Goal: Obtain resource: Obtain resource

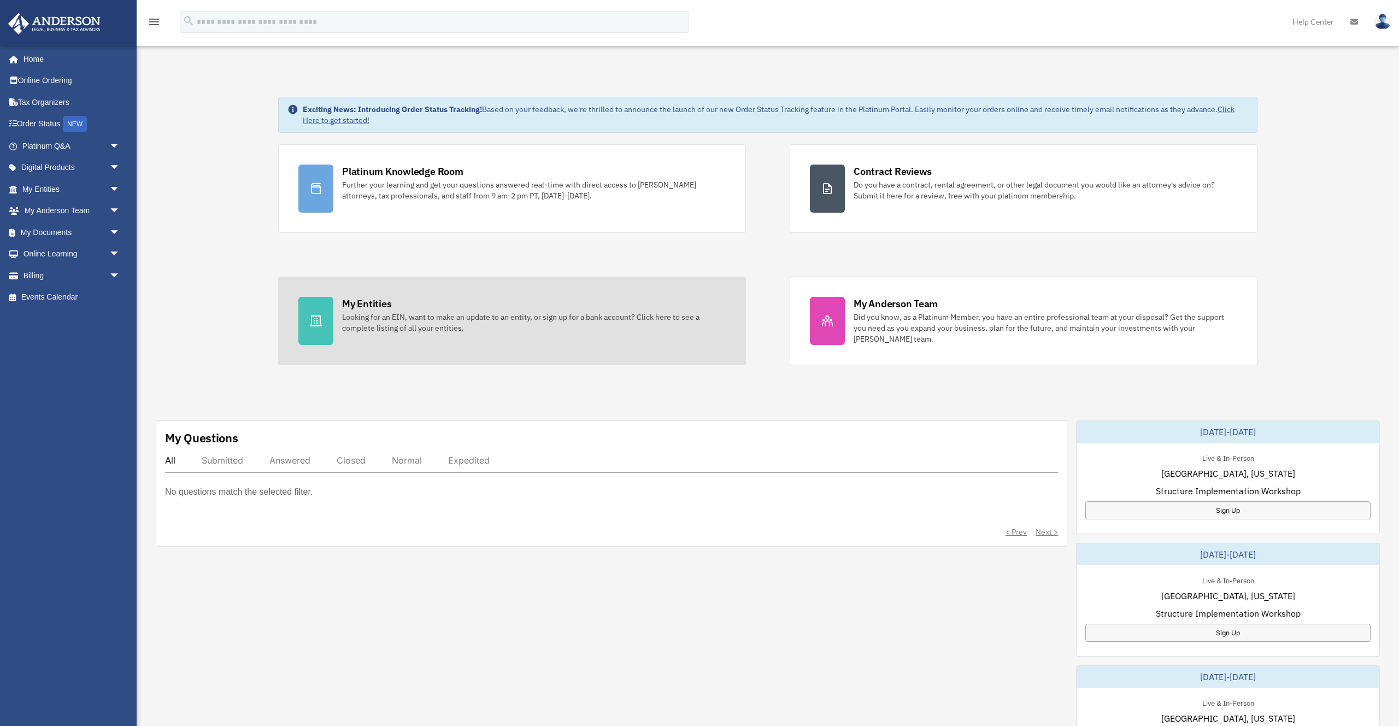
click at [381, 303] on div "My Entities" at bounding box center [366, 304] width 49 height 14
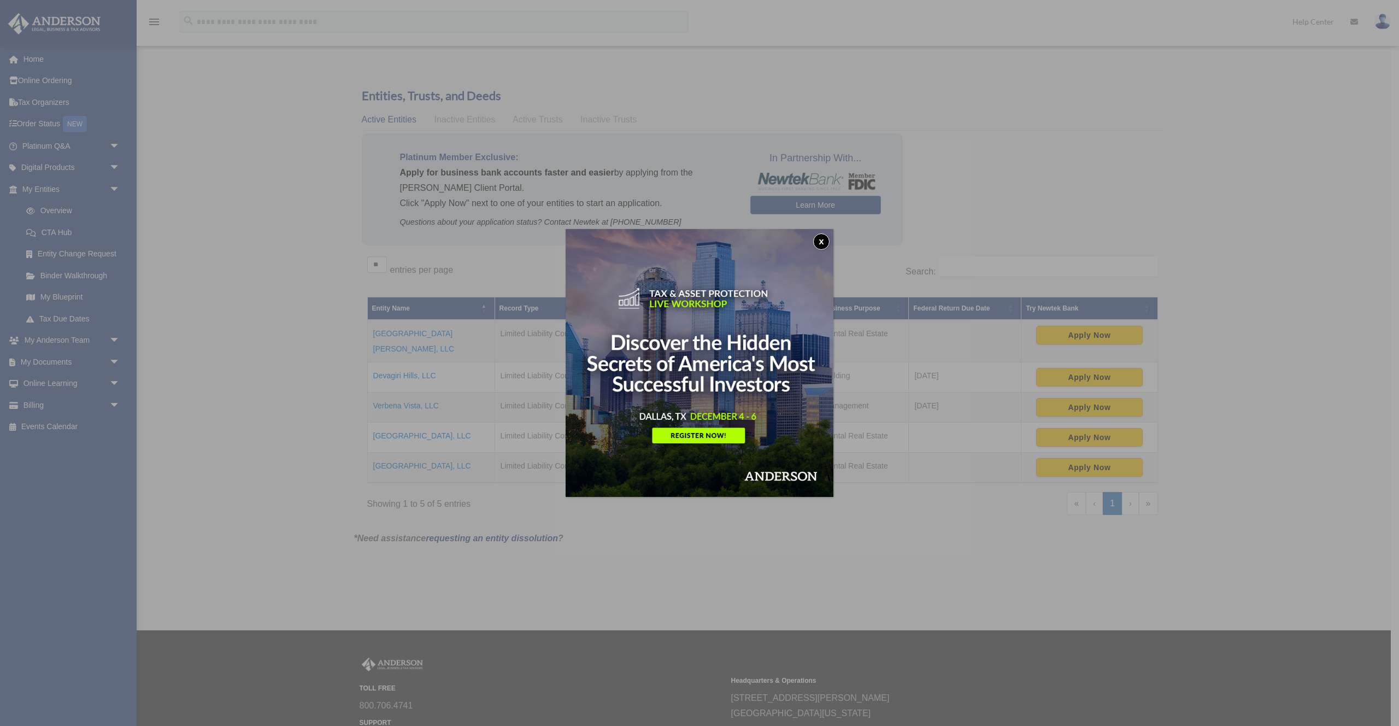
click at [818, 242] on button "x" at bounding box center [821, 241] width 16 height 16
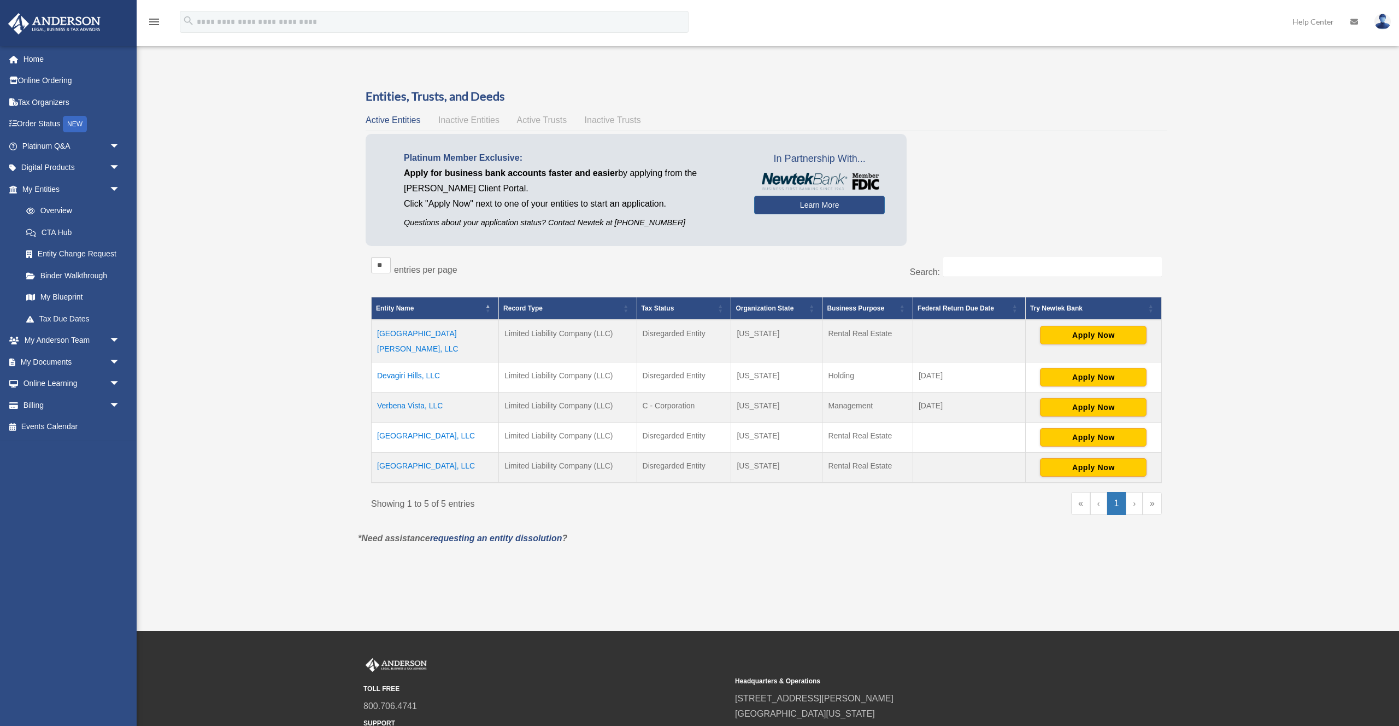
click at [485, 121] on span "Inactive Entities" at bounding box center [468, 119] width 61 height 9
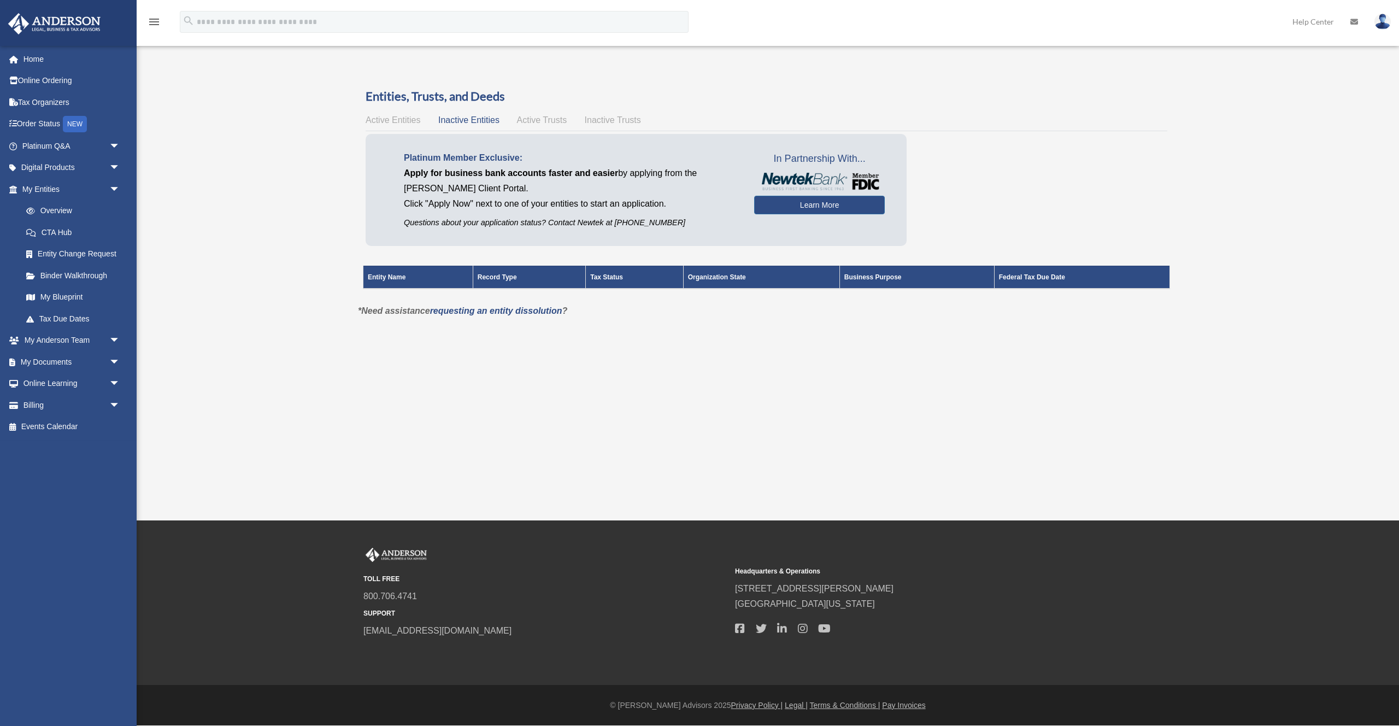
click at [540, 116] on span "Active Trusts" at bounding box center [542, 119] width 50 height 9
click at [601, 119] on span "Inactive Trusts" at bounding box center [613, 119] width 56 height 9
click at [393, 120] on span "Active Entities" at bounding box center [393, 119] width 55 height 9
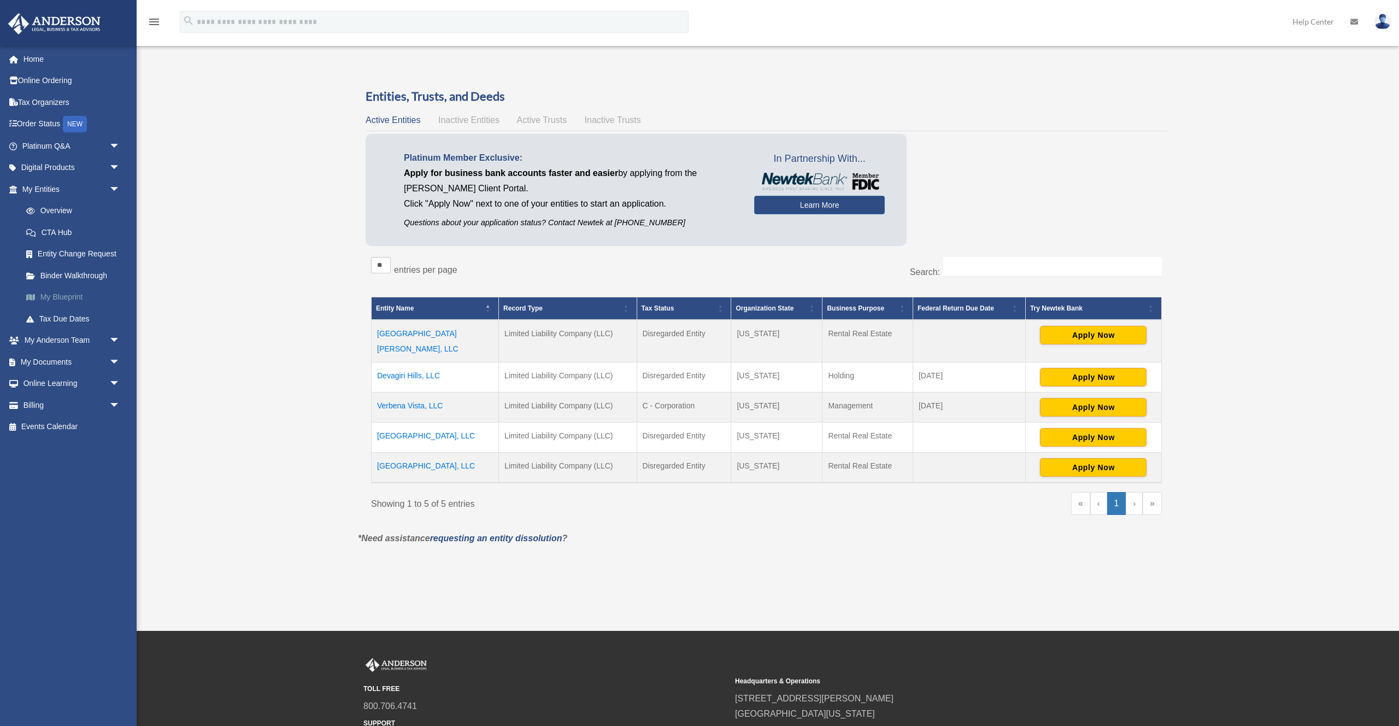
click at [70, 298] on link "My Blueprint" at bounding box center [75, 297] width 121 height 22
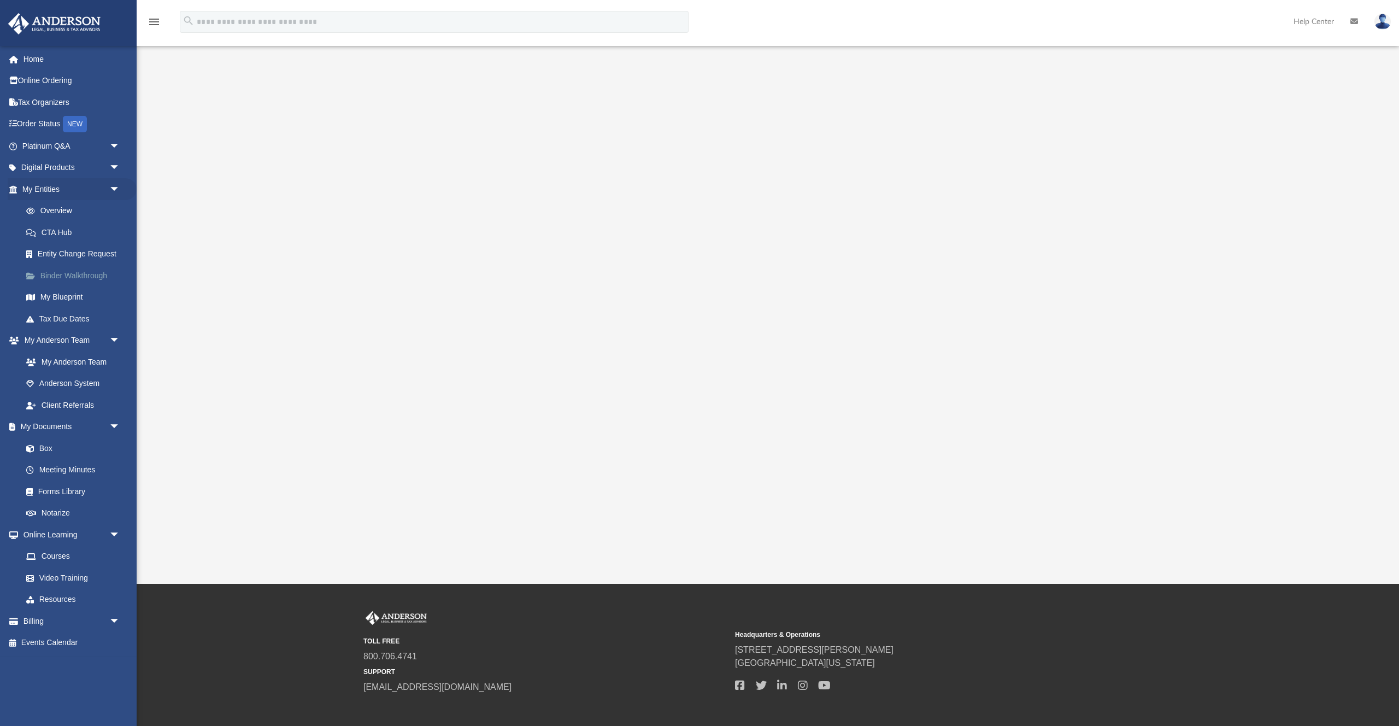
click at [95, 273] on link "Binder Walkthrough" at bounding box center [75, 275] width 121 height 22
click at [93, 251] on link "Entity Change Request" at bounding box center [75, 254] width 121 height 22
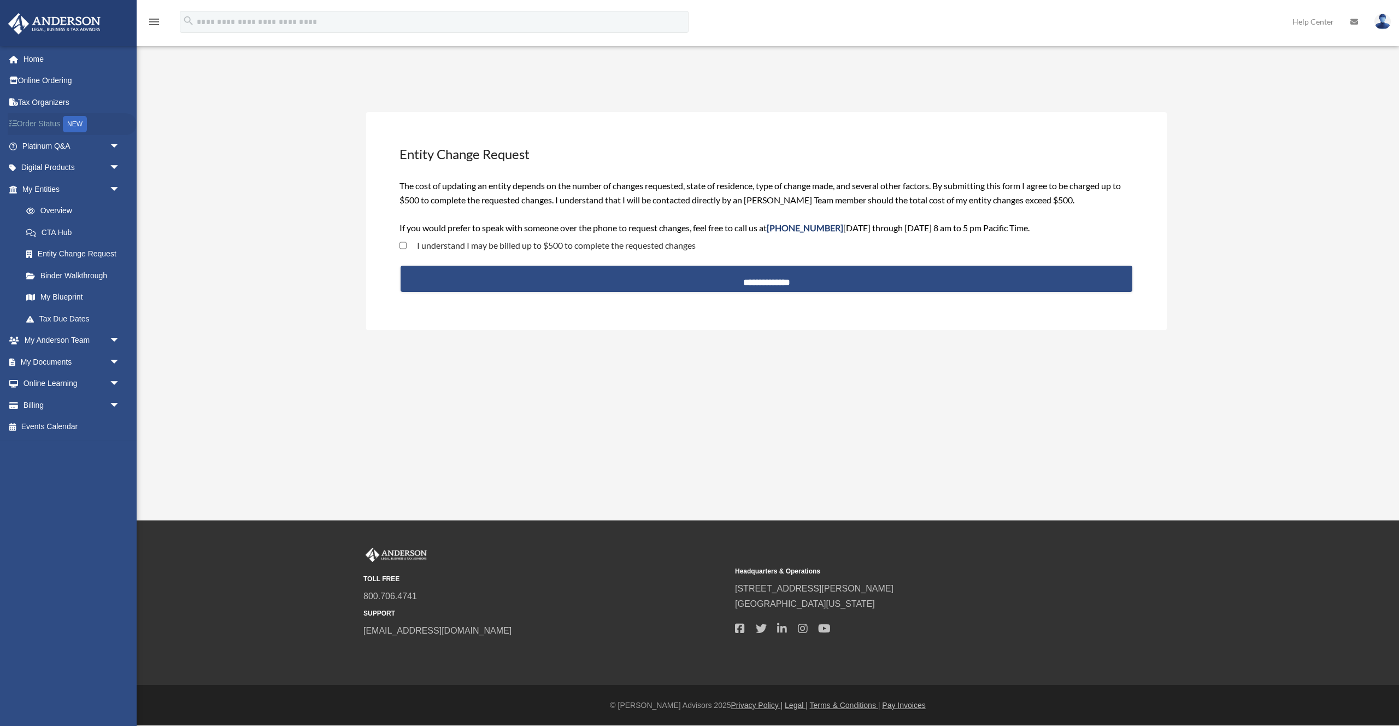
click at [53, 122] on link "Order Status NEW" at bounding box center [72, 124] width 129 height 22
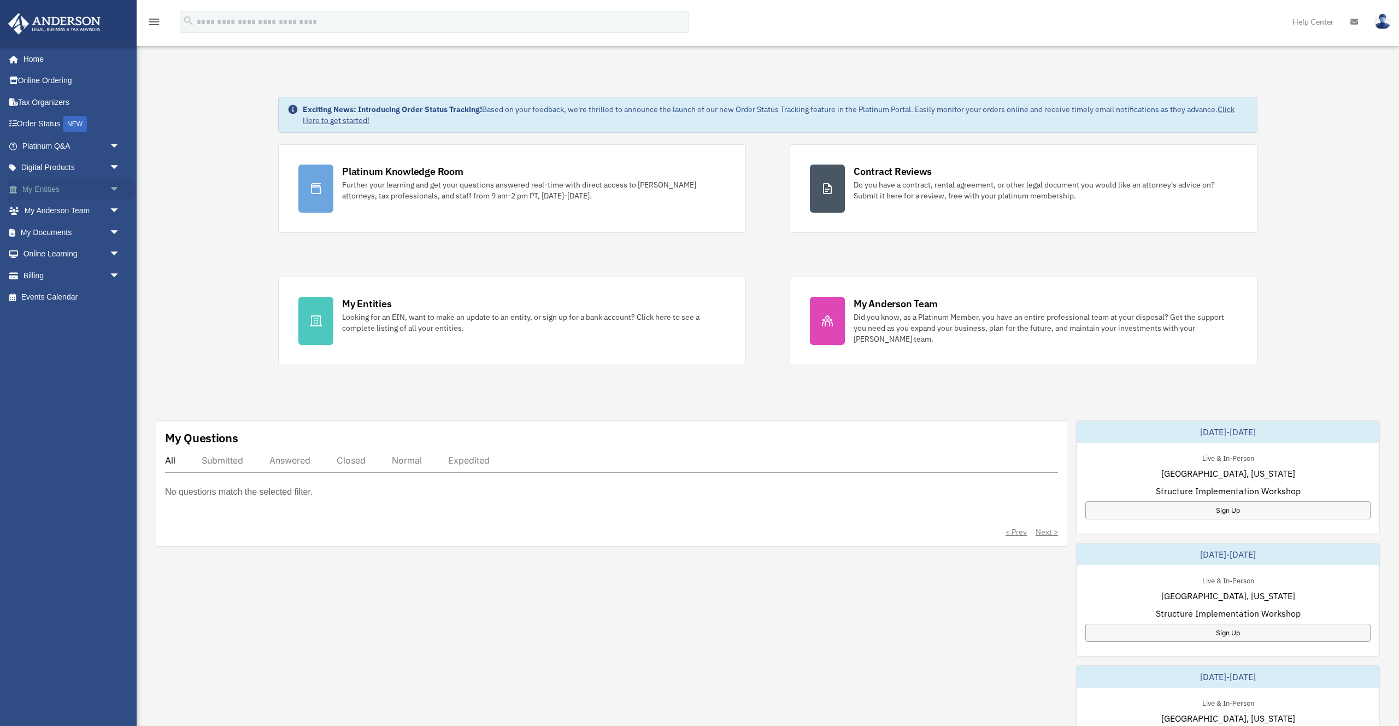
click at [115, 187] on span "arrow_drop_down" at bounding box center [120, 189] width 22 height 22
click at [116, 358] on span "arrow_drop_down" at bounding box center [120, 362] width 22 height 22
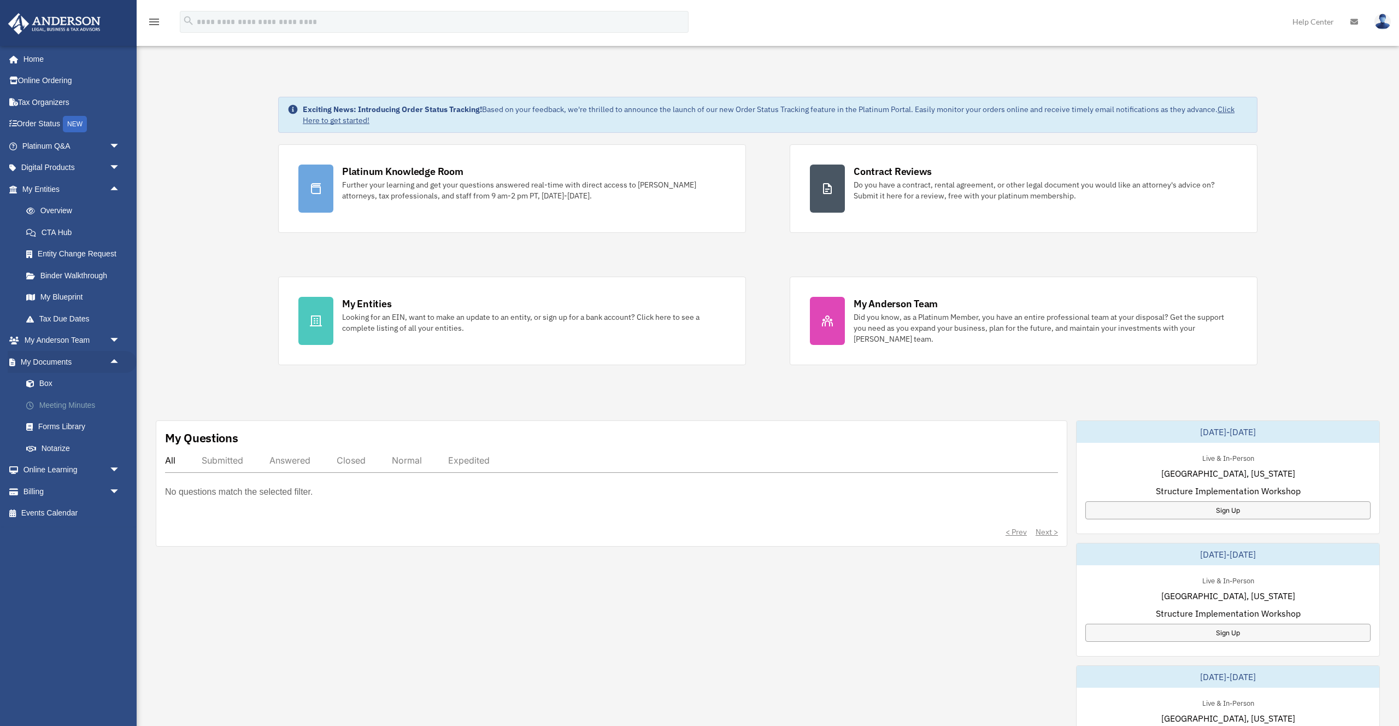
click at [50, 407] on link "Meeting Minutes" at bounding box center [75, 405] width 121 height 22
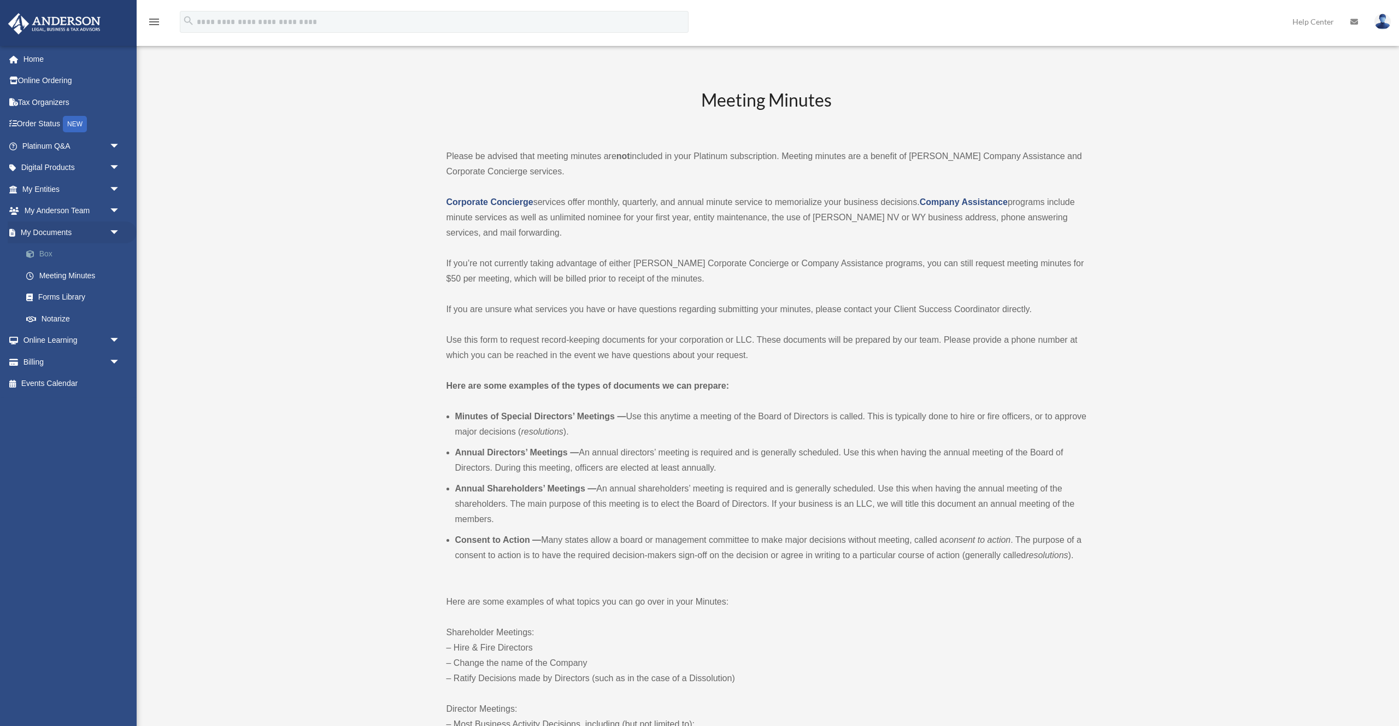
click at [50, 253] on link "Box" at bounding box center [75, 254] width 121 height 22
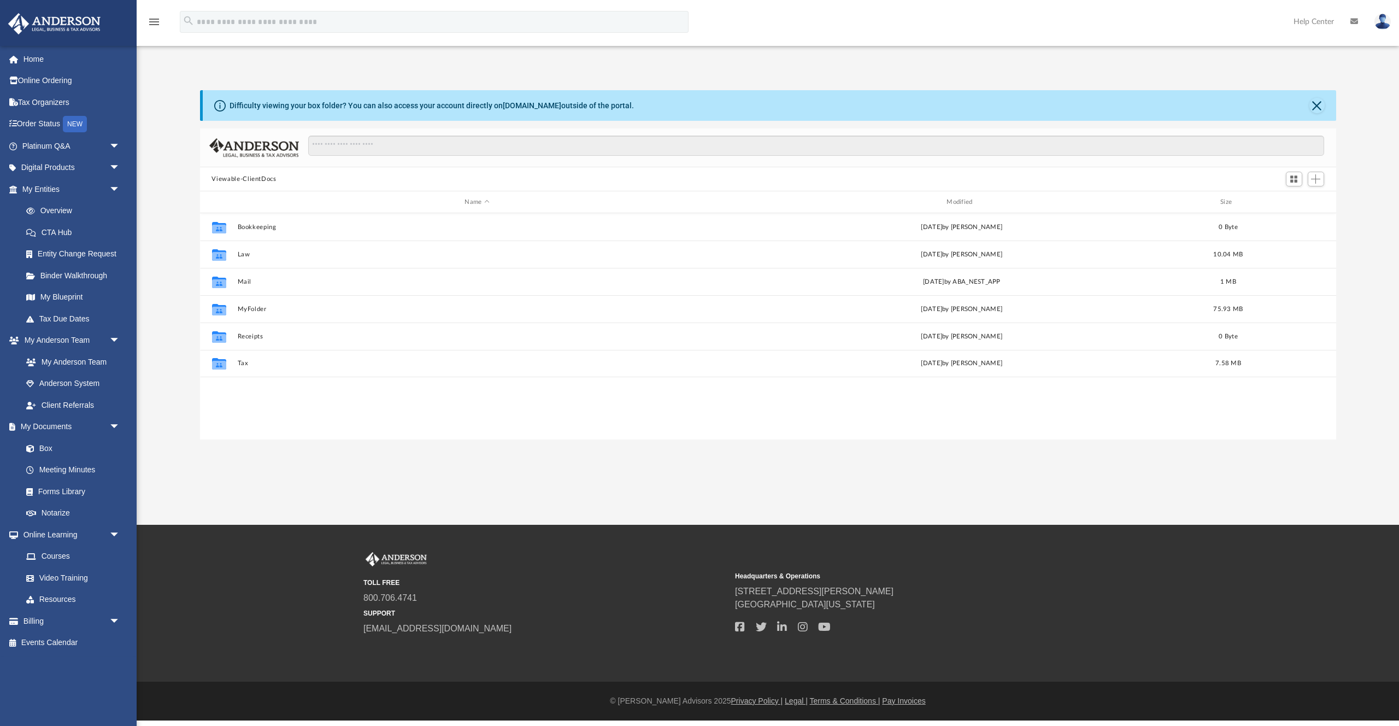
scroll to position [248, 1136]
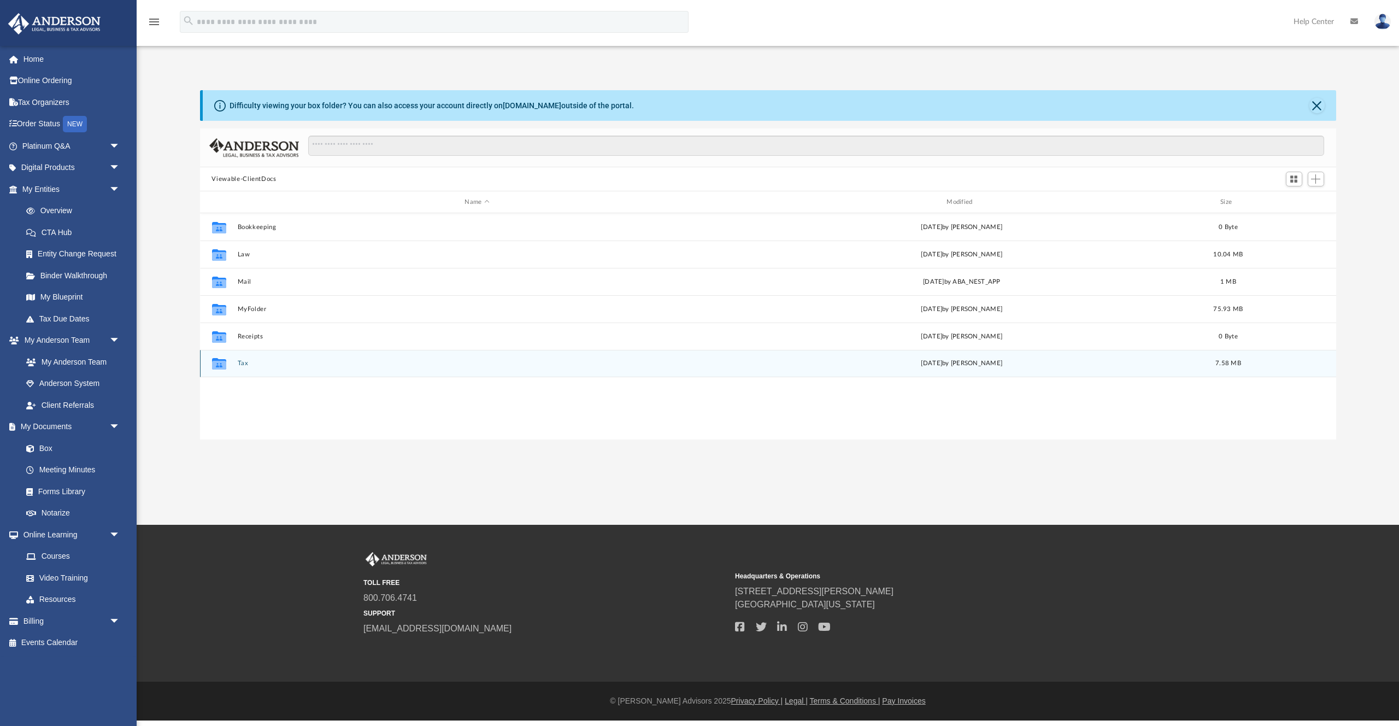
click at [228, 363] on div "Collaborated Folder" at bounding box center [218, 363] width 27 height 17
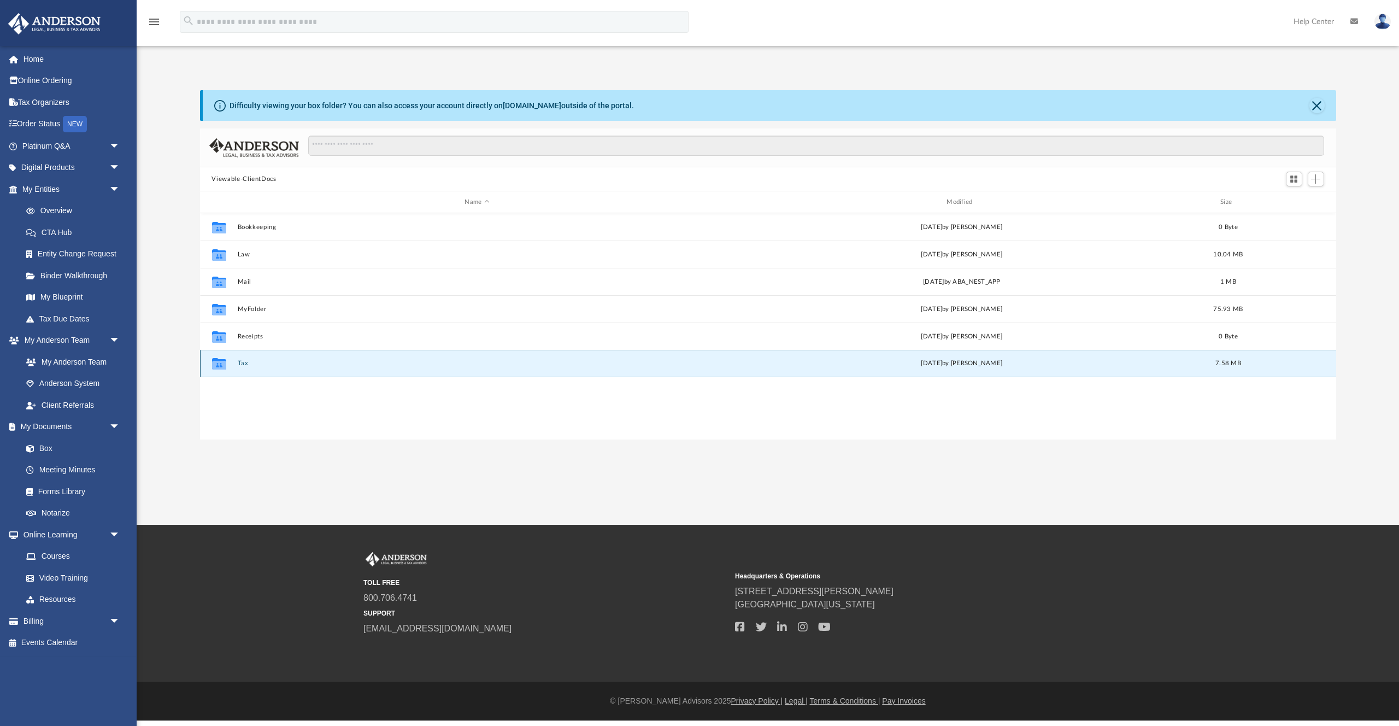
click at [228, 363] on div "Collaborated Folder" at bounding box center [218, 363] width 27 height 17
click at [222, 367] on icon "grid" at bounding box center [218, 365] width 14 height 9
click at [245, 362] on button "Tax" at bounding box center [477, 363] width 480 height 7
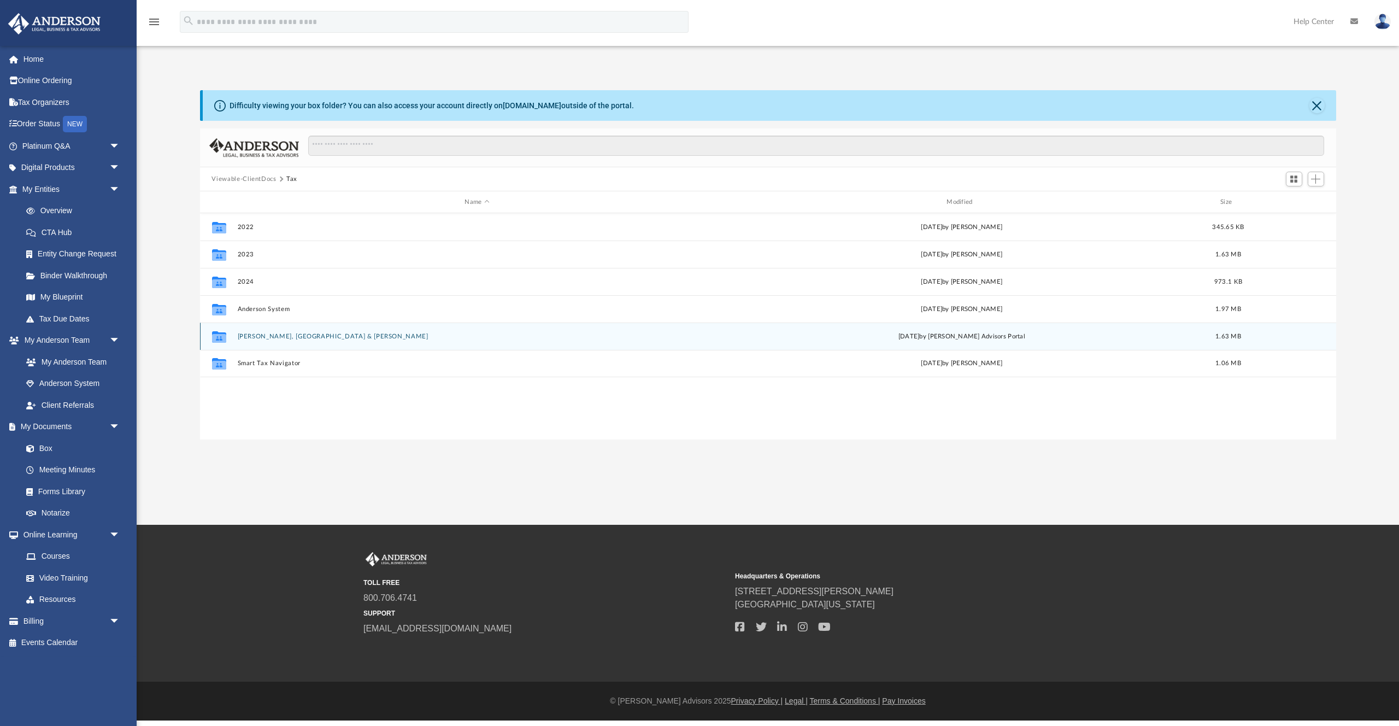
click at [245, 336] on button "Prashanth, Bangalore & Krishnan, Rohini" at bounding box center [477, 336] width 480 height 7
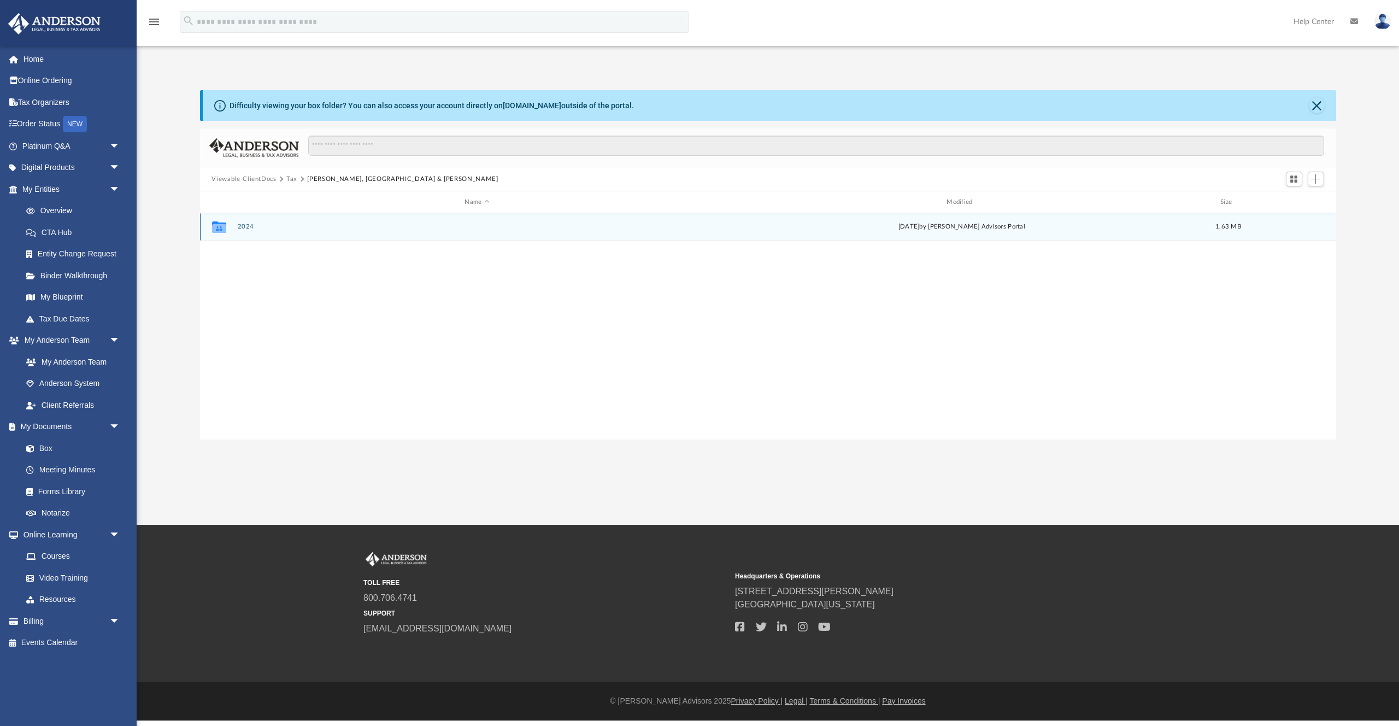
click at [240, 228] on button "2024" at bounding box center [477, 226] width 480 height 7
click at [240, 228] on button "Digital Tax Organizer" at bounding box center [477, 226] width 480 height 7
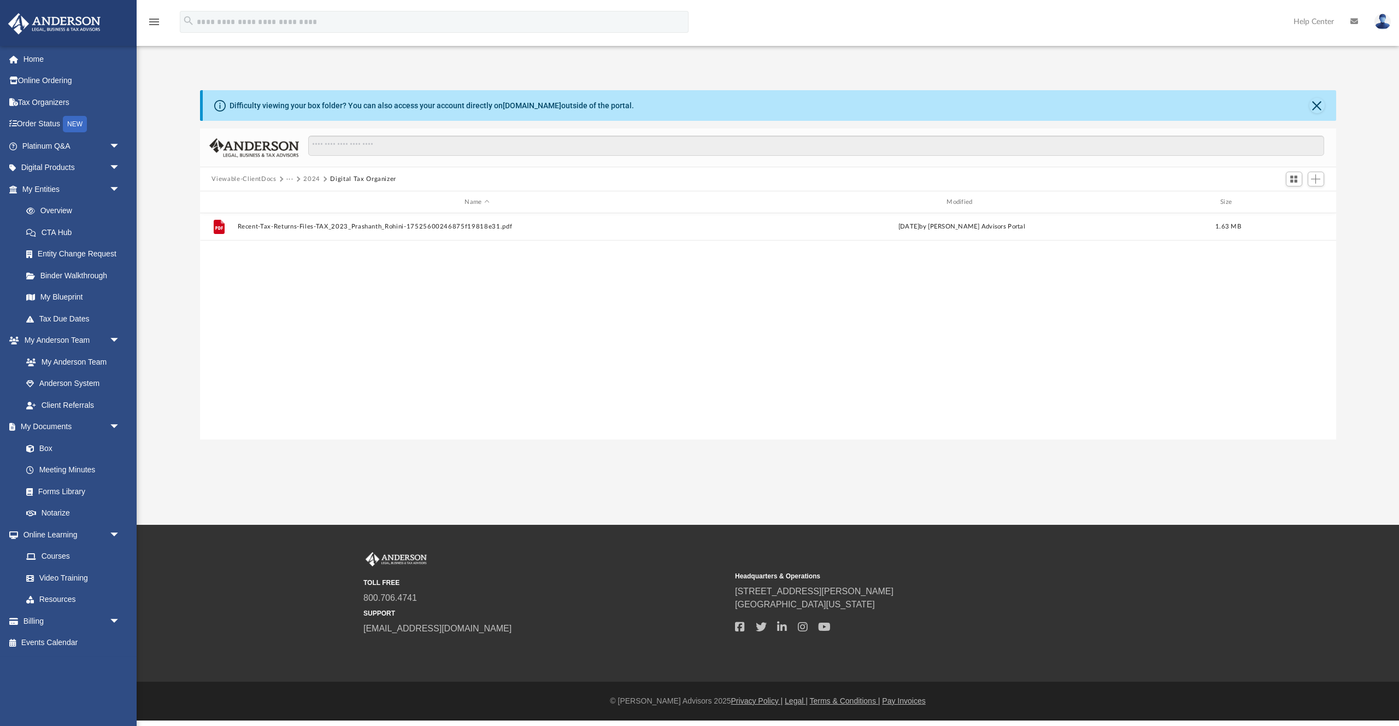
click at [310, 181] on button "2024" at bounding box center [311, 179] width 17 height 10
click at [303, 178] on button "Prashanth, Bangalore & Krishnan, Rohini" at bounding box center [398, 179] width 191 height 10
click at [292, 179] on button "Tax" at bounding box center [291, 179] width 11 height 10
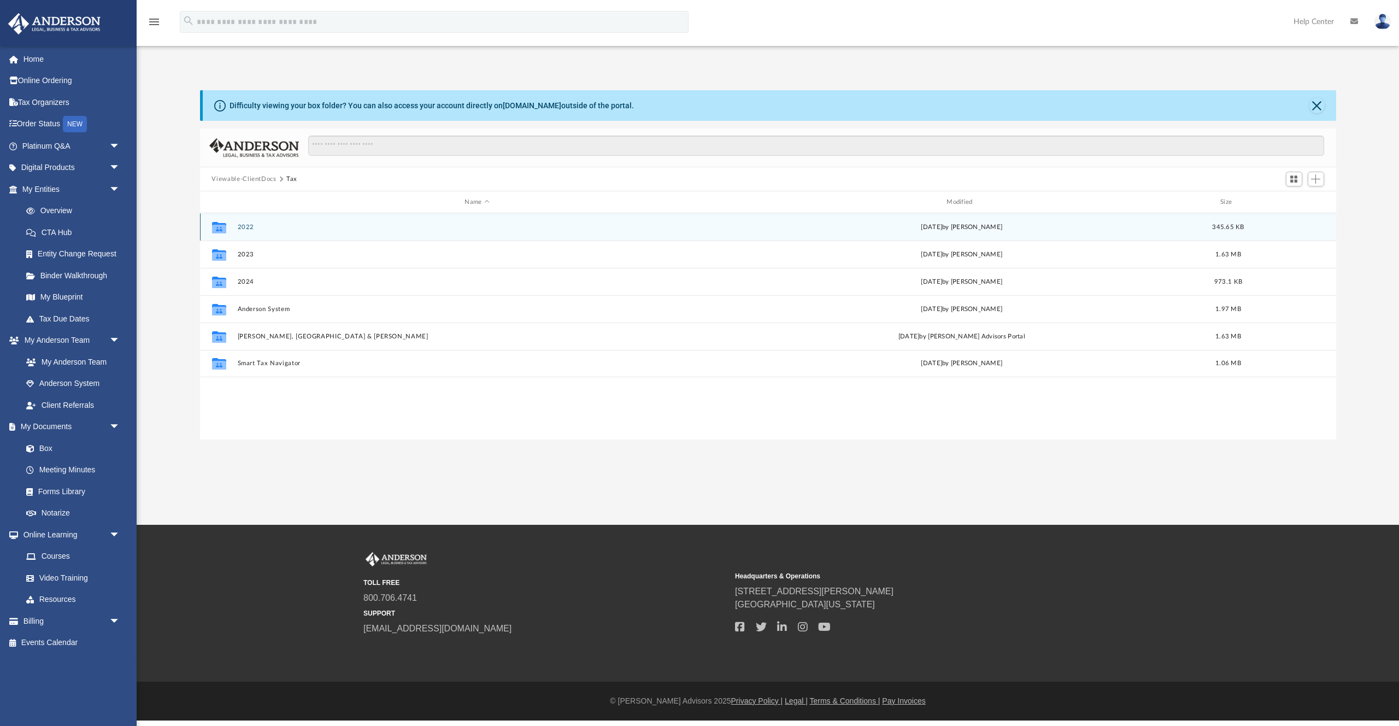
click at [249, 225] on button "2022" at bounding box center [477, 226] width 480 height 7
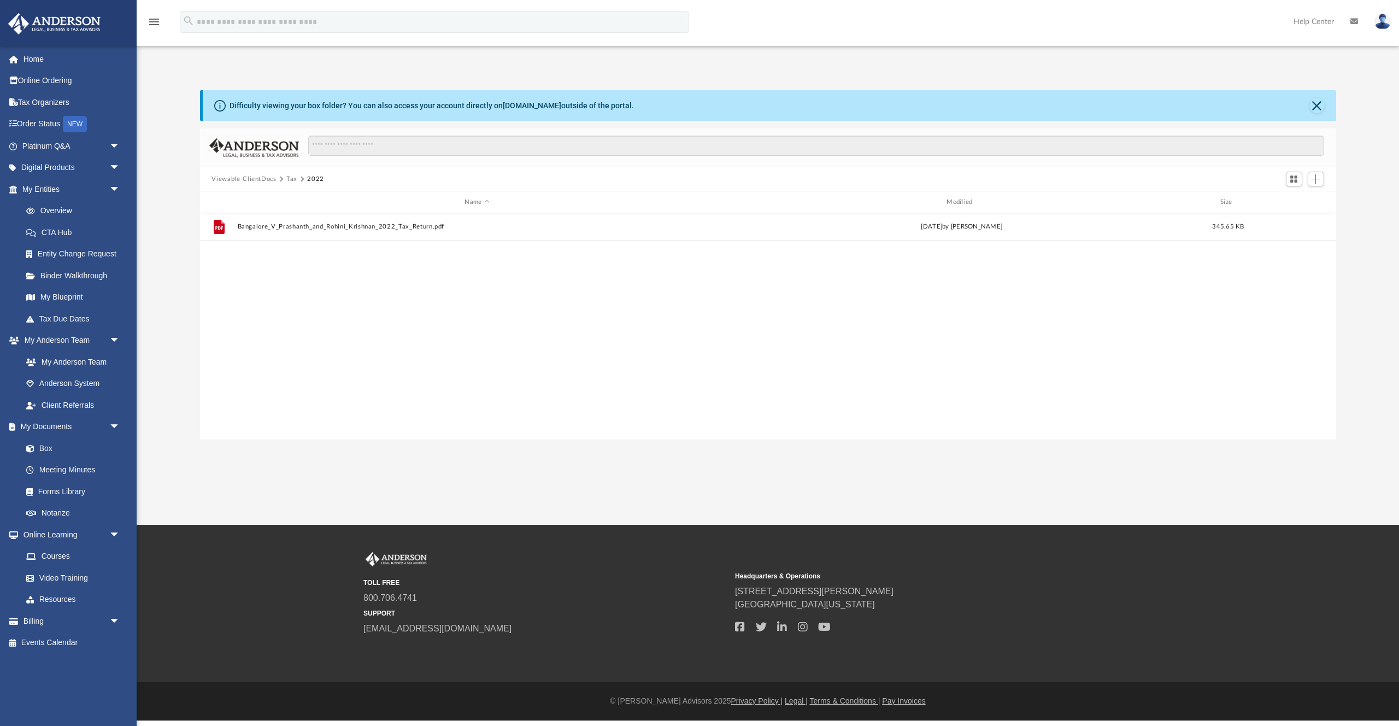
click at [291, 176] on button "Tax" at bounding box center [291, 179] width 11 height 10
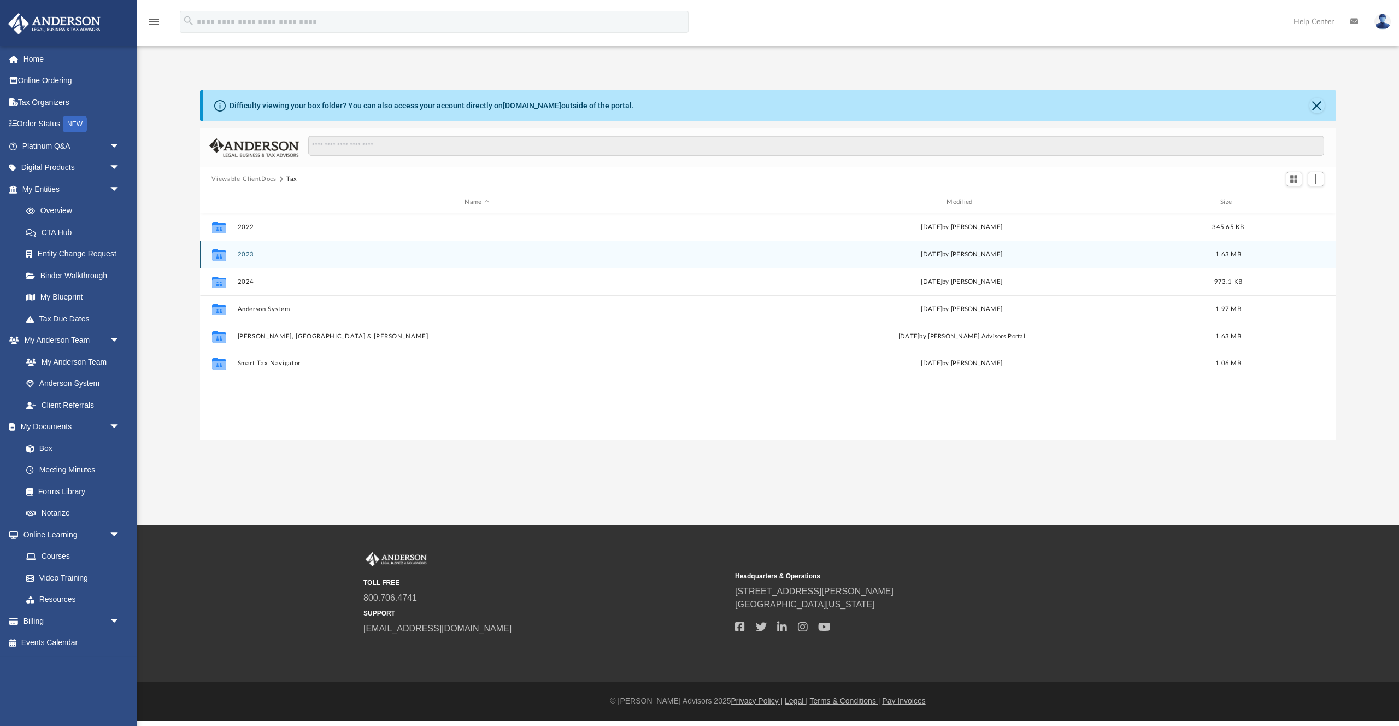
click at [243, 254] on button "2023" at bounding box center [477, 254] width 480 height 7
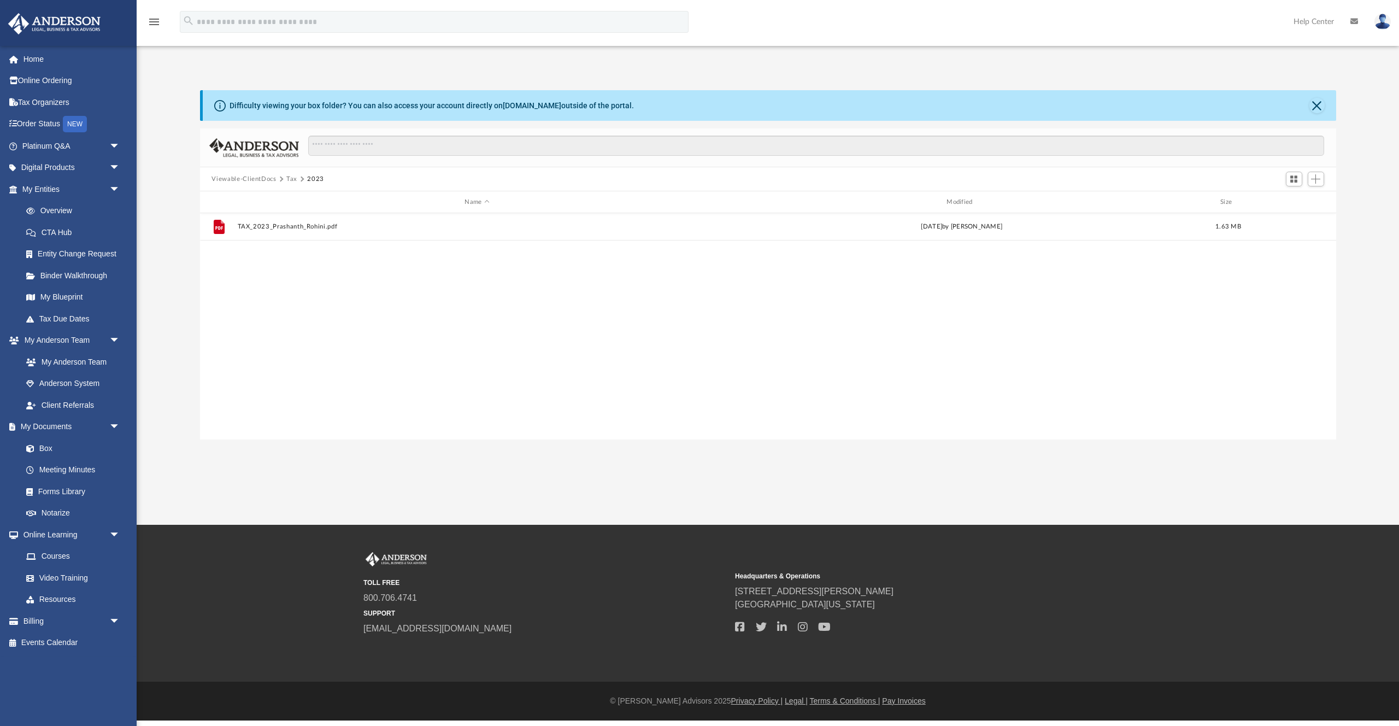
click at [290, 179] on button "Tax" at bounding box center [291, 179] width 11 height 10
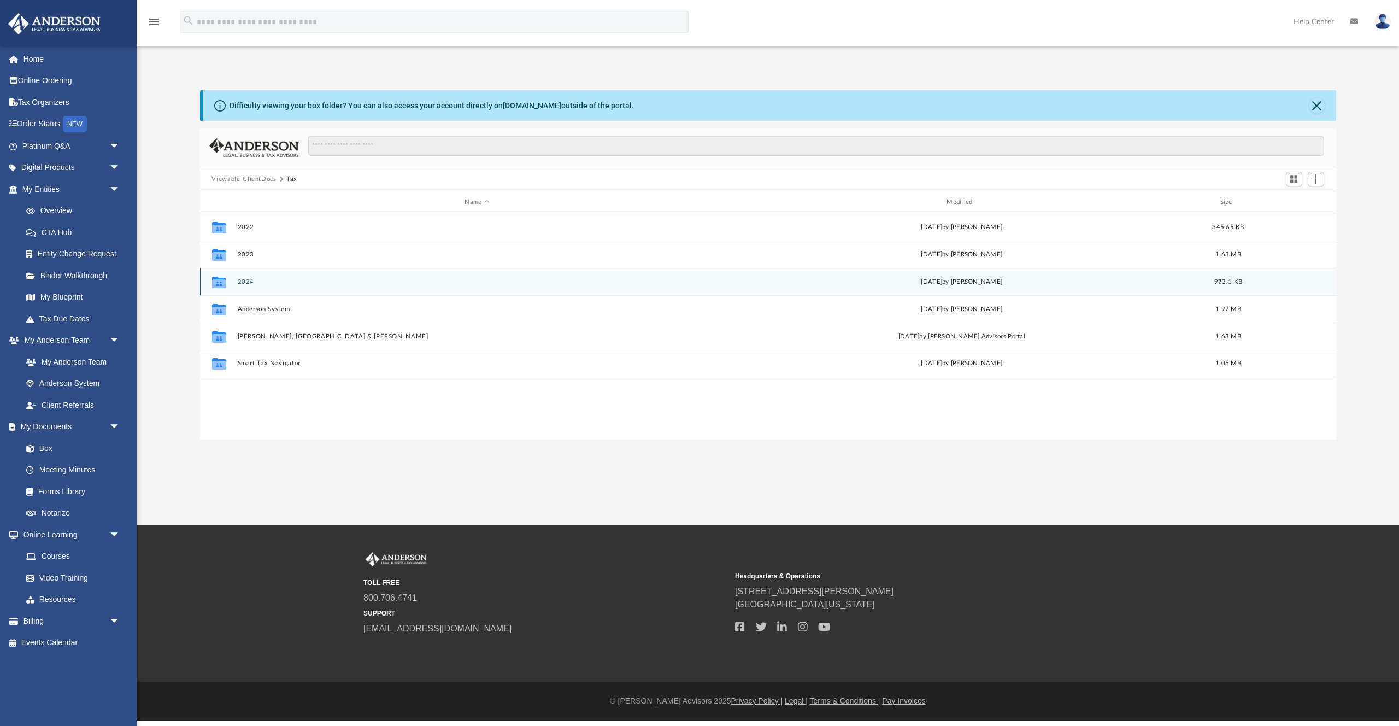
click at [245, 283] on button "2024" at bounding box center [477, 281] width 480 height 7
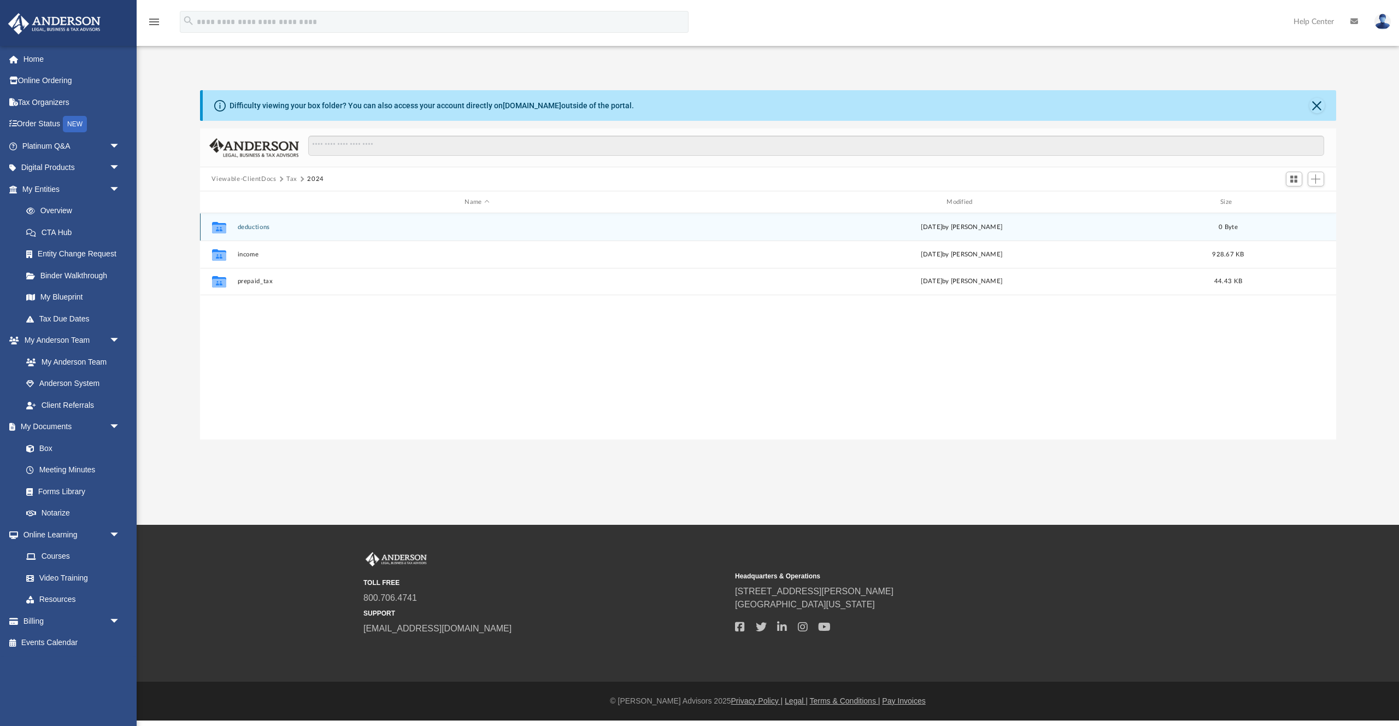
click at [219, 227] on icon "grid" at bounding box center [218, 228] width 14 height 9
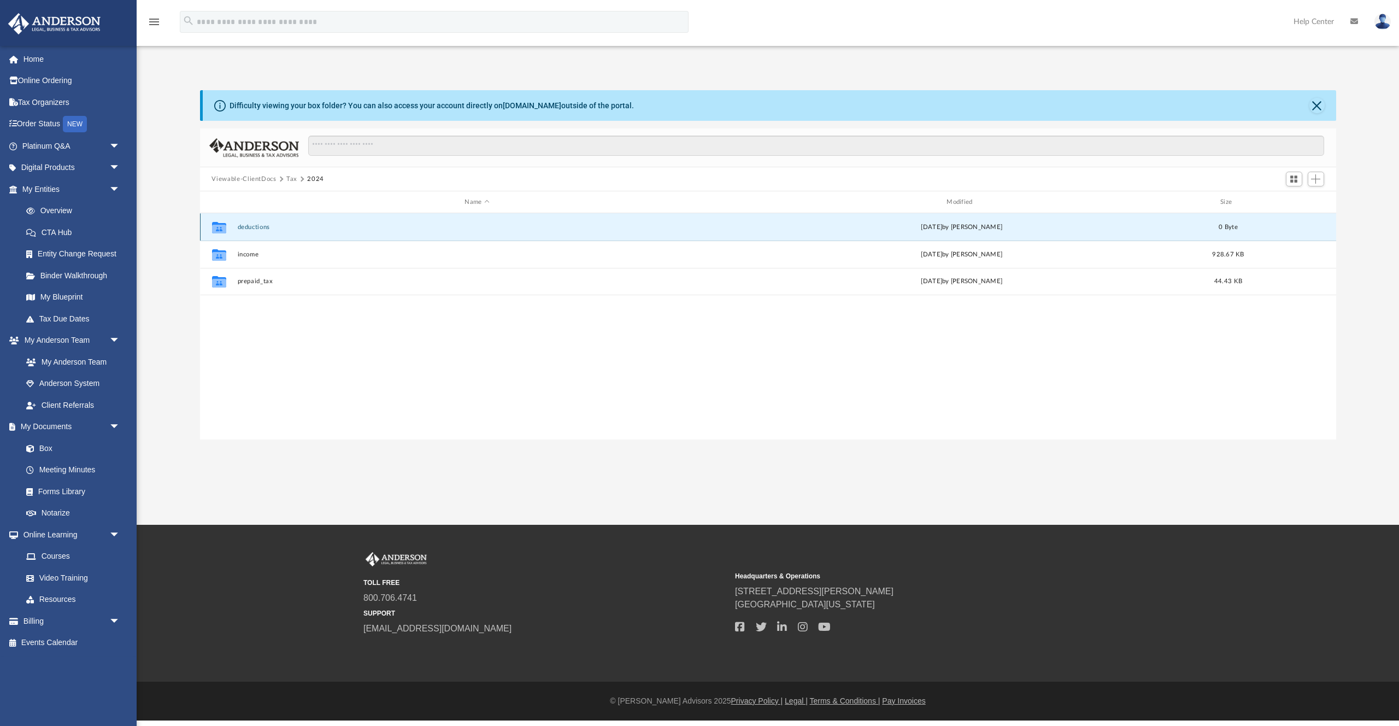
click at [251, 226] on button "deductions" at bounding box center [477, 226] width 480 height 7
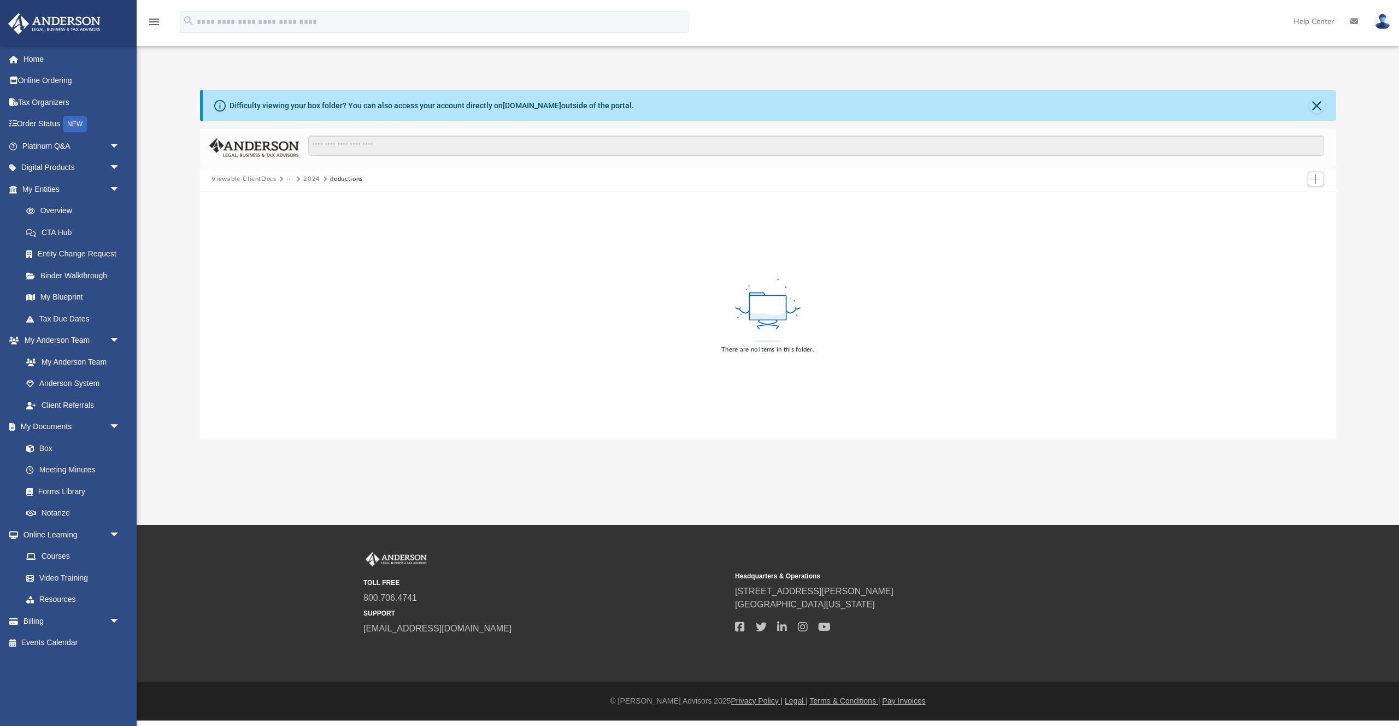
click at [309, 181] on button "2024" at bounding box center [311, 179] width 17 height 10
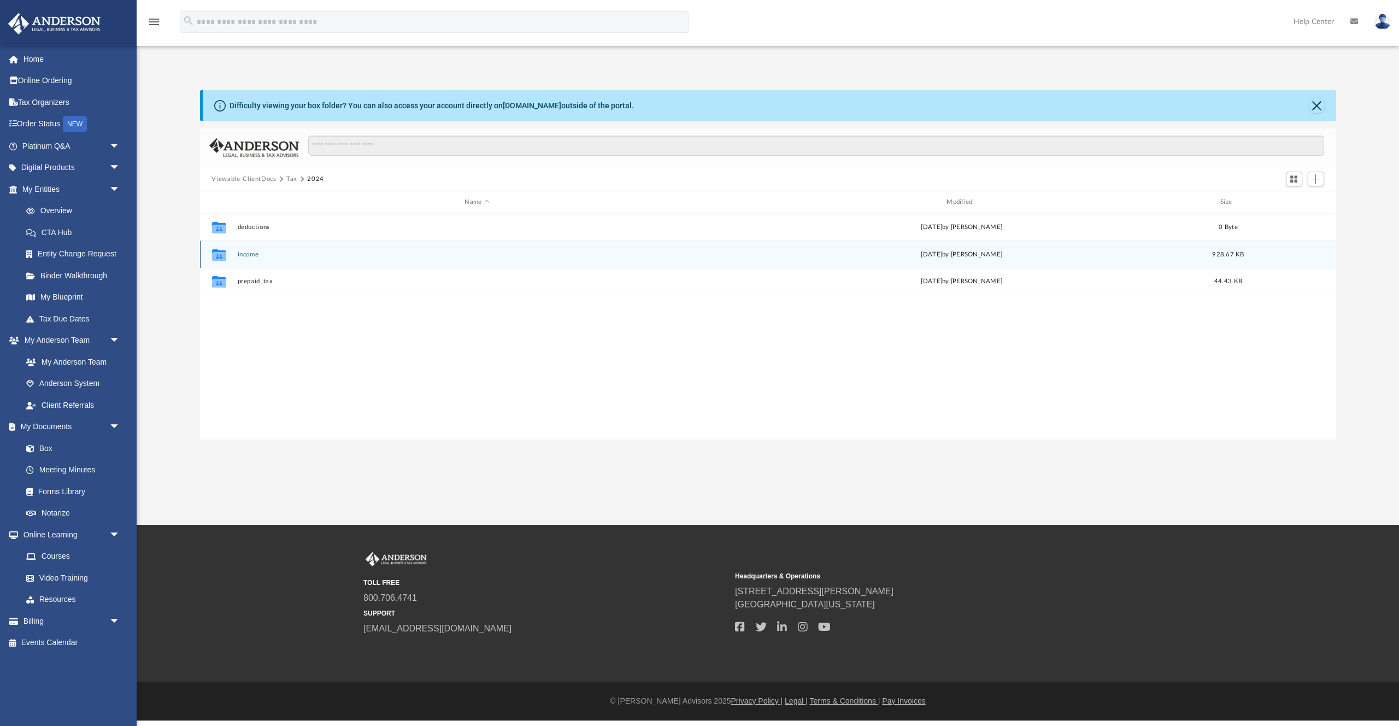
click at [241, 255] on button "income" at bounding box center [477, 254] width 480 height 7
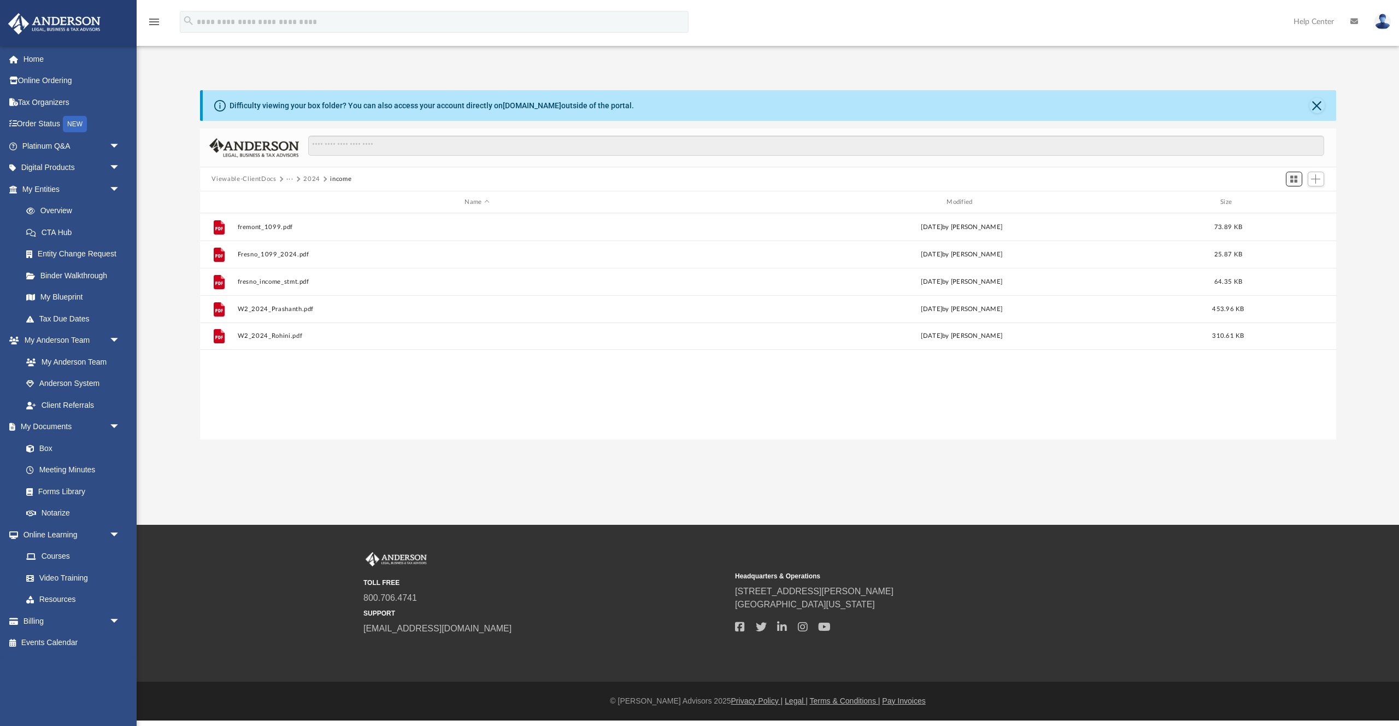
click at [1295, 180] on span "Switch to Grid View" at bounding box center [1293, 178] width 9 height 9
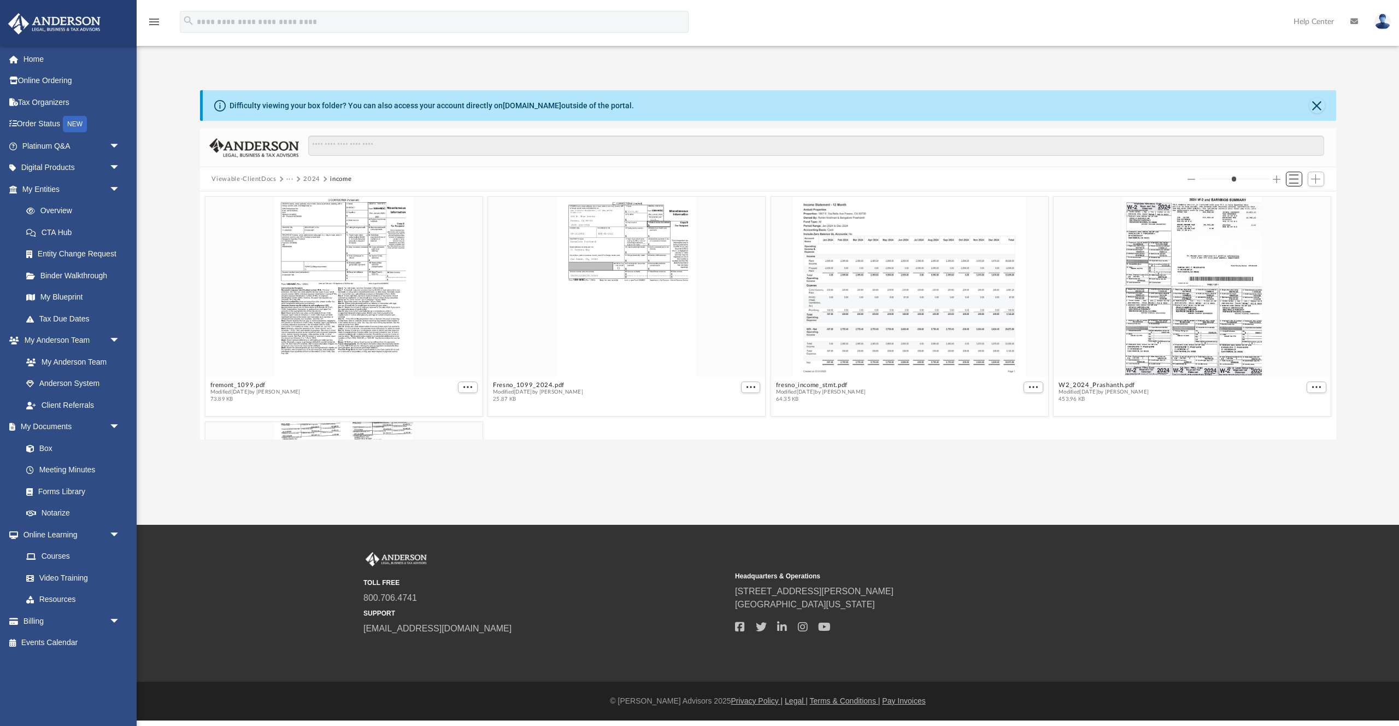
click at [1295, 180] on span "Switch to List View" at bounding box center [1293, 178] width 9 height 9
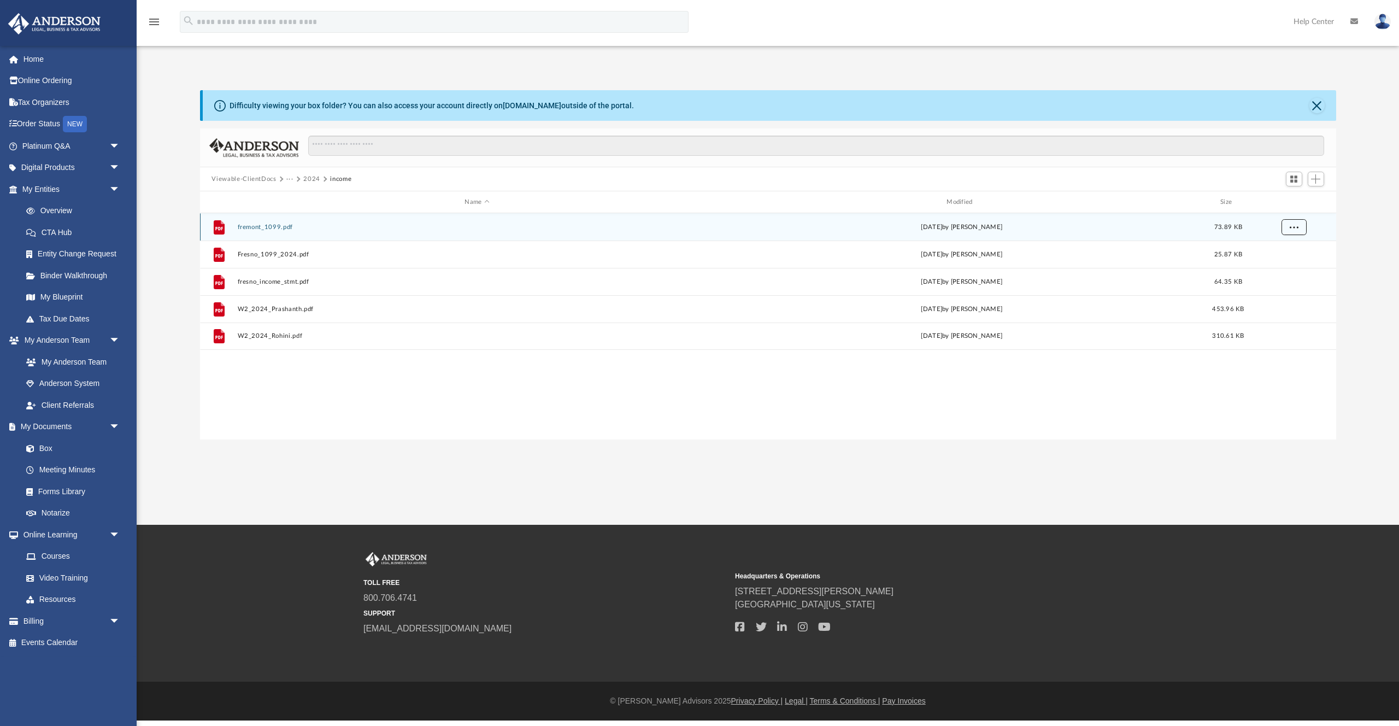
click at [1292, 225] on span "More options" at bounding box center [1293, 226] width 9 height 6
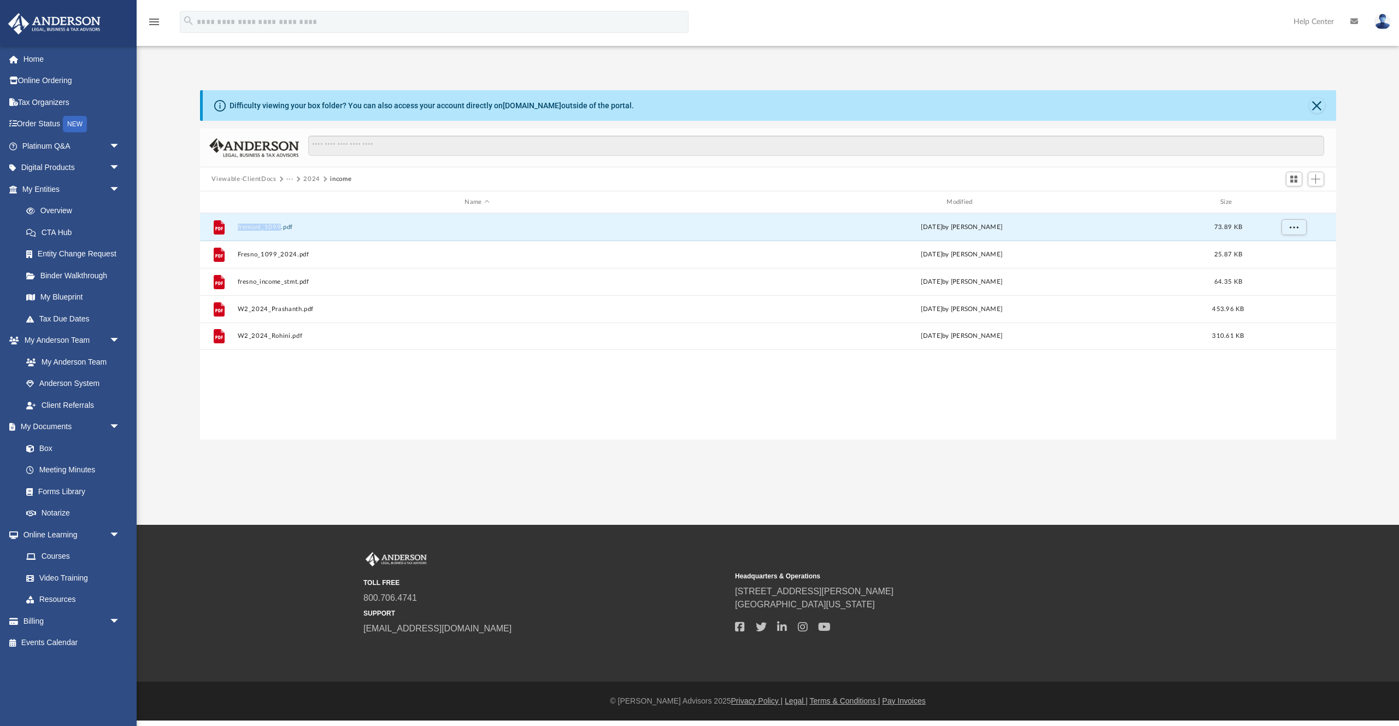
click at [315, 178] on button "2024" at bounding box center [311, 179] width 17 height 10
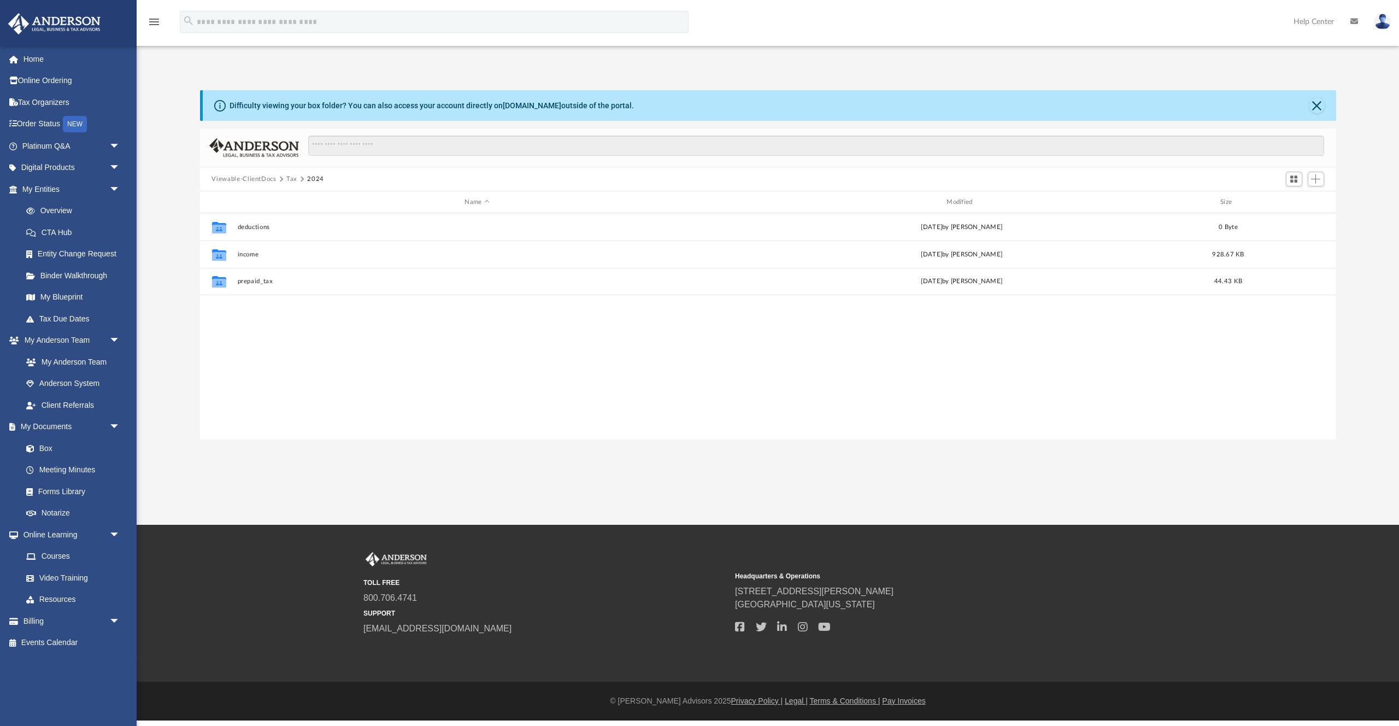
click at [292, 179] on button "Tax" at bounding box center [291, 179] width 11 height 10
click at [157, 24] on icon "menu" at bounding box center [154, 21] width 13 height 13
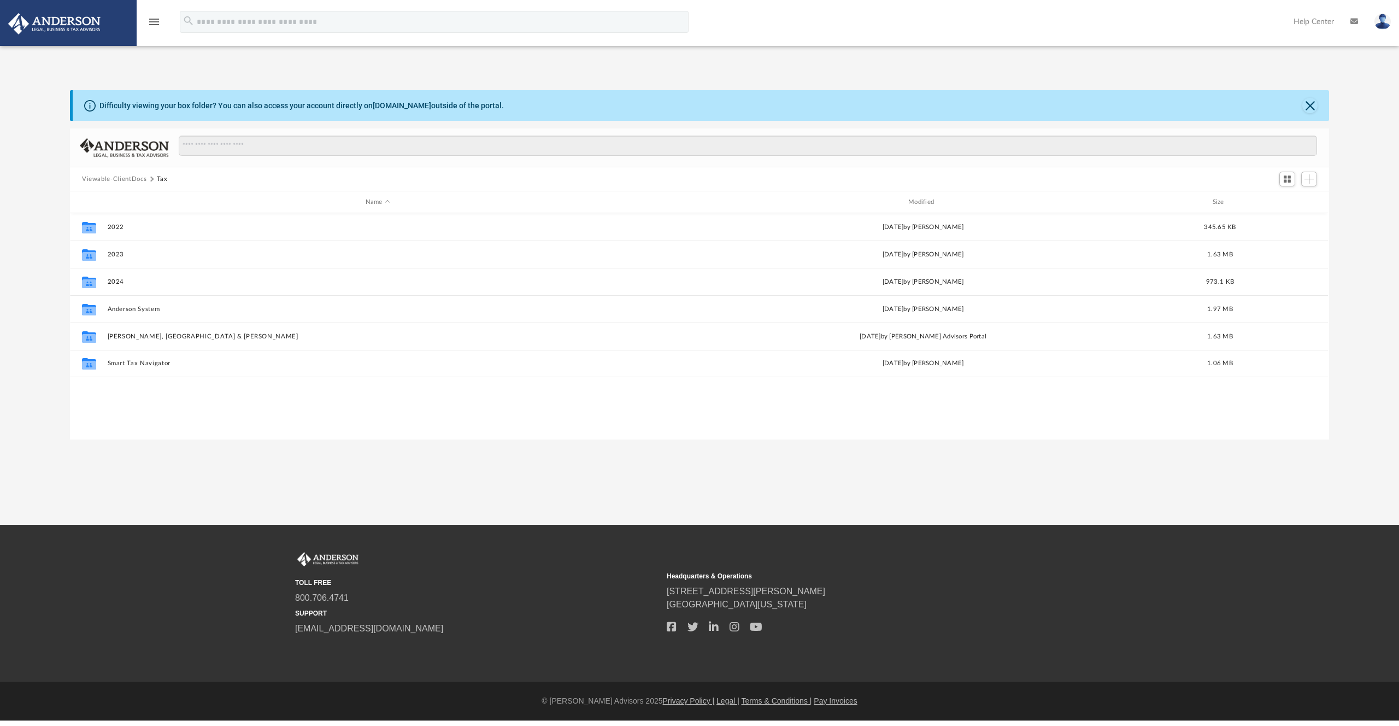
scroll to position [248, 1259]
click at [157, 24] on icon "menu" at bounding box center [154, 21] width 13 height 13
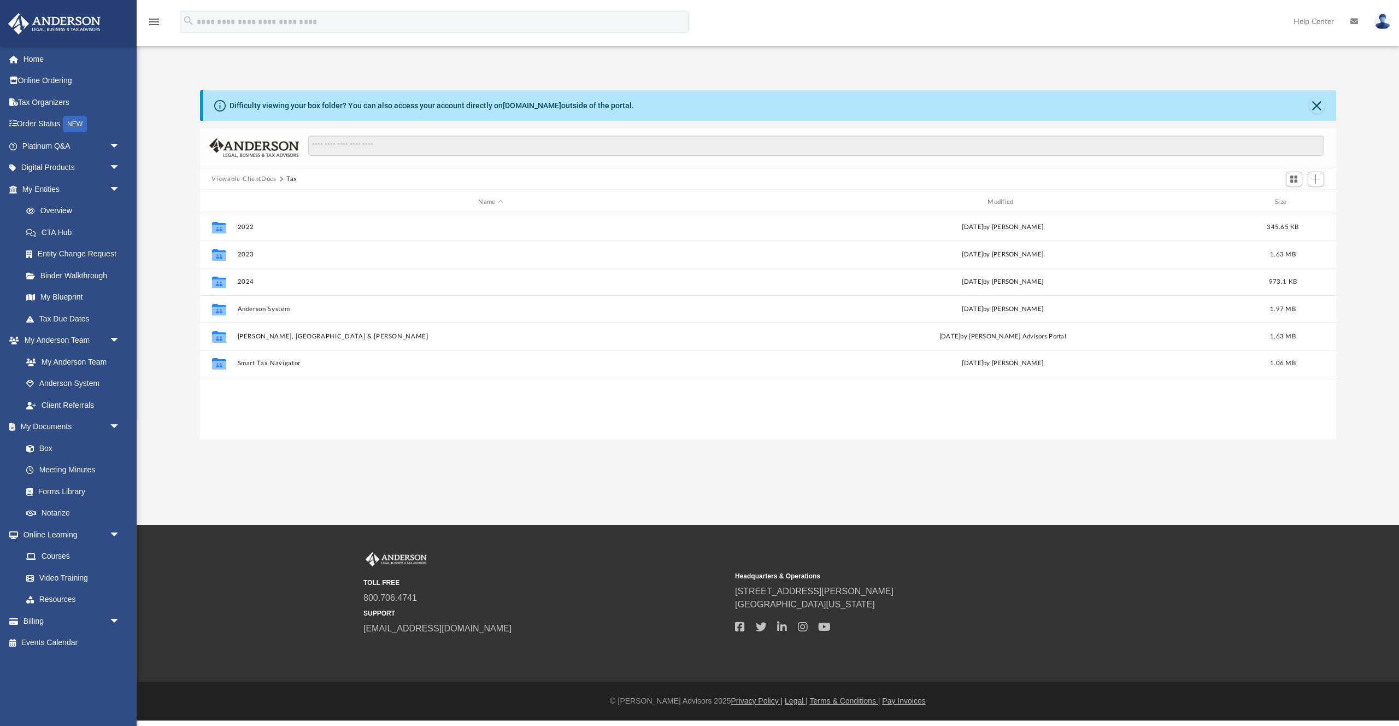
scroll to position [248, 1136]
click at [258, 177] on button "Viewable-ClientDocs" at bounding box center [243, 179] width 64 height 10
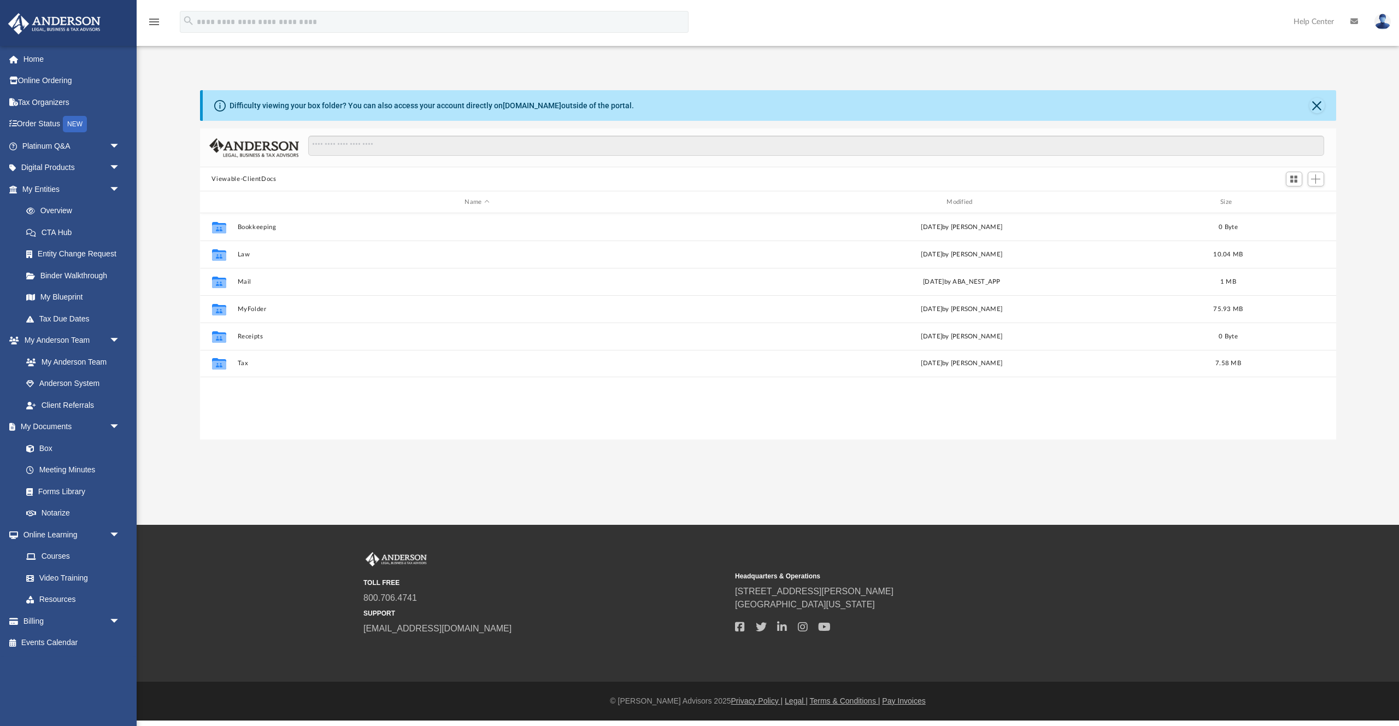
click at [245, 180] on button "Viewable-ClientDocs" at bounding box center [243, 179] width 64 height 10
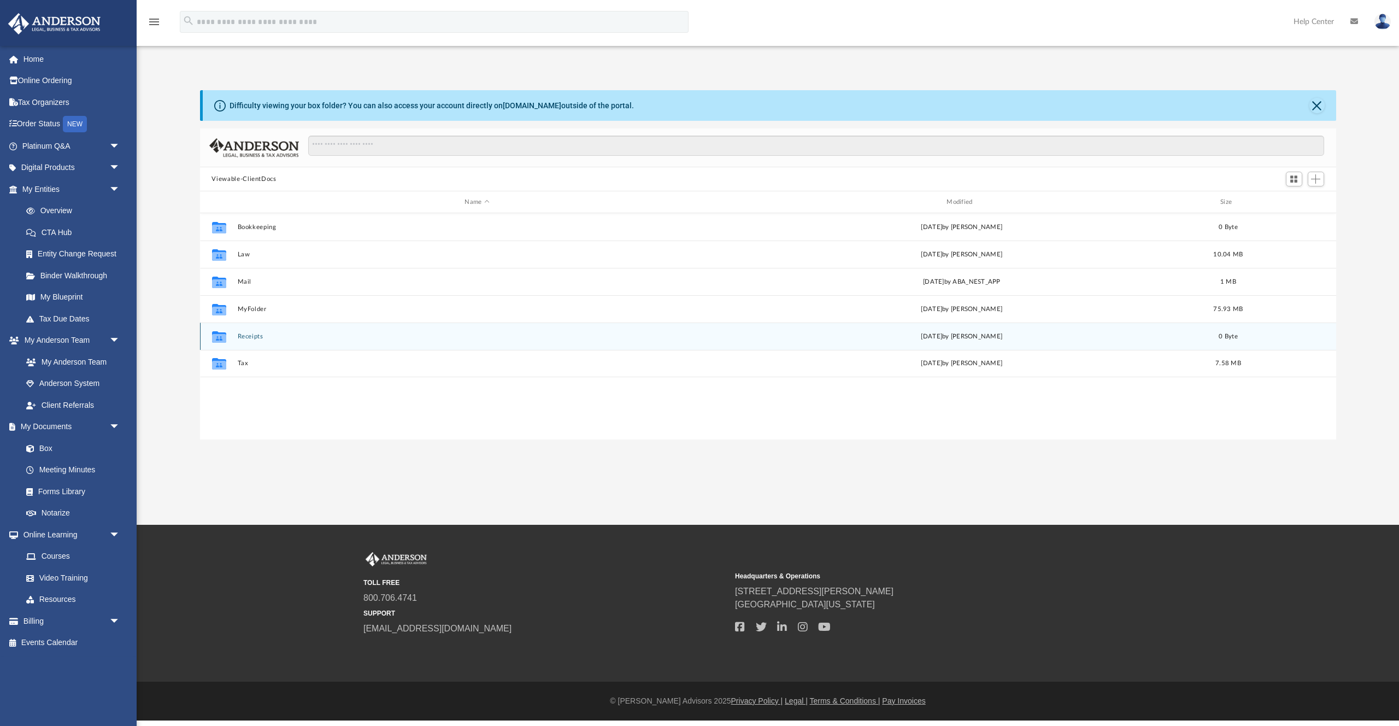
click at [244, 338] on button "Receipts" at bounding box center [477, 336] width 480 height 7
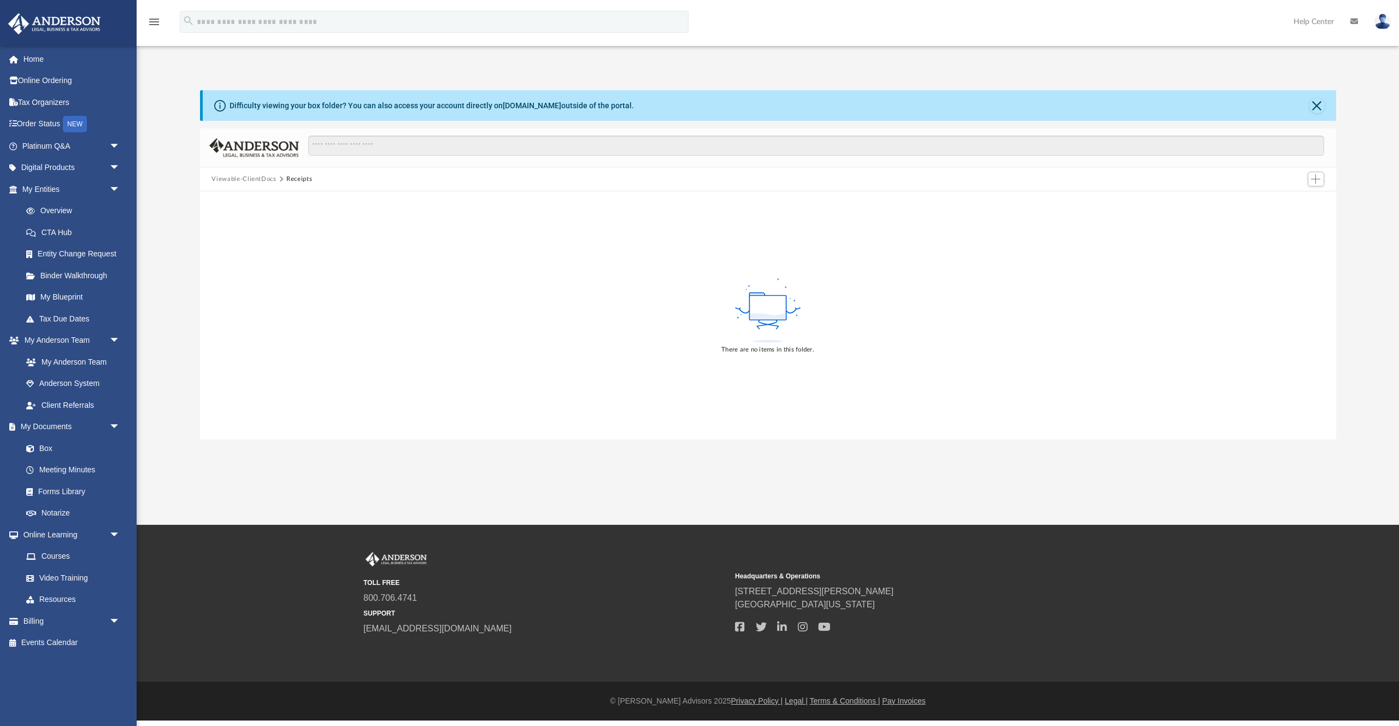
click at [251, 179] on button "Viewable-ClientDocs" at bounding box center [243, 179] width 64 height 10
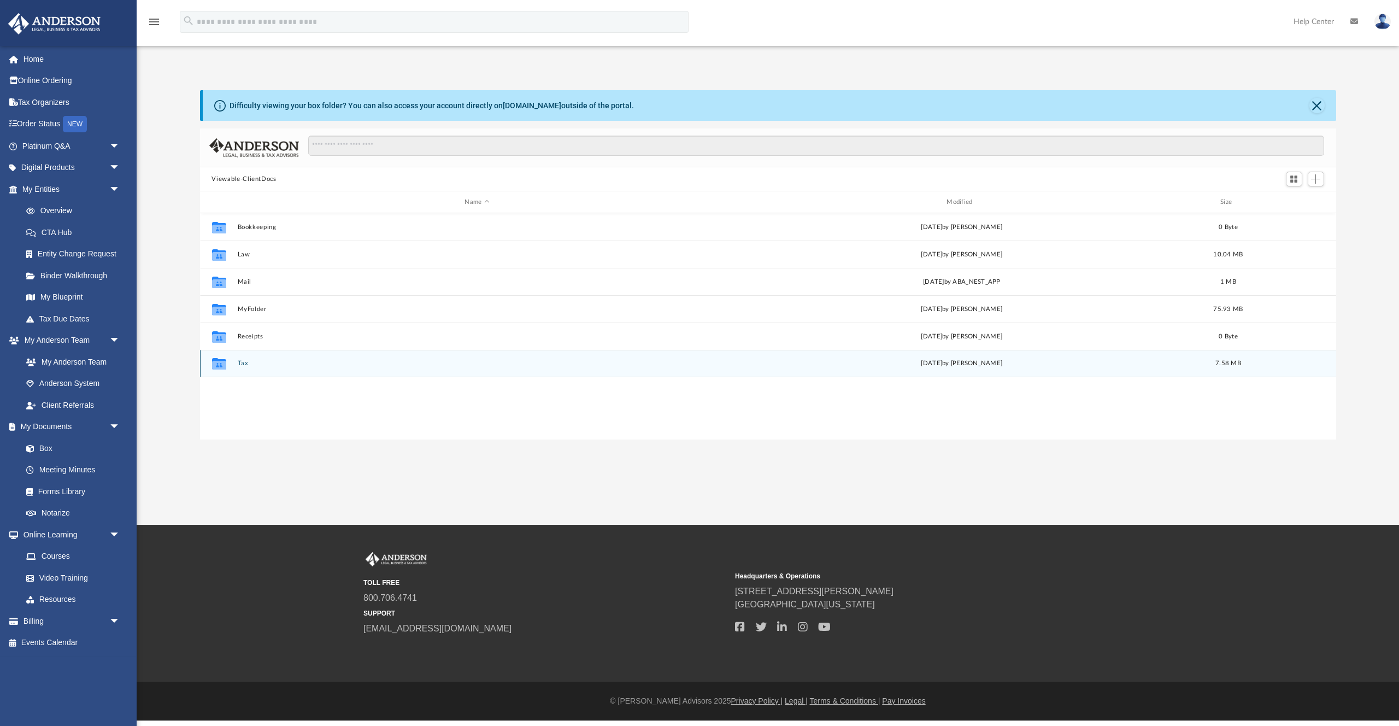
click at [238, 362] on button "Tax" at bounding box center [477, 363] width 480 height 7
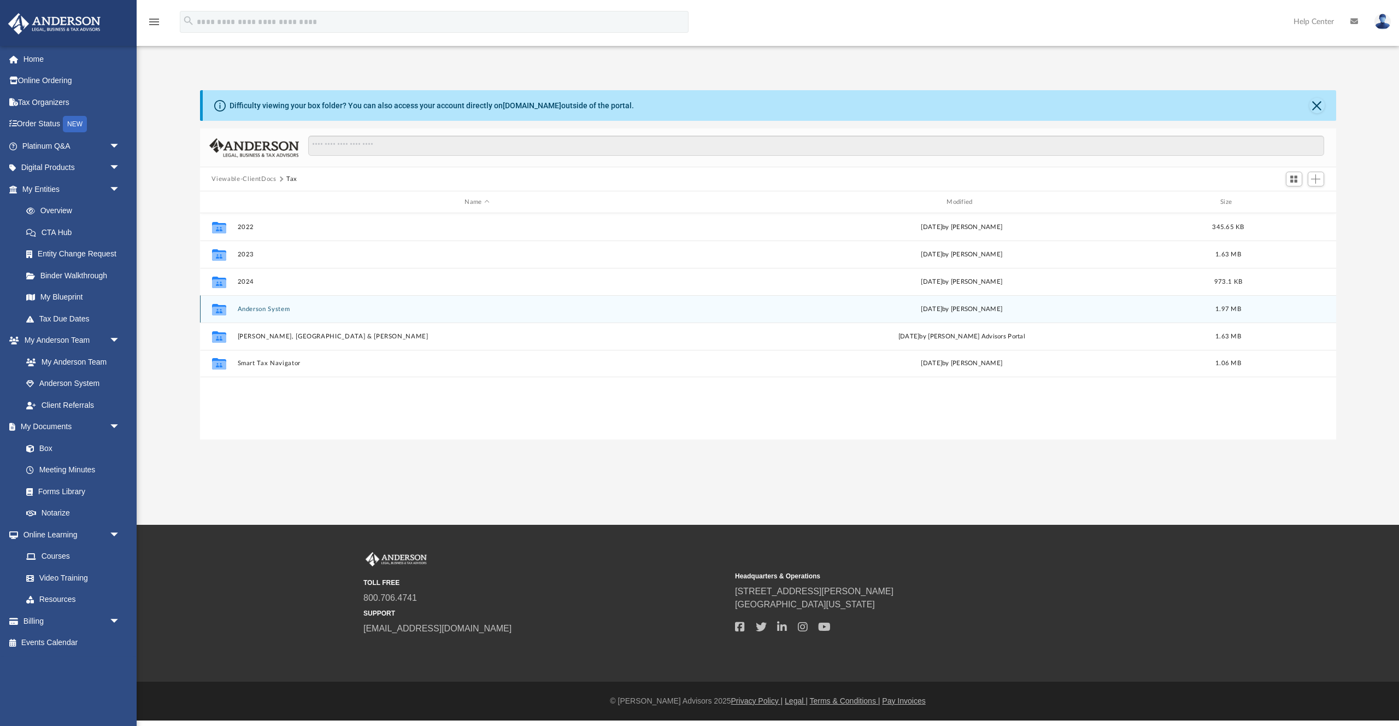
click at [228, 312] on div "Collaborated Folder" at bounding box center [218, 308] width 27 height 17
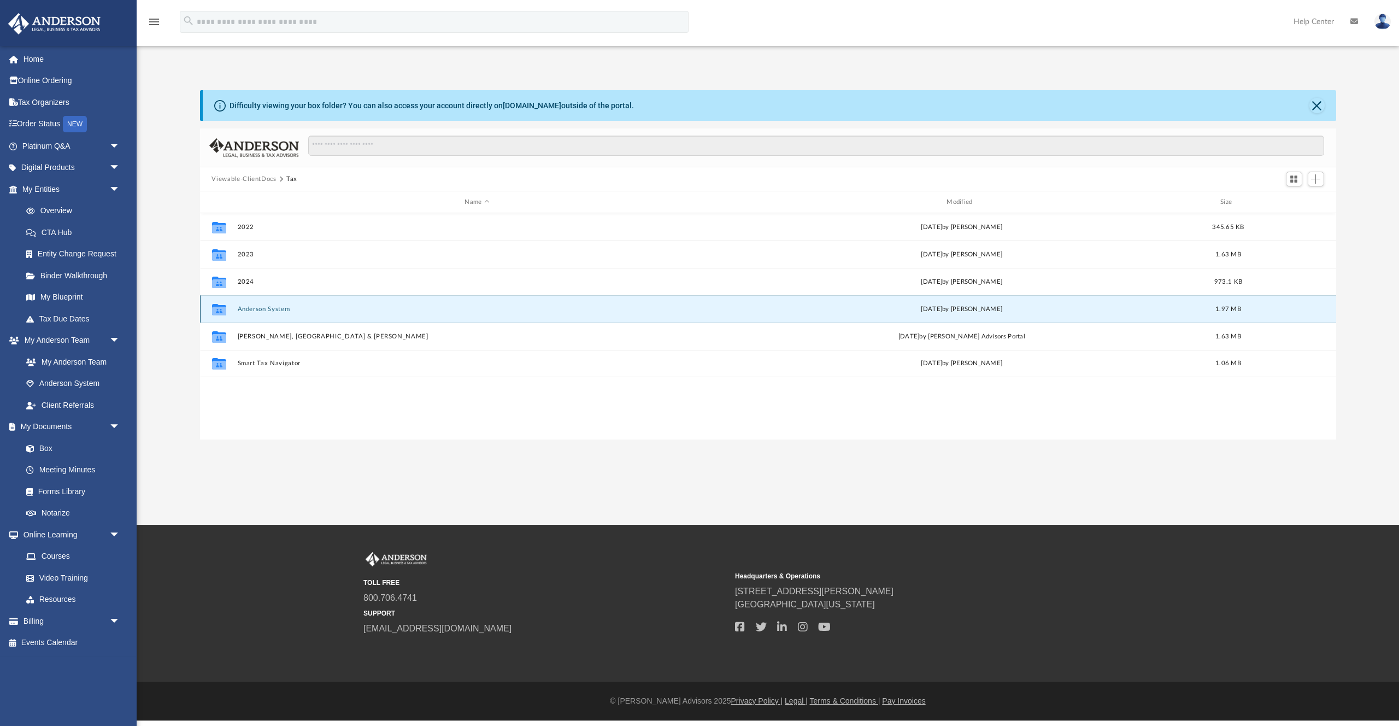
click at [242, 309] on button "Anderson System" at bounding box center [477, 308] width 480 height 7
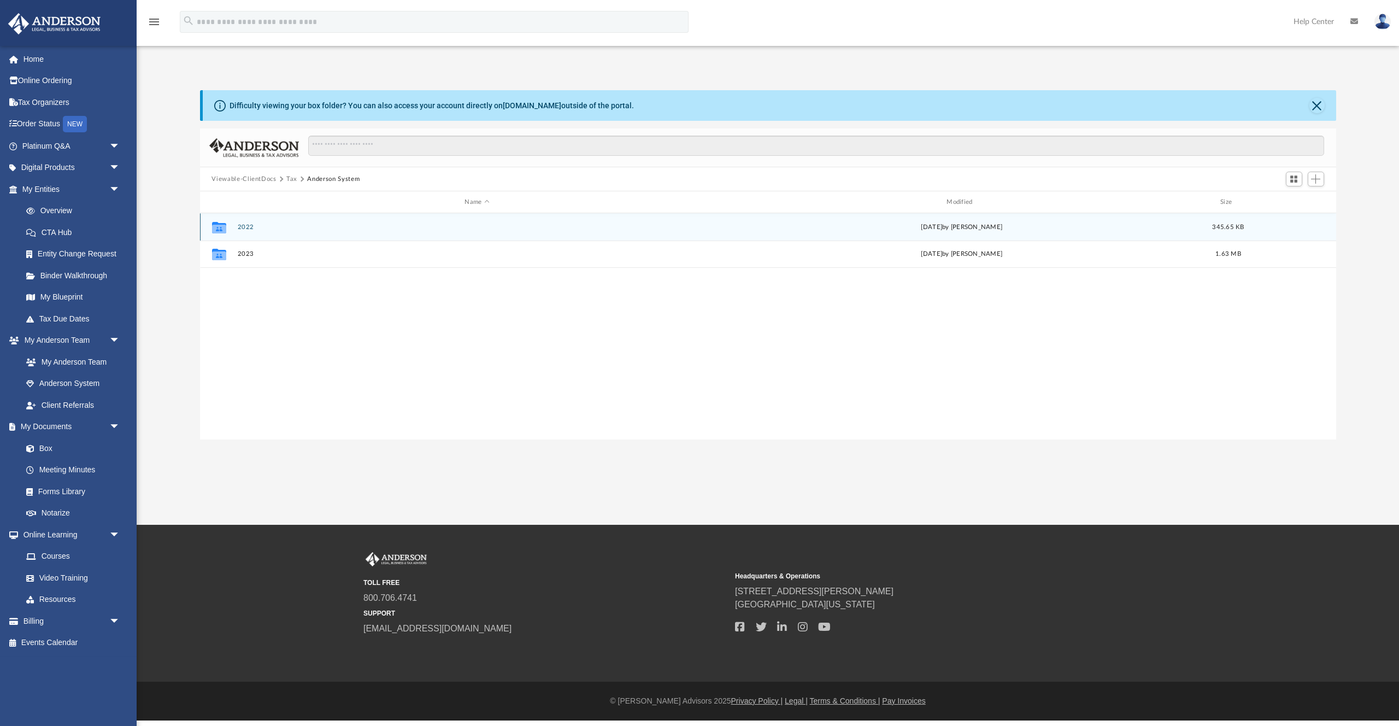
click at [245, 225] on button "2022" at bounding box center [477, 226] width 480 height 7
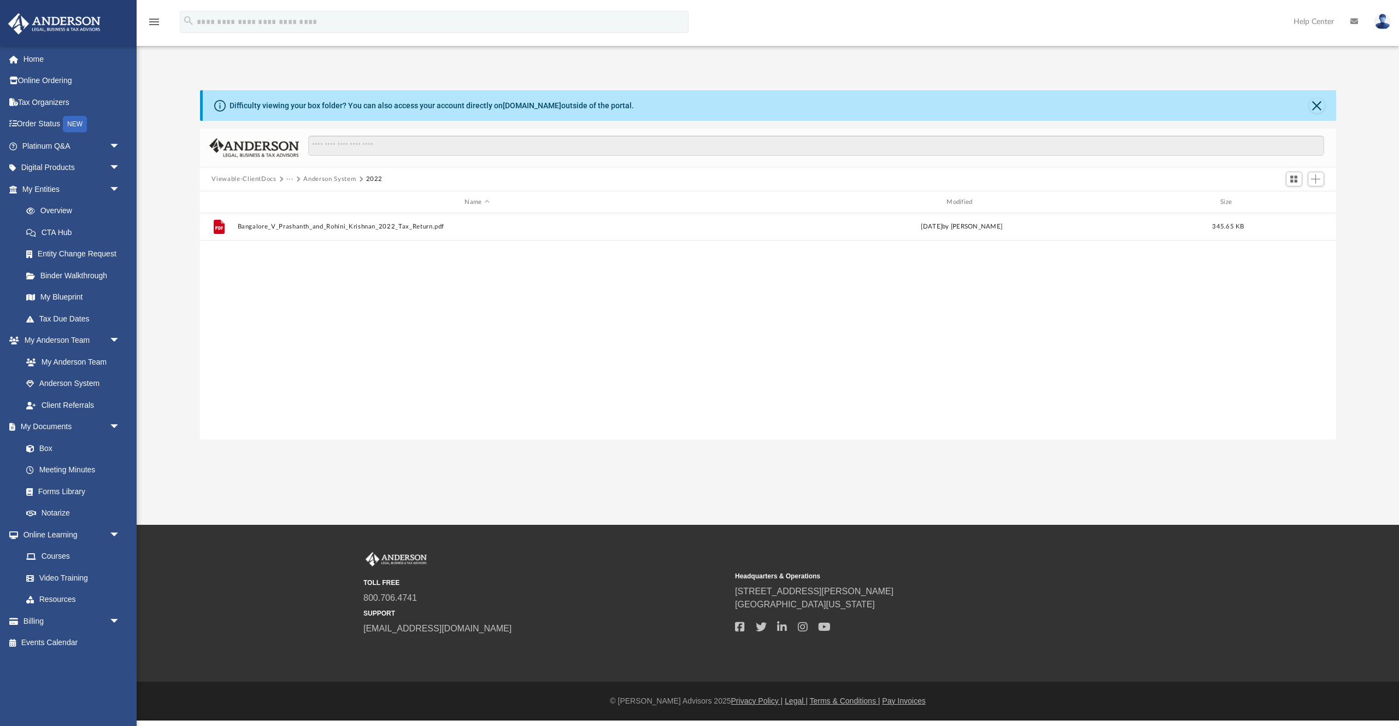
click at [255, 182] on button "Viewable-ClientDocs" at bounding box center [243, 179] width 64 height 10
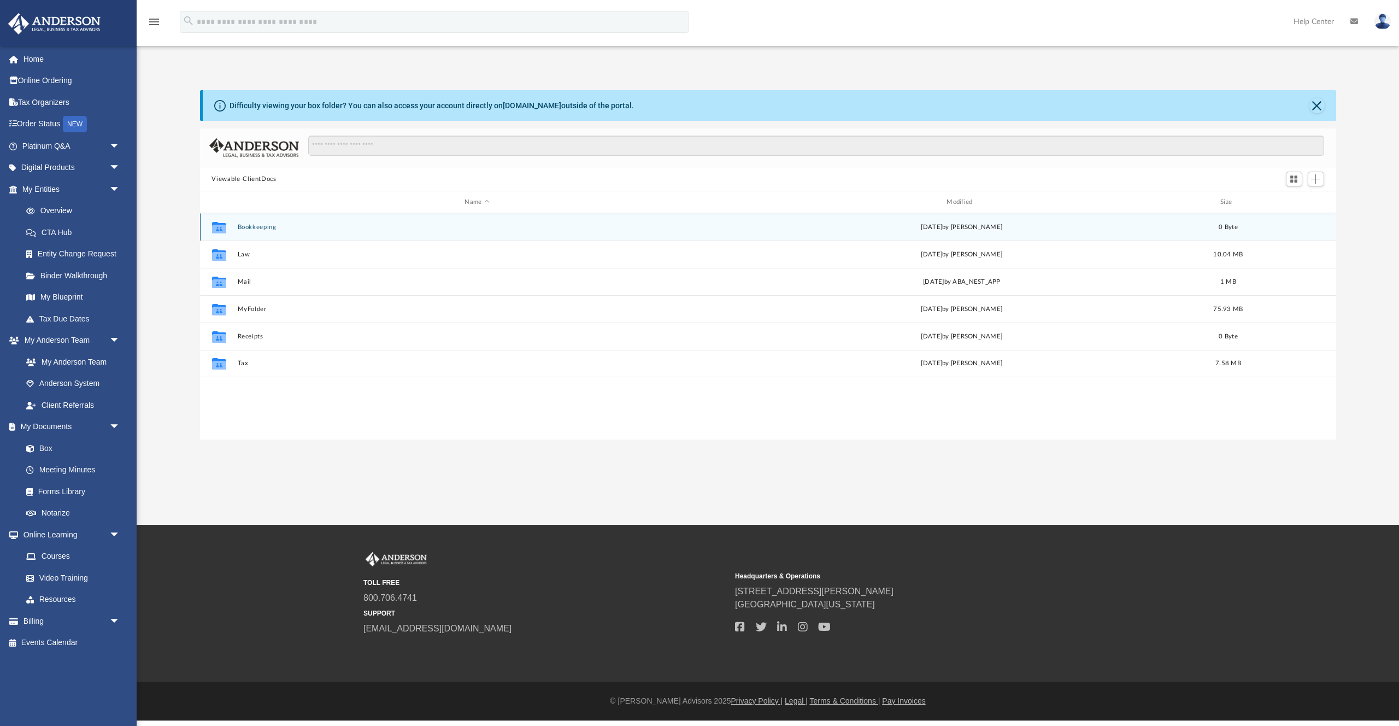
click at [242, 228] on button "Bookkeeping" at bounding box center [477, 226] width 480 height 7
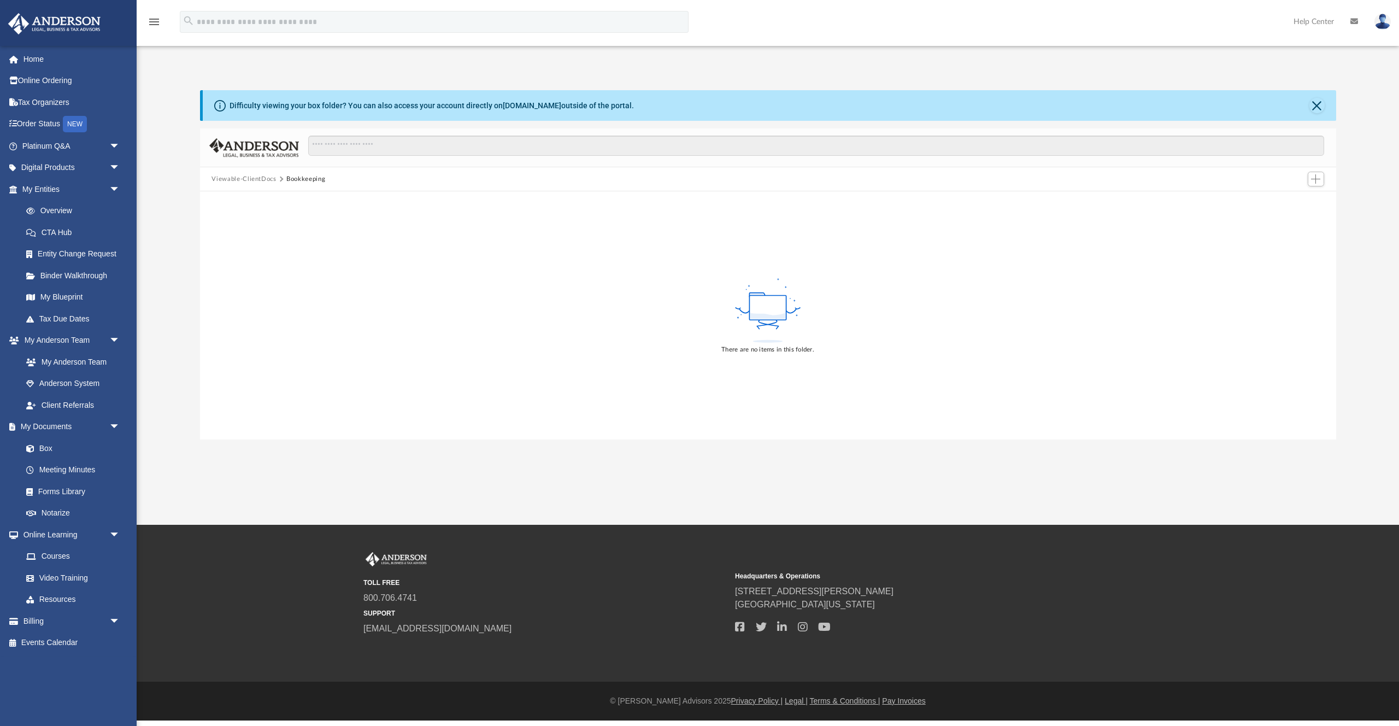
click at [250, 176] on button "Viewable-ClientDocs" at bounding box center [243, 179] width 64 height 10
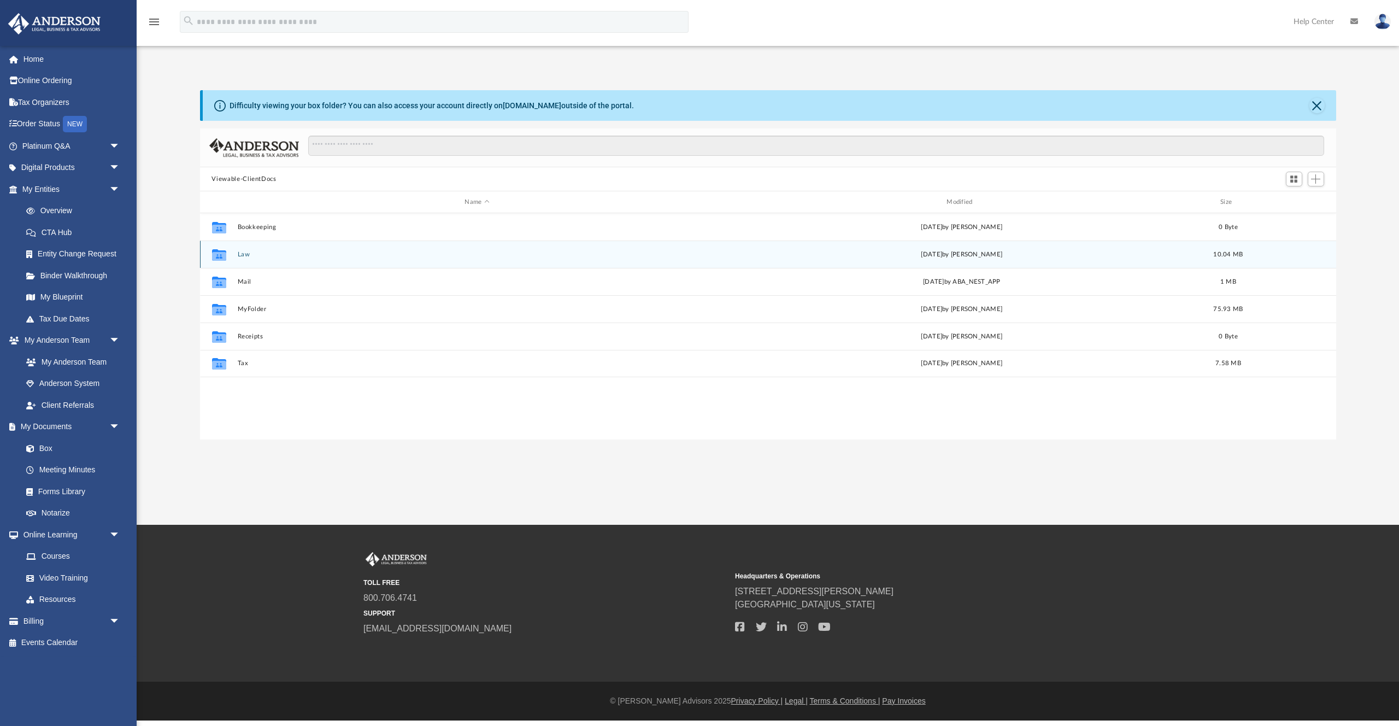
click at [237, 253] on button "Law" at bounding box center [477, 254] width 480 height 7
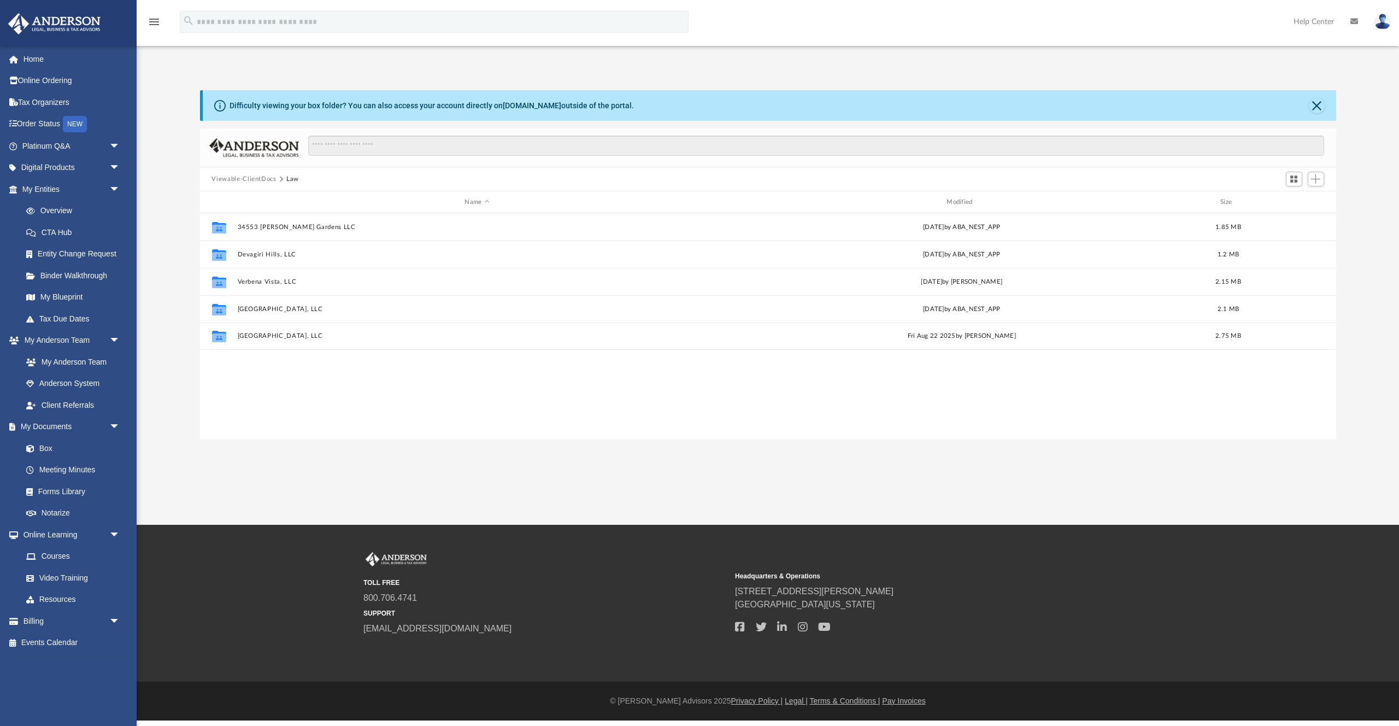
click at [253, 179] on button "Viewable-ClientDocs" at bounding box center [243, 179] width 64 height 10
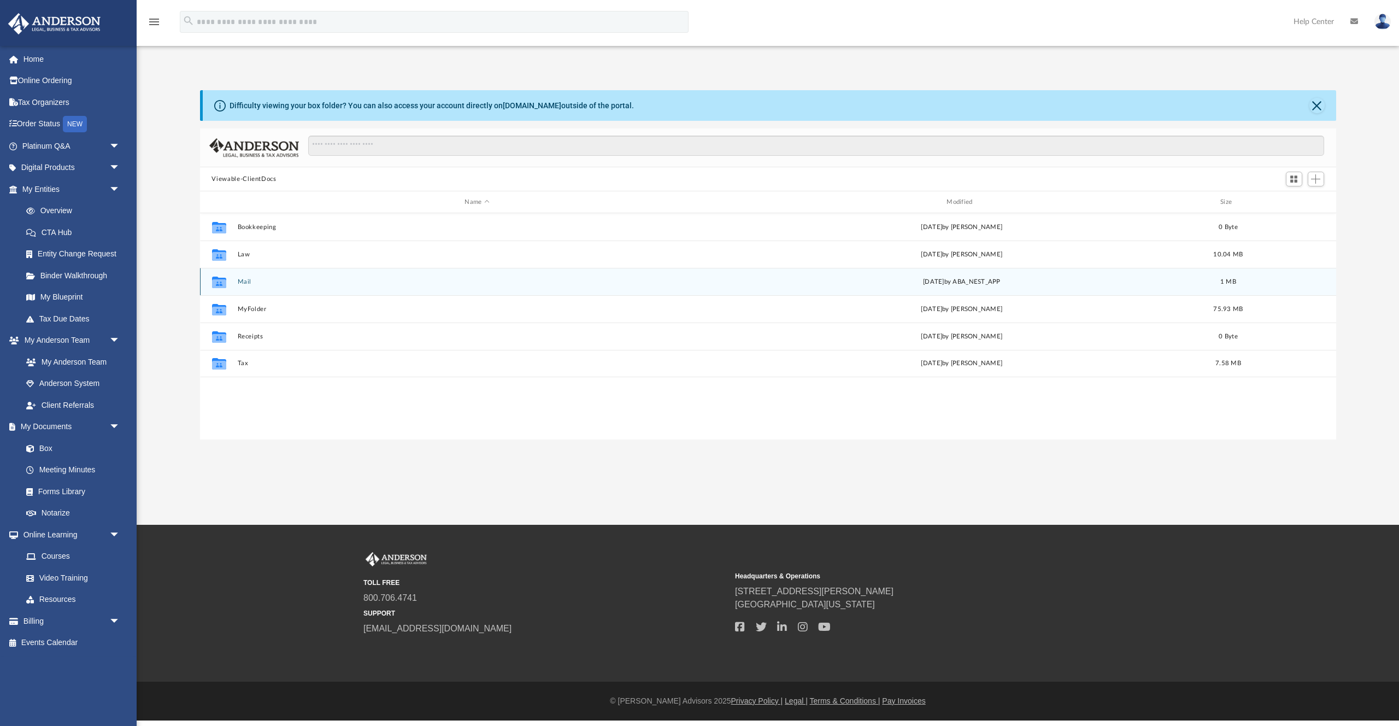
click at [239, 282] on button "Mail" at bounding box center [477, 281] width 480 height 7
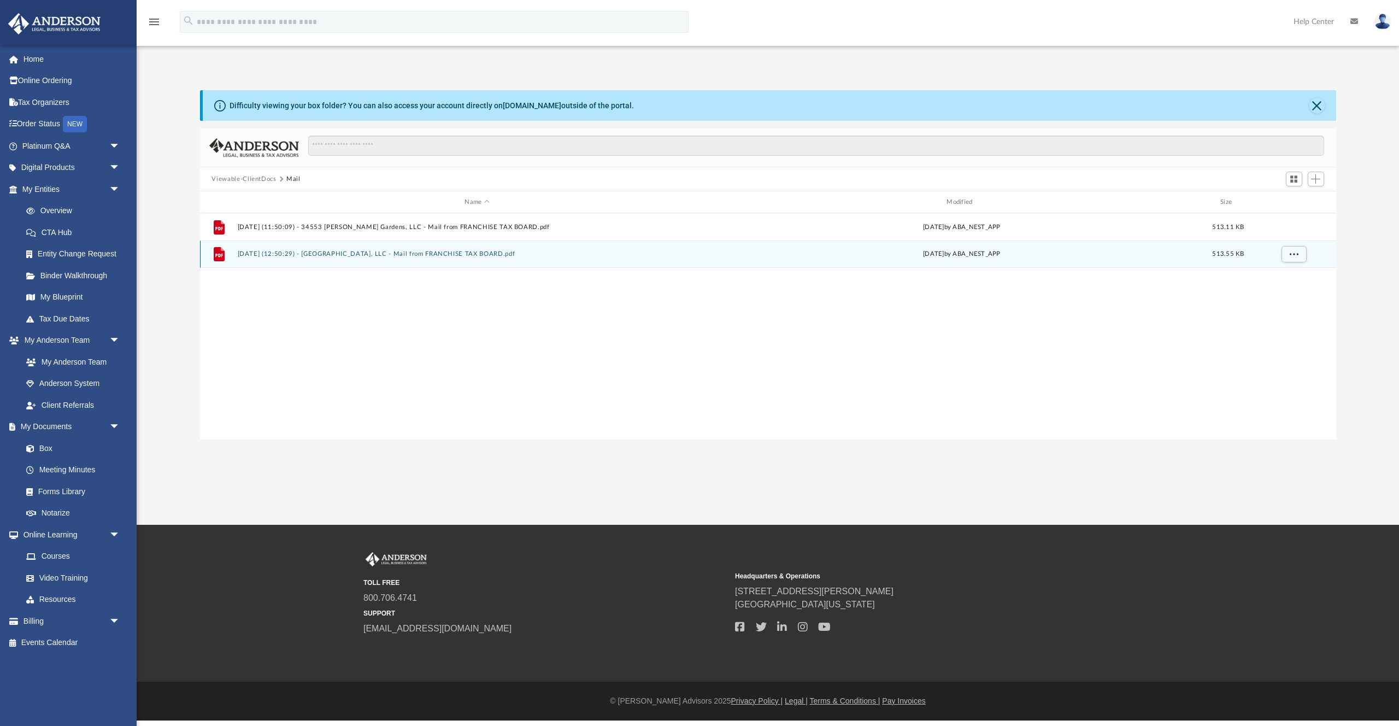
click at [320, 253] on button "2025.08.15 (12:50:29) - Via Bella Gardens, LLC - Mail from FRANCHISE TAX BOARD.…" at bounding box center [477, 253] width 480 height 7
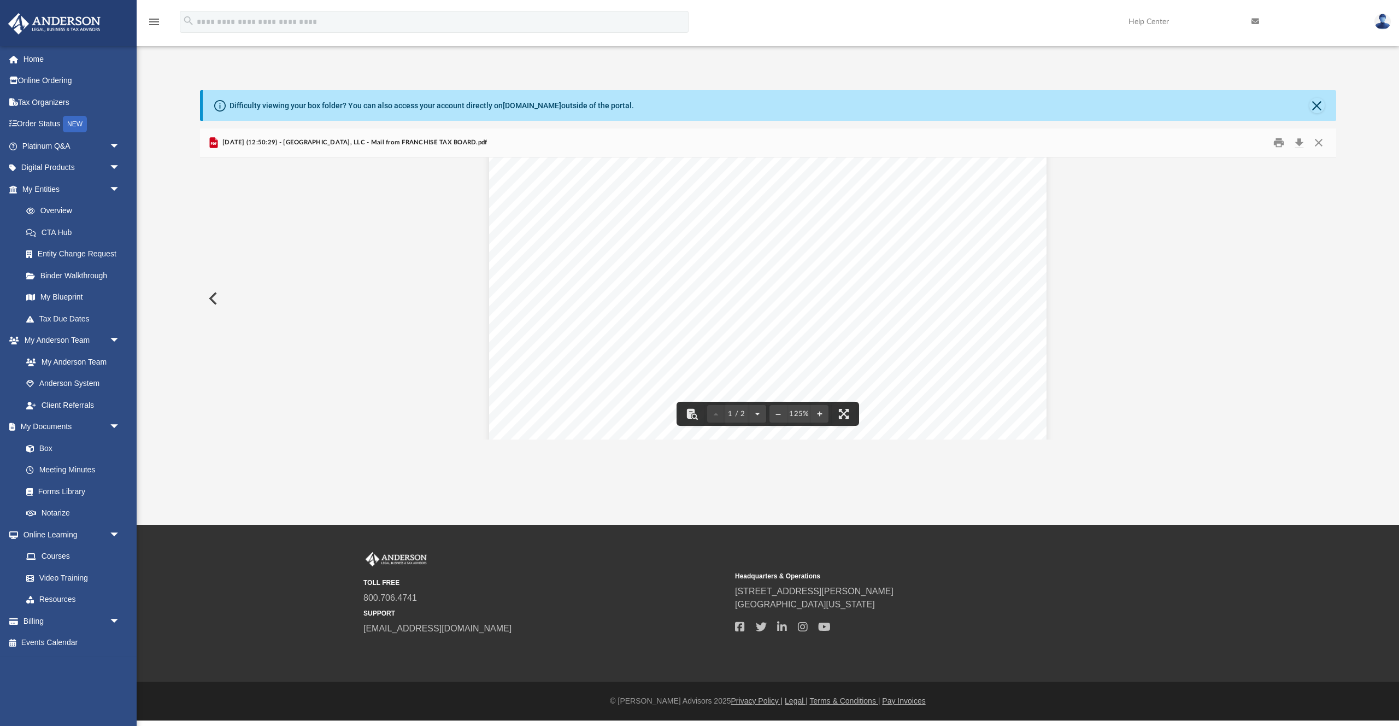
scroll to position [114, 0]
click at [212, 308] on button "Preview" at bounding box center [212, 298] width 24 height 31
click at [410, 147] on span "2025.08.15 (11:50:09) - 34553 Melissa Gardens, LLC - Mail from FRANCHISE TAX BO…" at bounding box center [369, 143] width 299 height 10
click at [1319, 144] on button "Close" at bounding box center [1319, 142] width 20 height 17
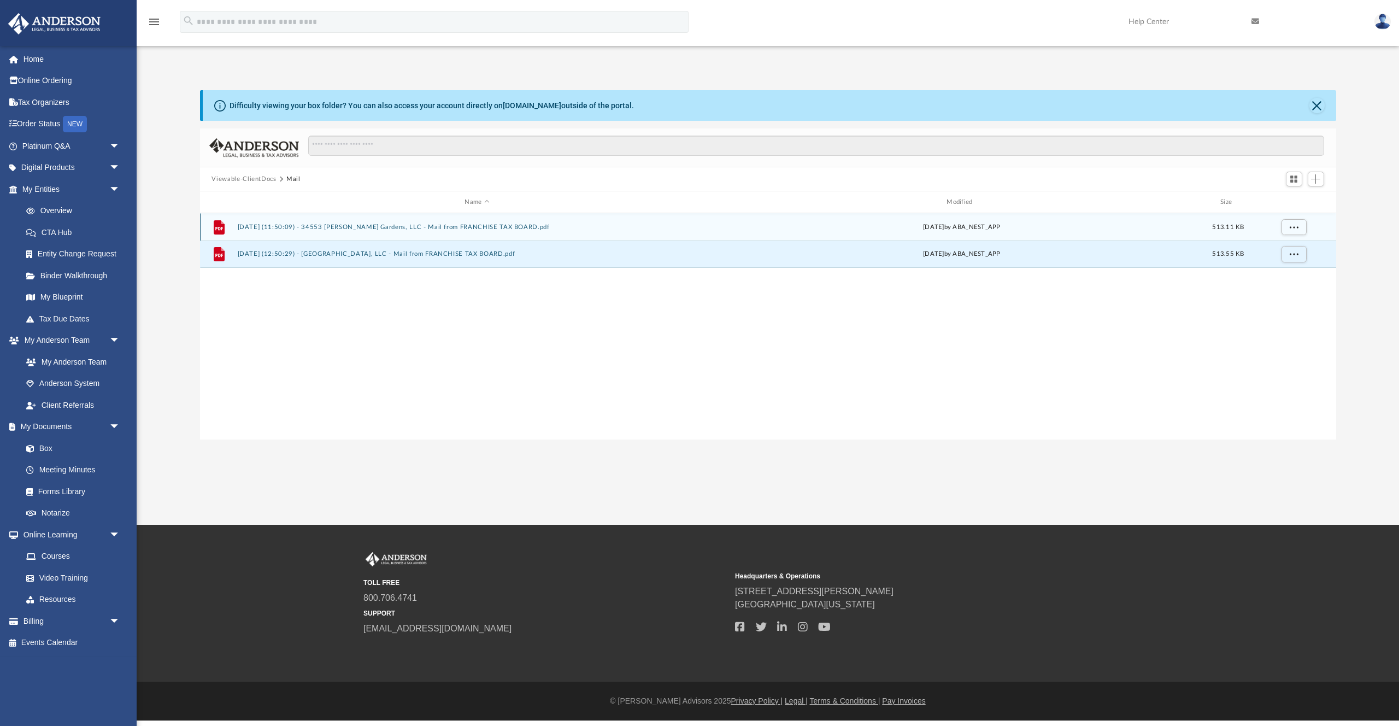
click at [383, 231] on div "File 2025.08.15 (11:50:09) - 34553 Melissa Gardens, LLC - Mail from FRANCHISE T…" at bounding box center [768, 226] width 1136 height 27
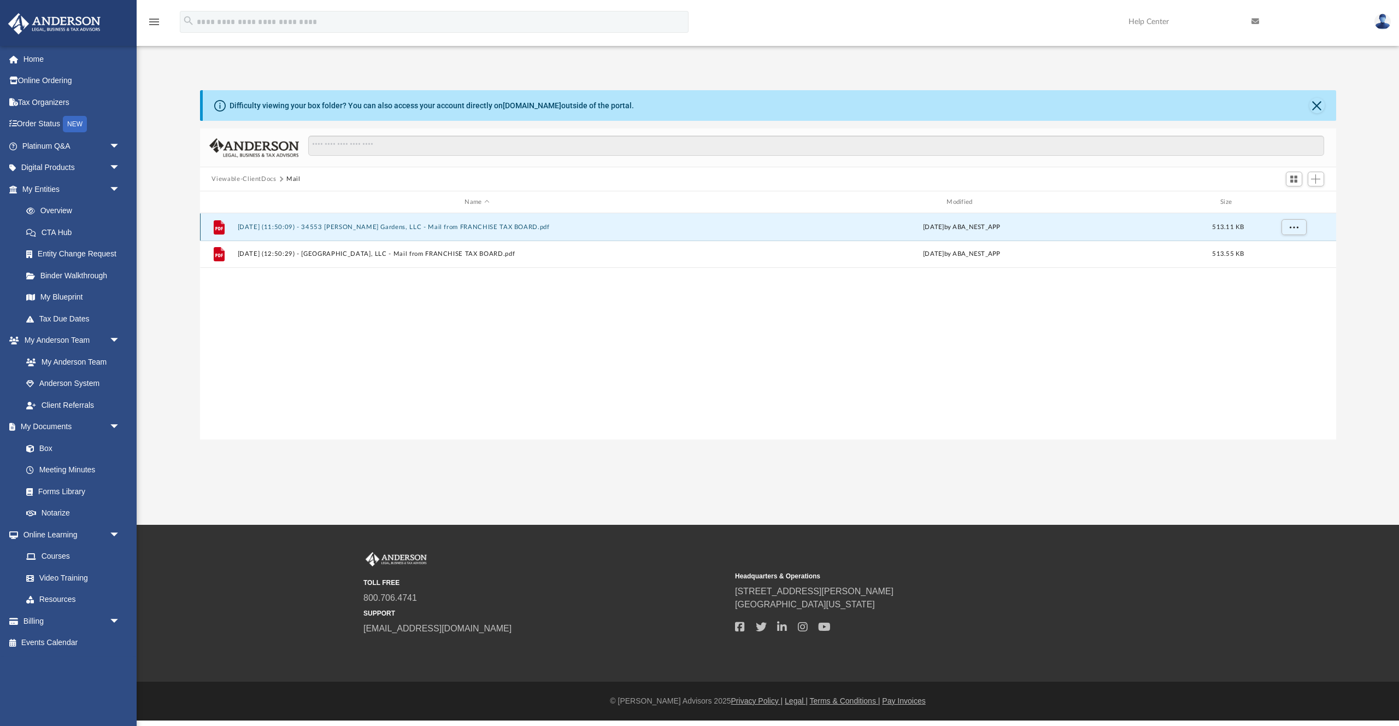
click at [383, 231] on div "File 2025.08.15 (11:50:09) - 34553 Melissa Gardens, LLC - Mail from FRANCHISE T…" at bounding box center [768, 226] width 1136 height 27
click at [469, 225] on button "2025.08.15 (11:50:09) - 34553 Melissa Gardens, LLC - Mail from FRANCHISE TAX BO…" at bounding box center [477, 226] width 480 height 7
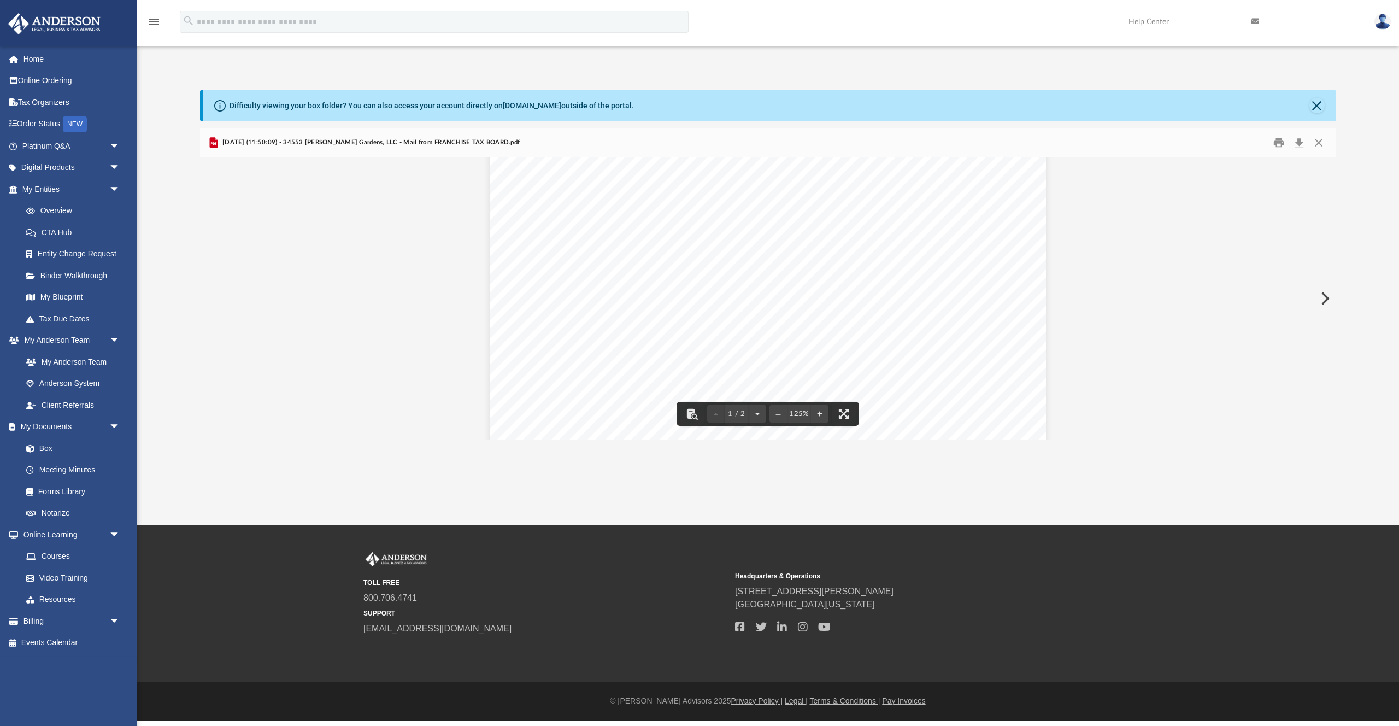
scroll to position [93, 0]
click at [1316, 143] on button "Close" at bounding box center [1319, 142] width 20 height 17
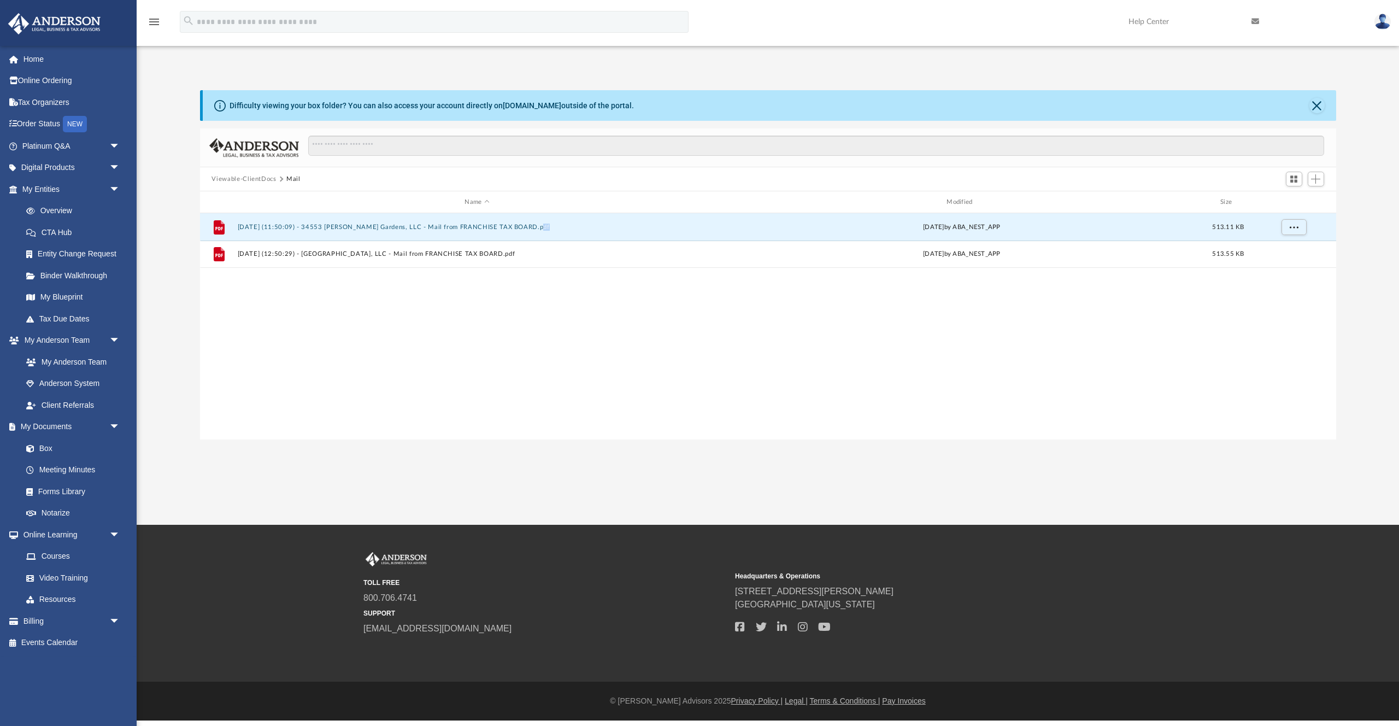
click at [266, 180] on button "Viewable-ClientDocs" at bounding box center [243, 179] width 64 height 10
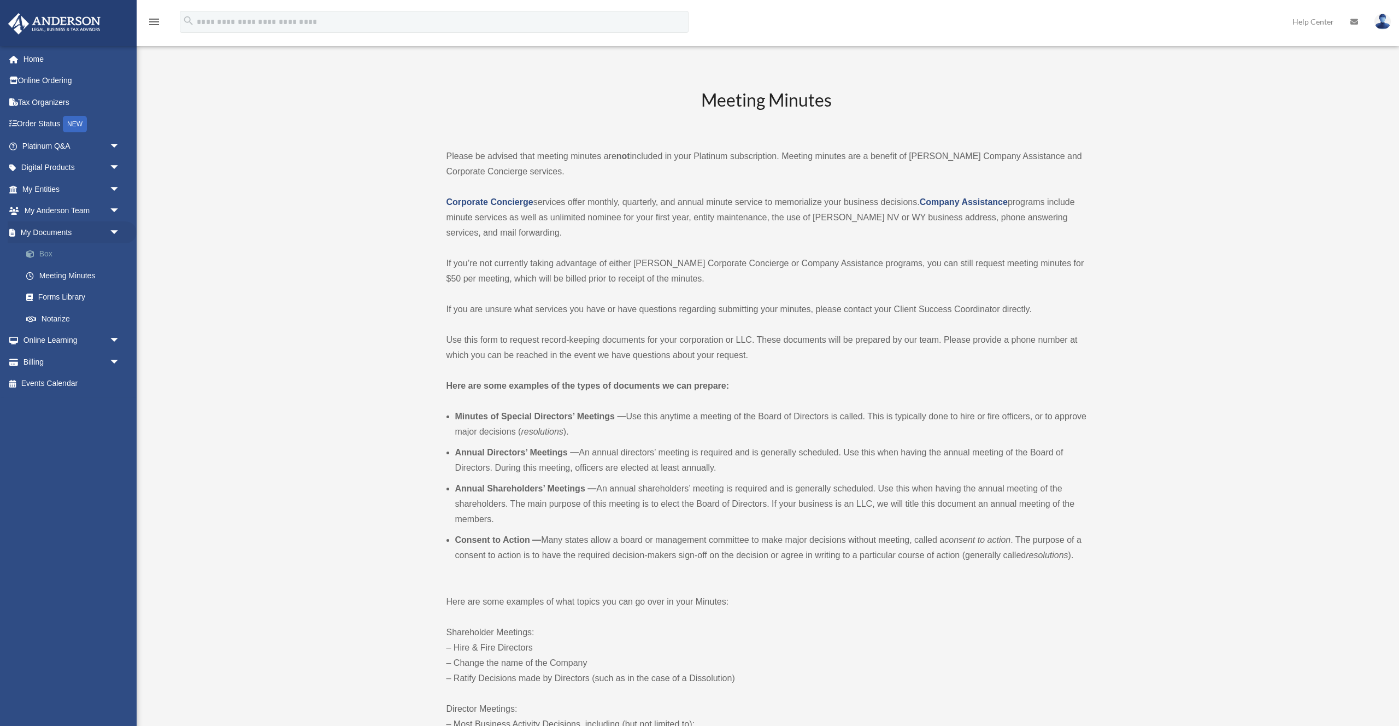
click at [41, 246] on link "Box" at bounding box center [75, 254] width 121 height 22
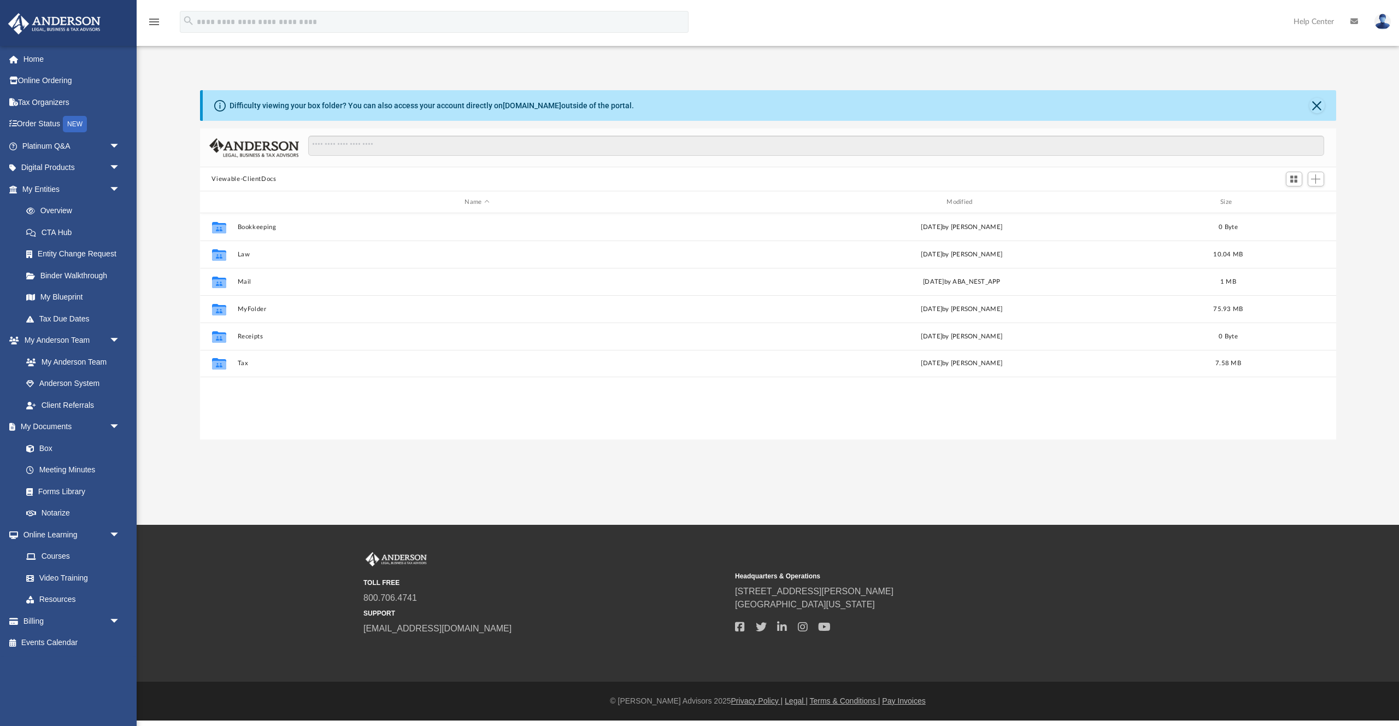
scroll to position [248, 1136]
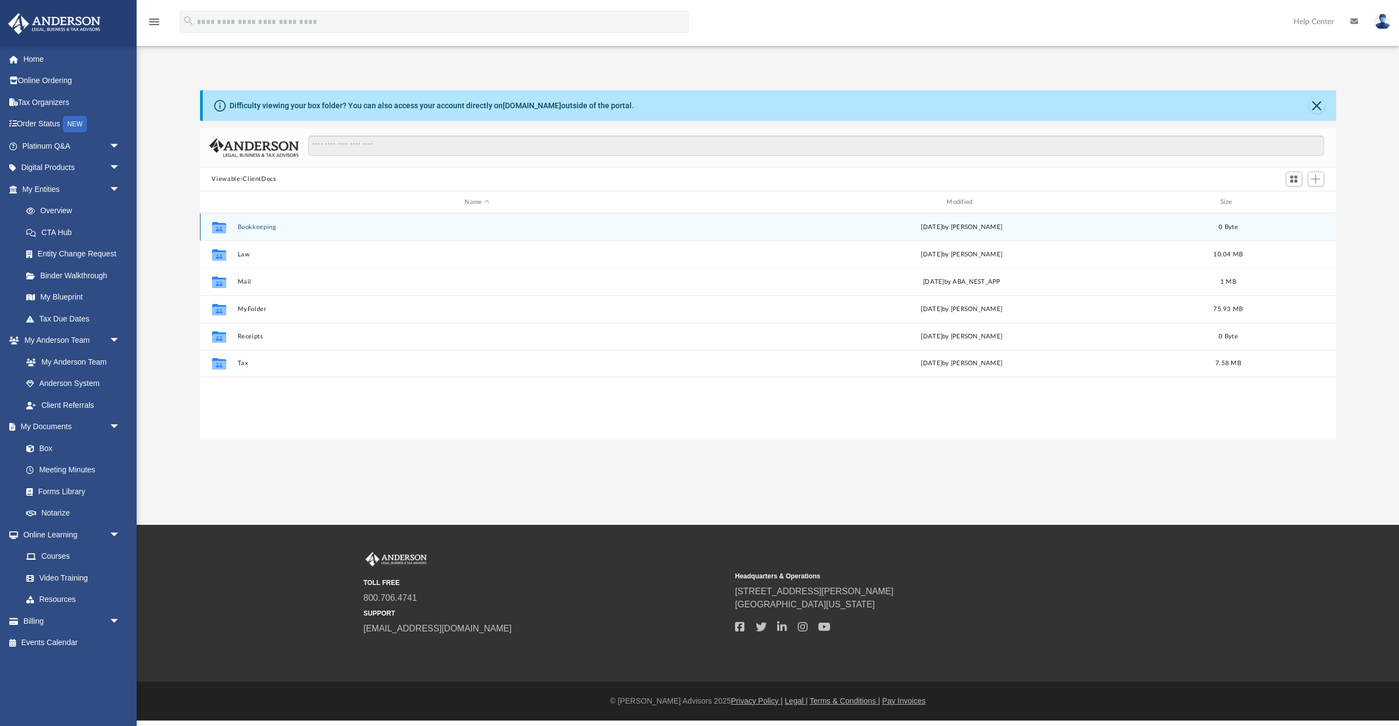
click at [255, 228] on button "Bookkeeping" at bounding box center [477, 226] width 480 height 7
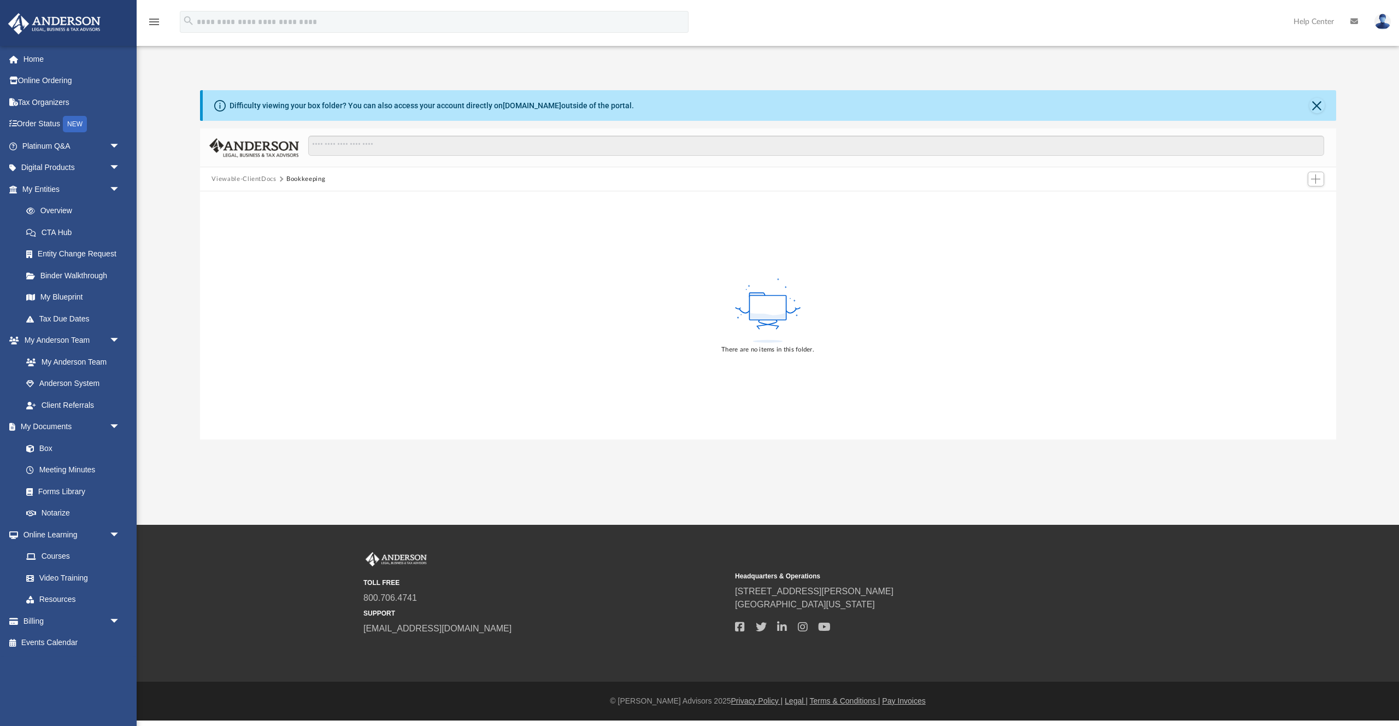
click at [251, 181] on button "Viewable-ClientDocs" at bounding box center [243, 179] width 64 height 10
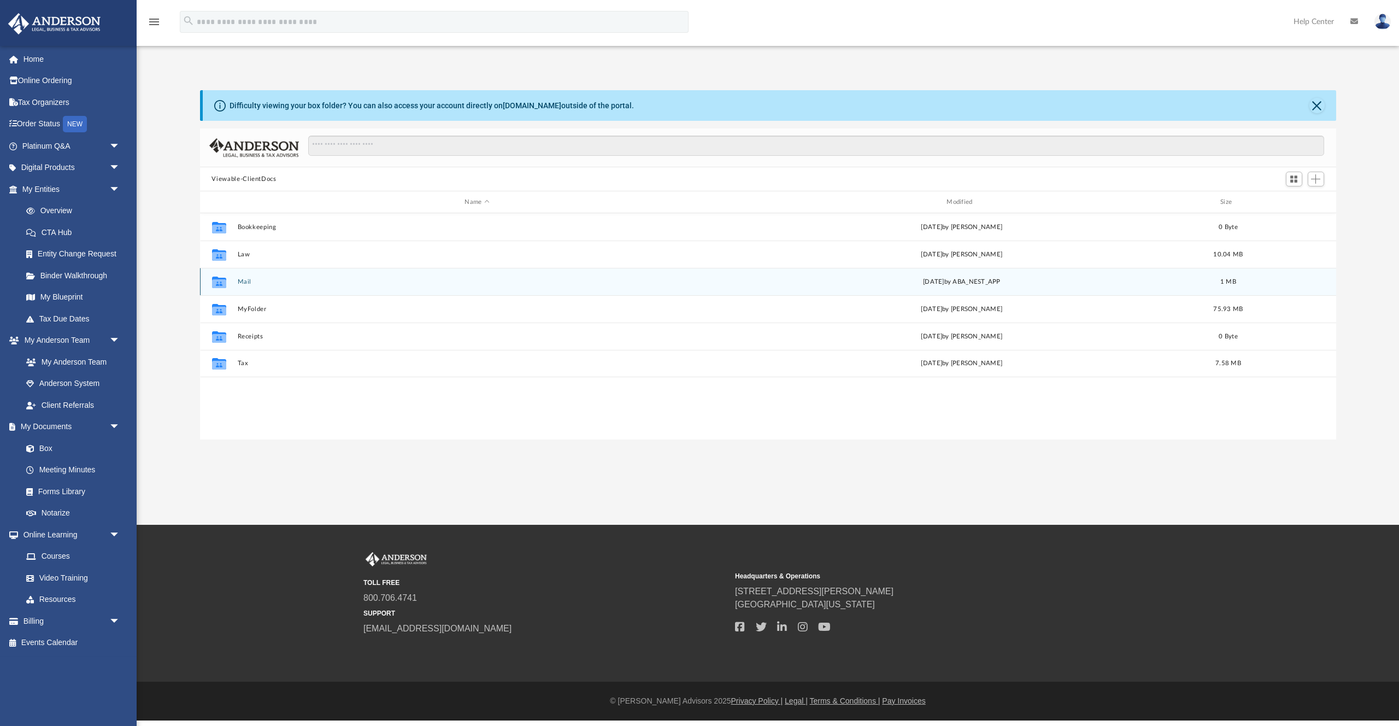
click at [239, 280] on button "Mail" at bounding box center [477, 281] width 480 height 7
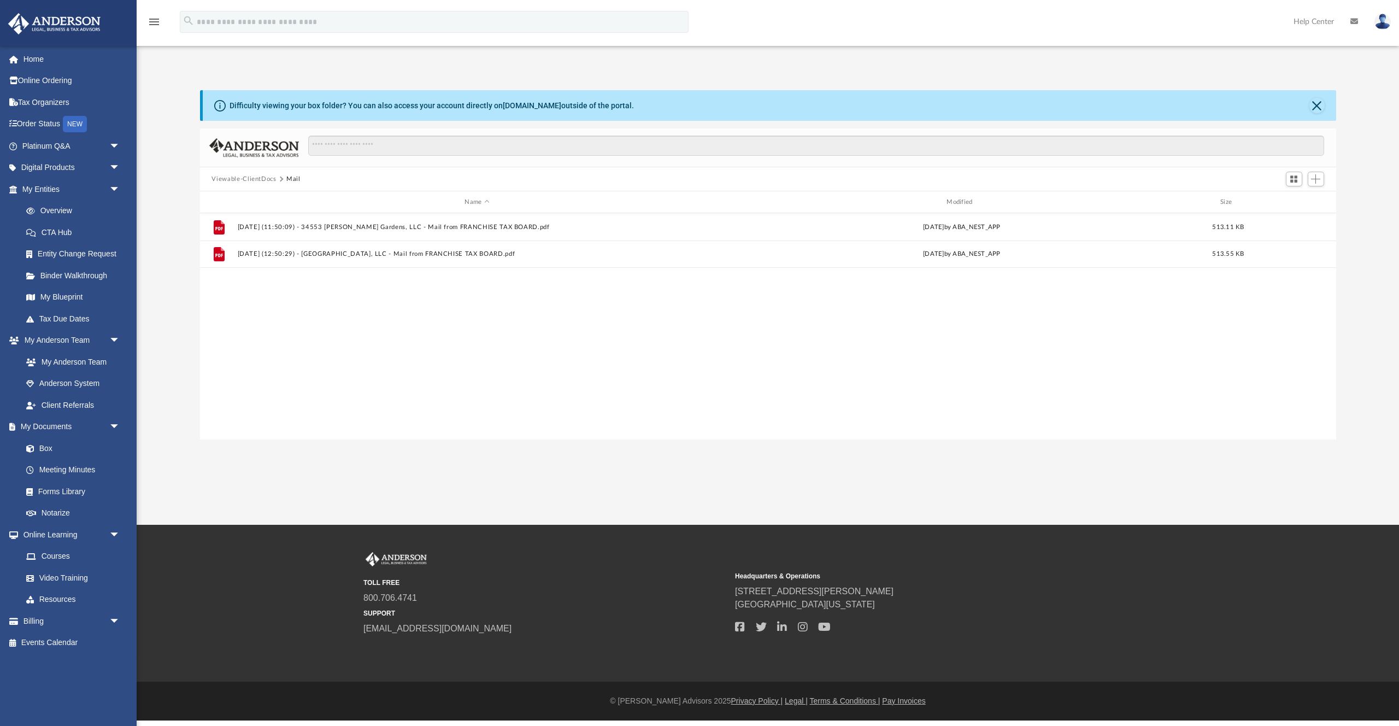
click at [251, 176] on button "Viewable-ClientDocs" at bounding box center [243, 179] width 64 height 10
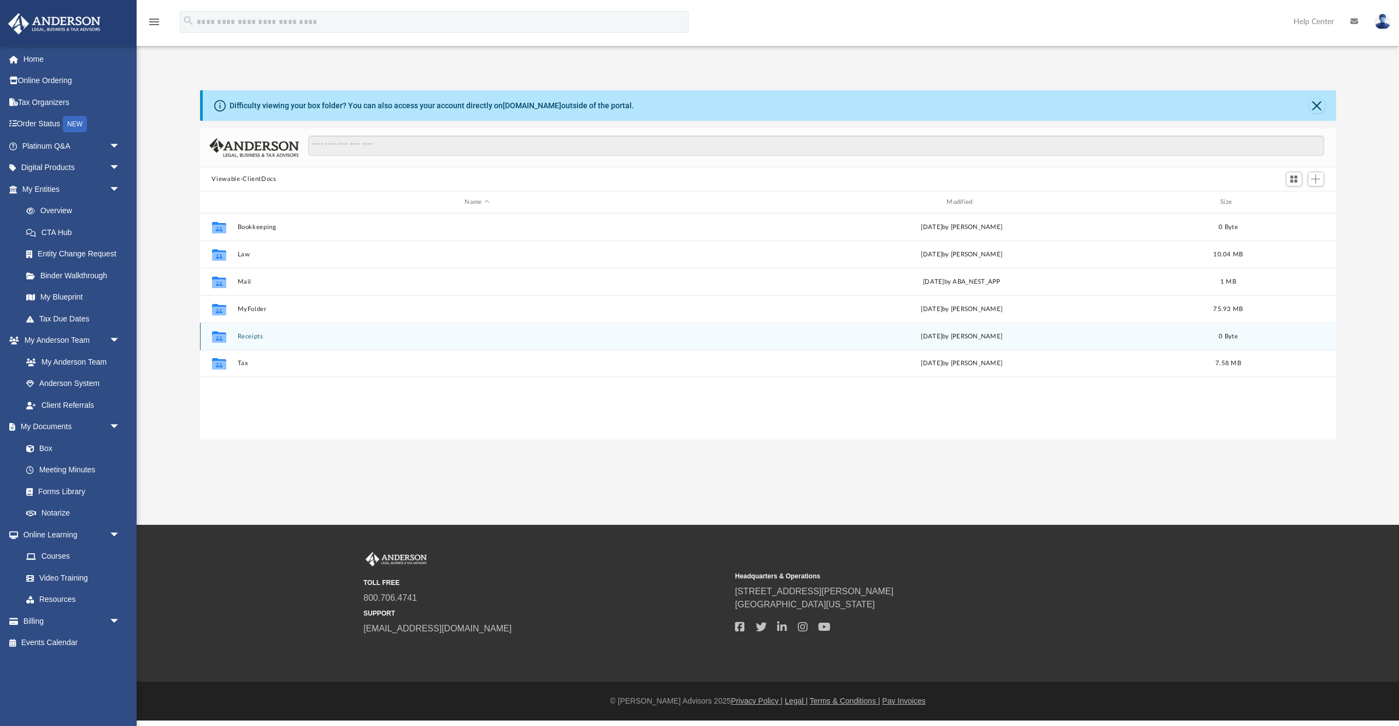
click at [239, 334] on button "Receipts" at bounding box center [477, 336] width 480 height 7
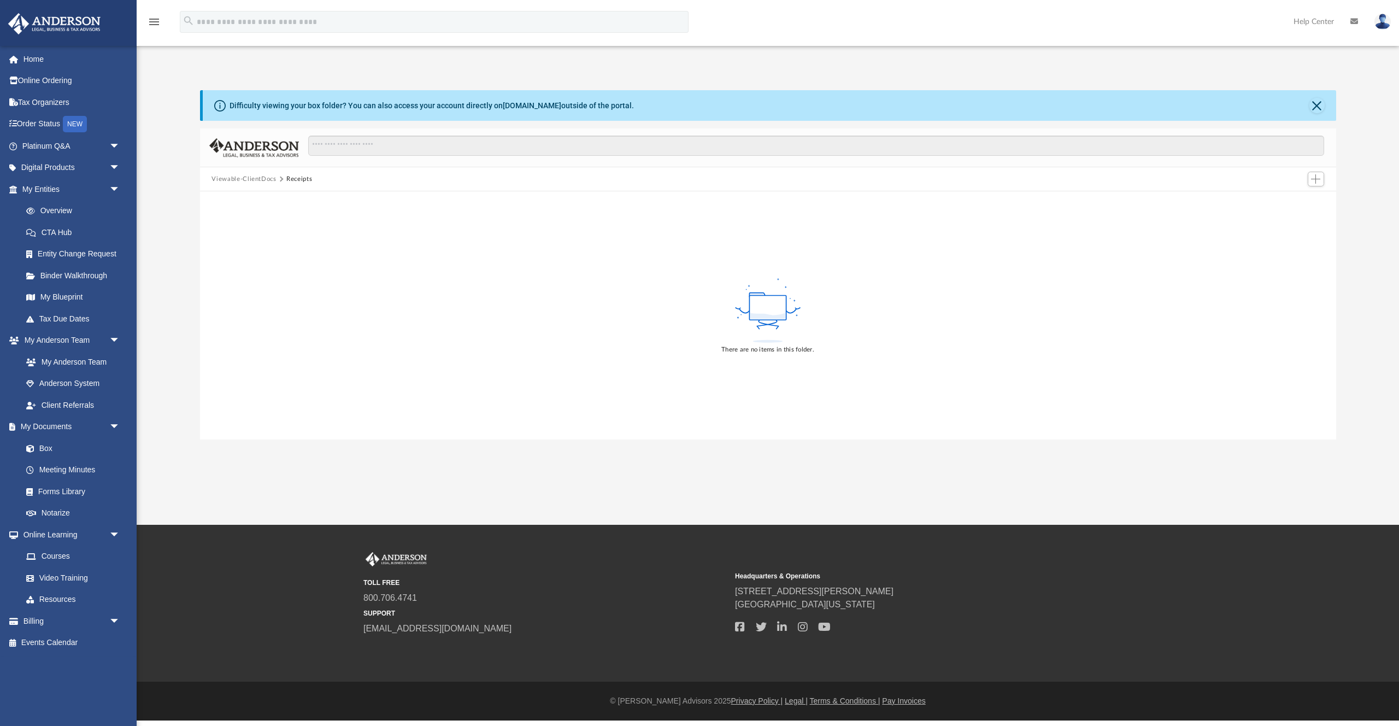
click at [254, 180] on button "Viewable-ClientDocs" at bounding box center [243, 179] width 64 height 10
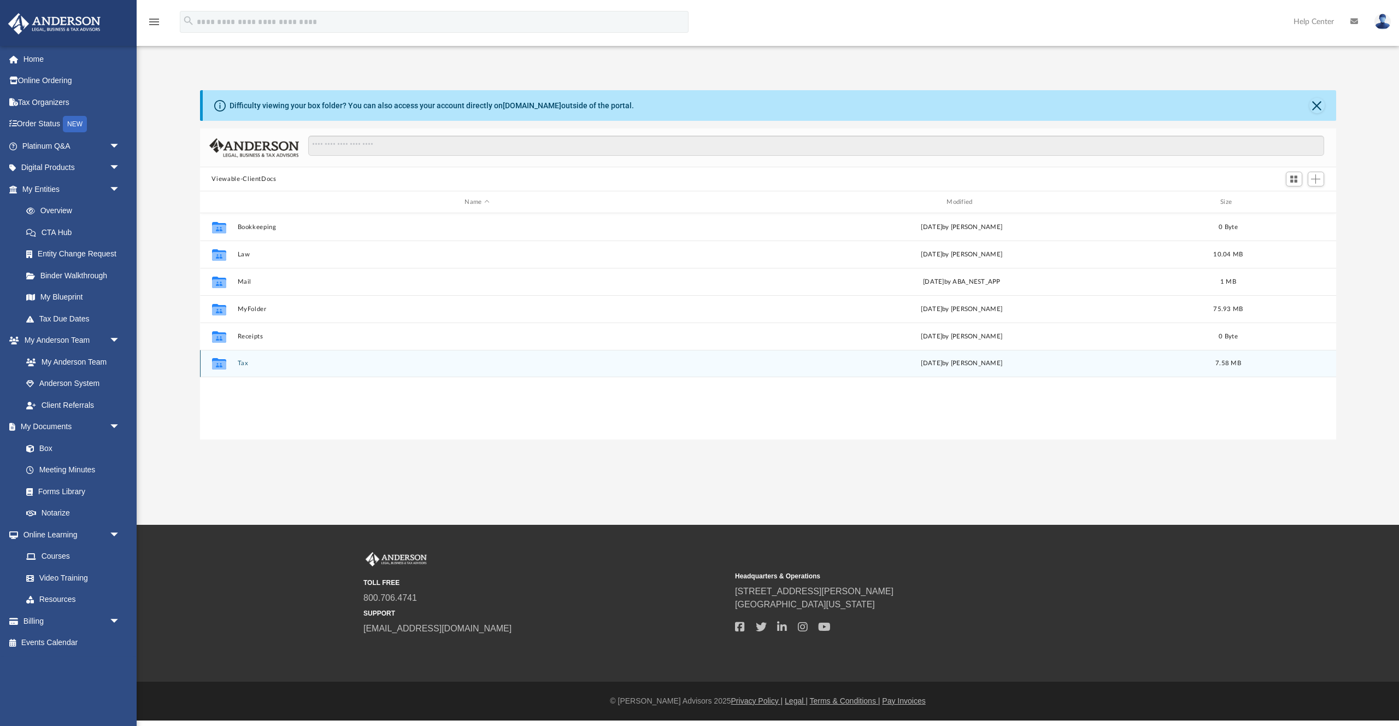
click at [240, 363] on button "Tax" at bounding box center [477, 363] width 480 height 7
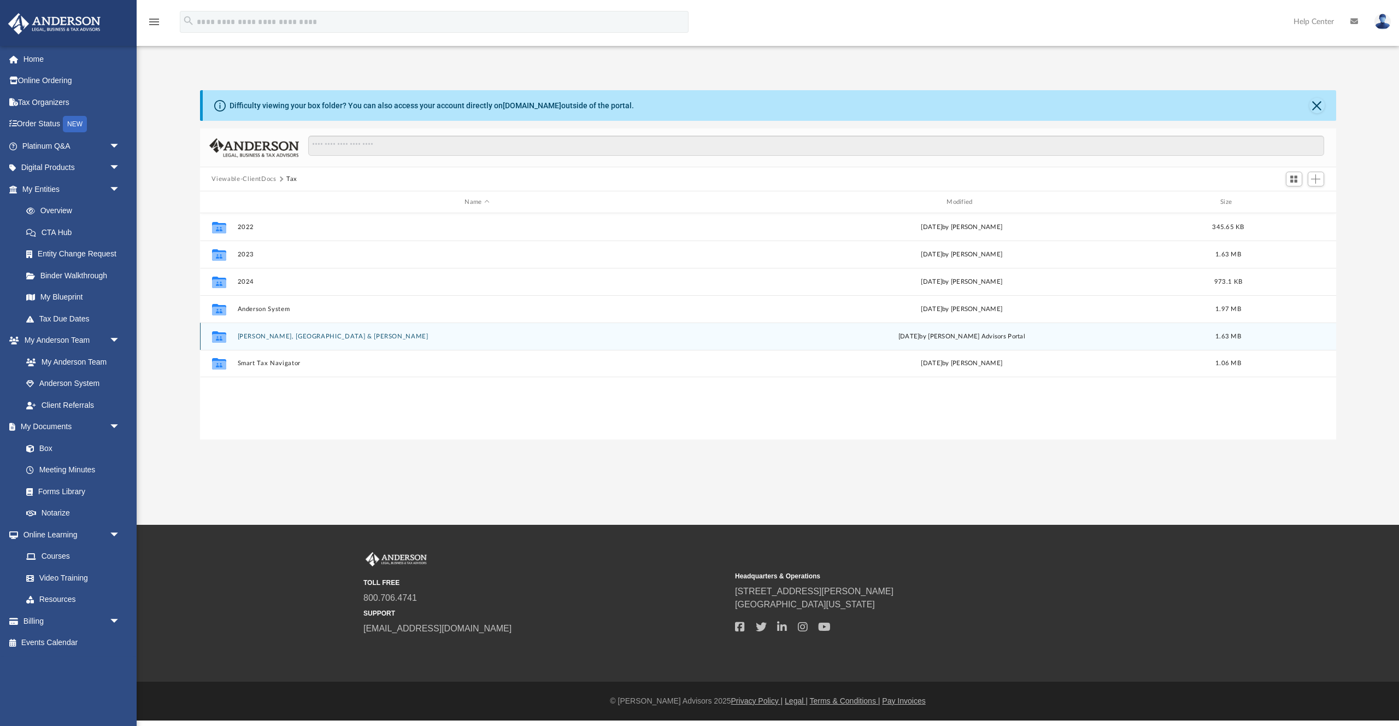
click at [239, 335] on button "Prashanth, Bangalore & Krishnan, Rohini" at bounding box center [477, 336] width 480 height 7
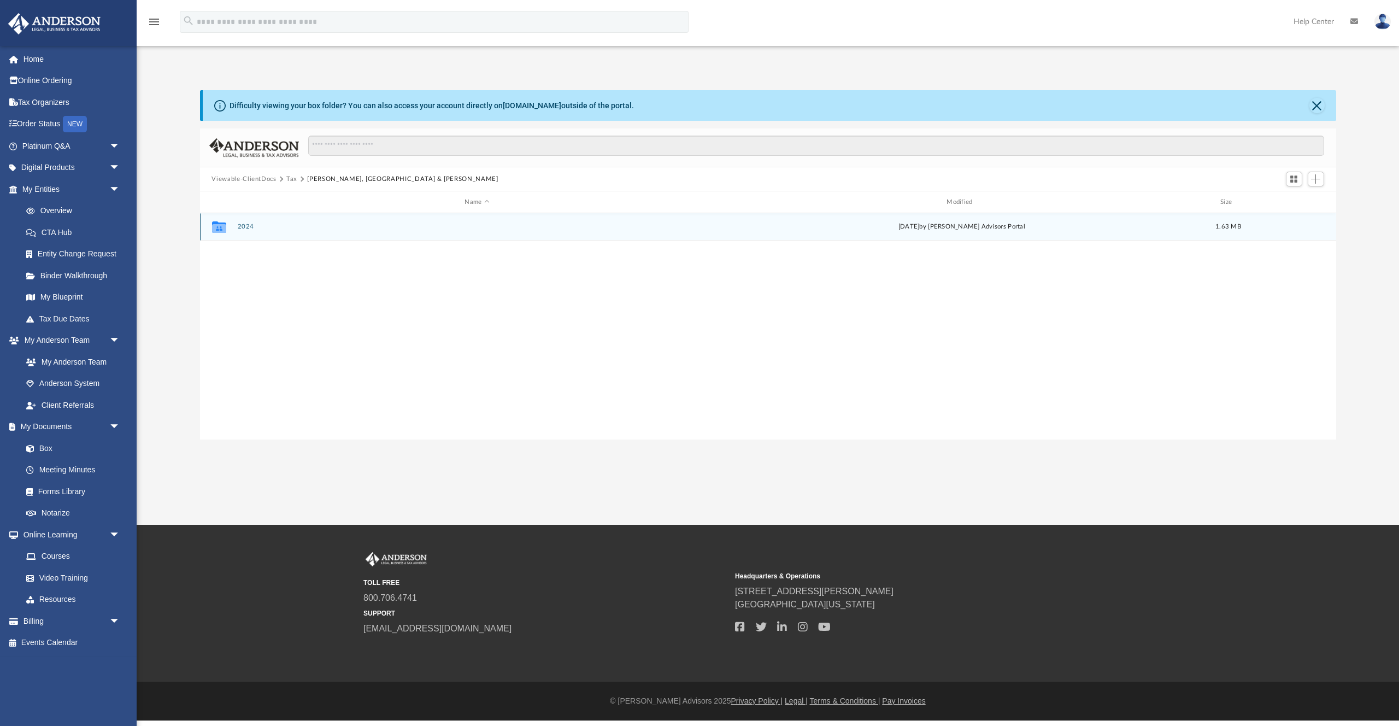
click at [242, 227] on button "2024" at bounding box center [477, 226] width 480 height 7
click at [250, 227] on button "Digital Tax Organizer" at bounding box center [477, 226] width 480 height 7
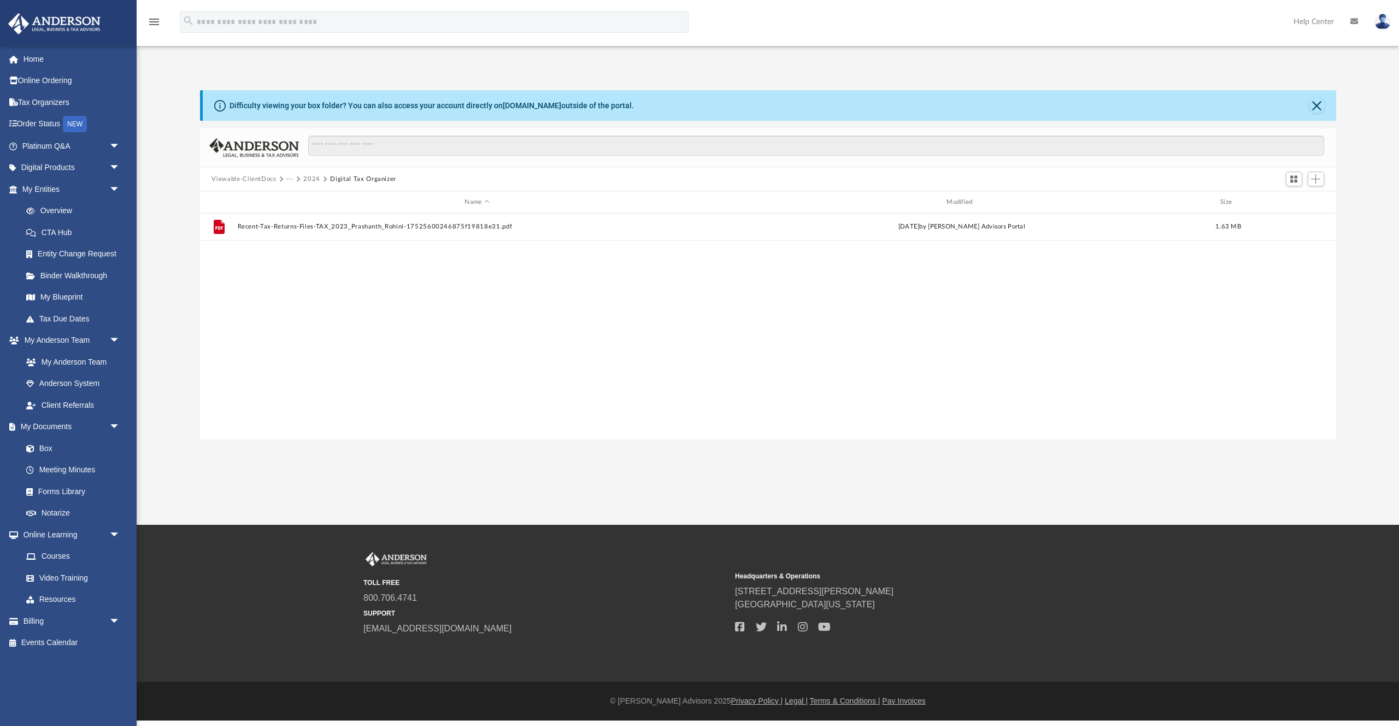
click at [310, 175] on button "2024" at bounding box center [311, 179] width 17 height 10
click at [261, 177] on button "Viewable-ClientDocs" at bounding box center [243, 179] width 64 height 10
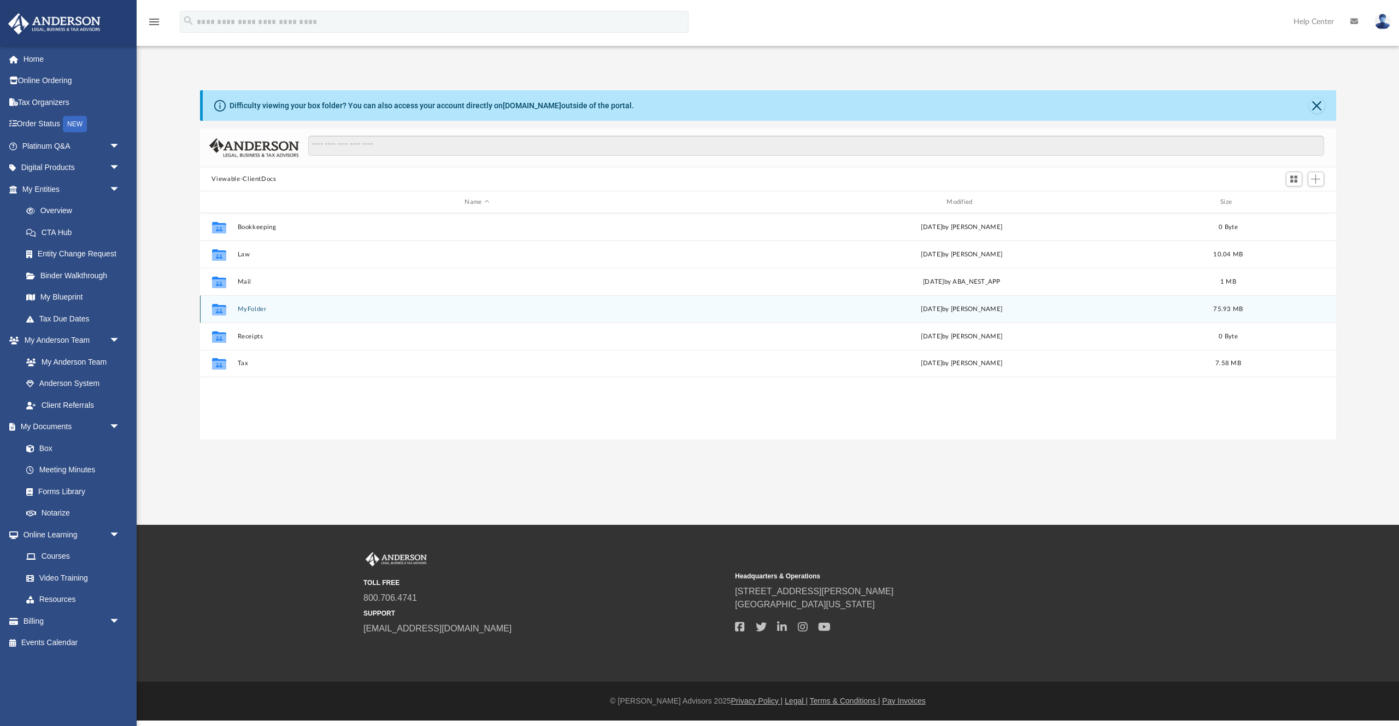
click at [240, 306] on button "MyFolder" at bounding box center [477, 308] width 480 height 7
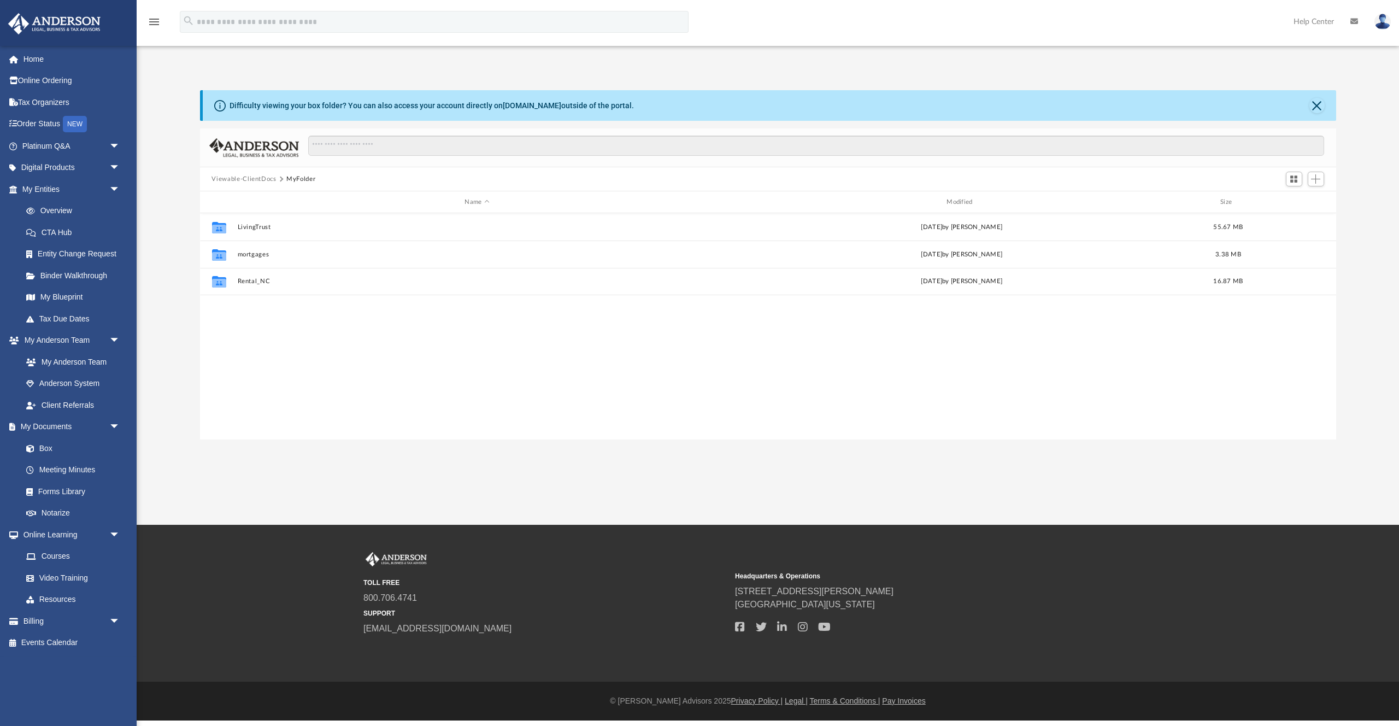
click at [255, 177] on button "Viewable-ClientDocs" at bounding box center [243, 179] width 64 height 10
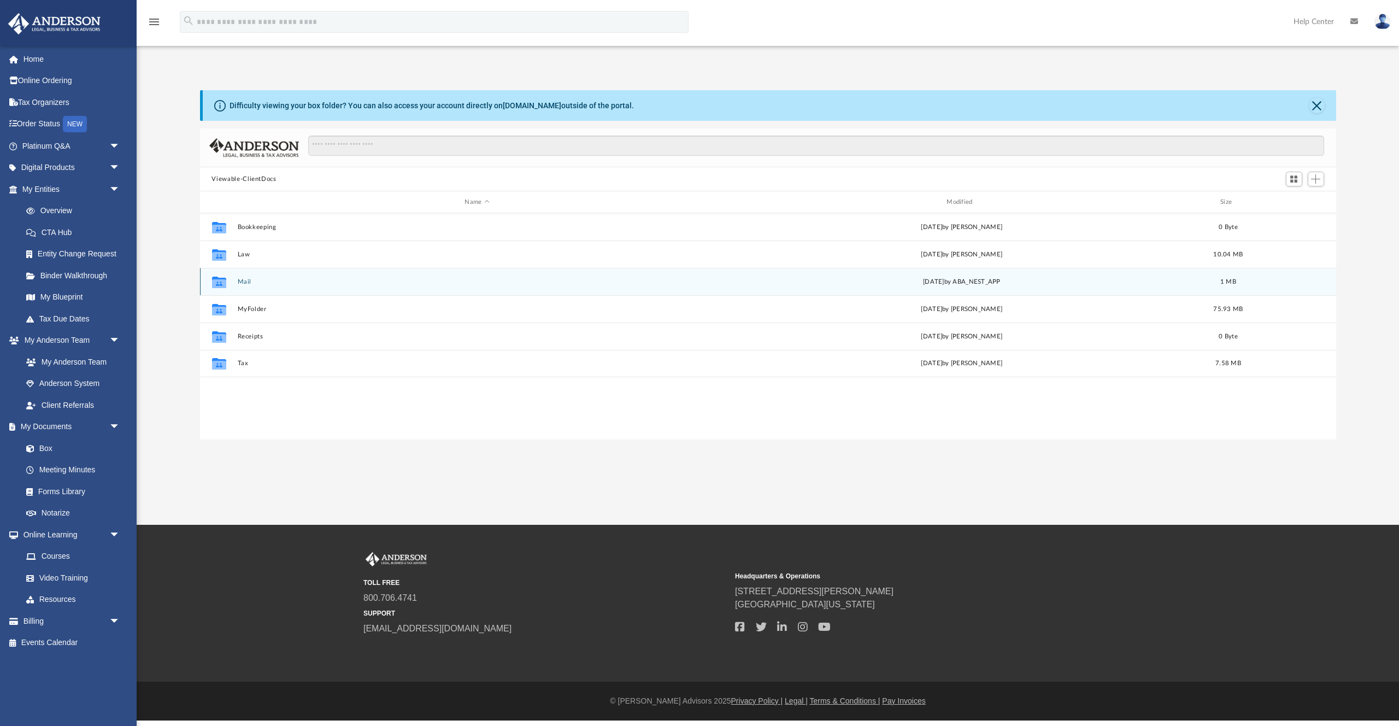
click at [240, 281] on button "Mail" at bounding box center [477, 281] width 480 height 7
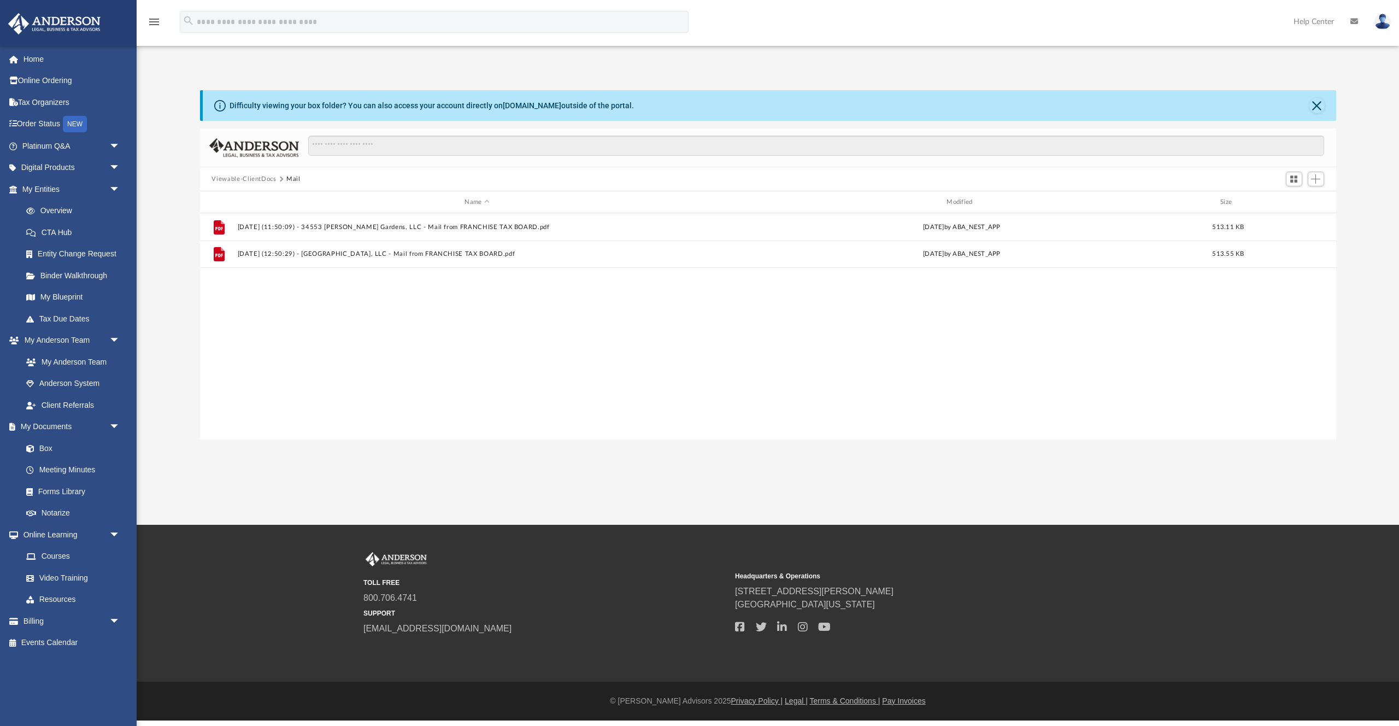
click at [250, 176] on button "Viewable-ClientDocs" at bounding box center [243, 179] width 64 height 10
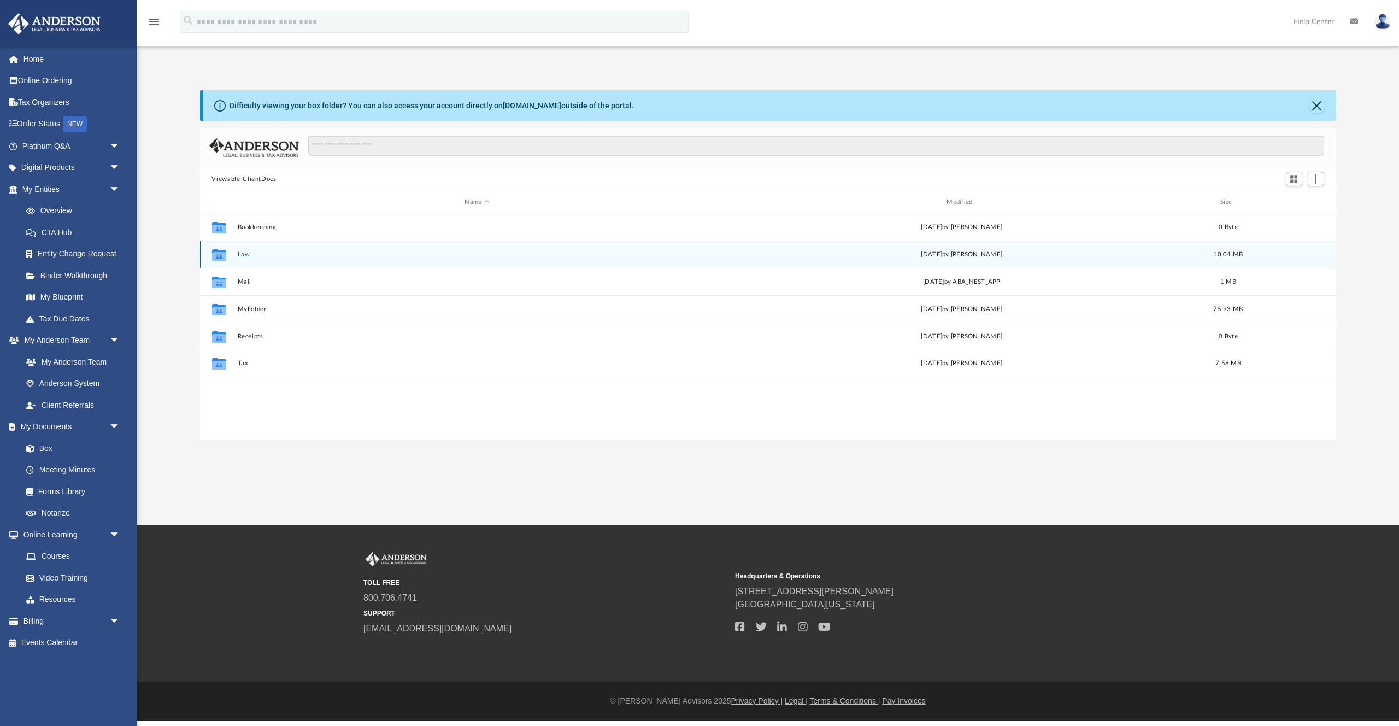
click at [240, 251] on button "Law" at bounding box center [477, 254] width 480 height 7
click at [267, 255] on button "Devagiri Hills, LLC" at bounding box center [477, 254] width 480 height 7
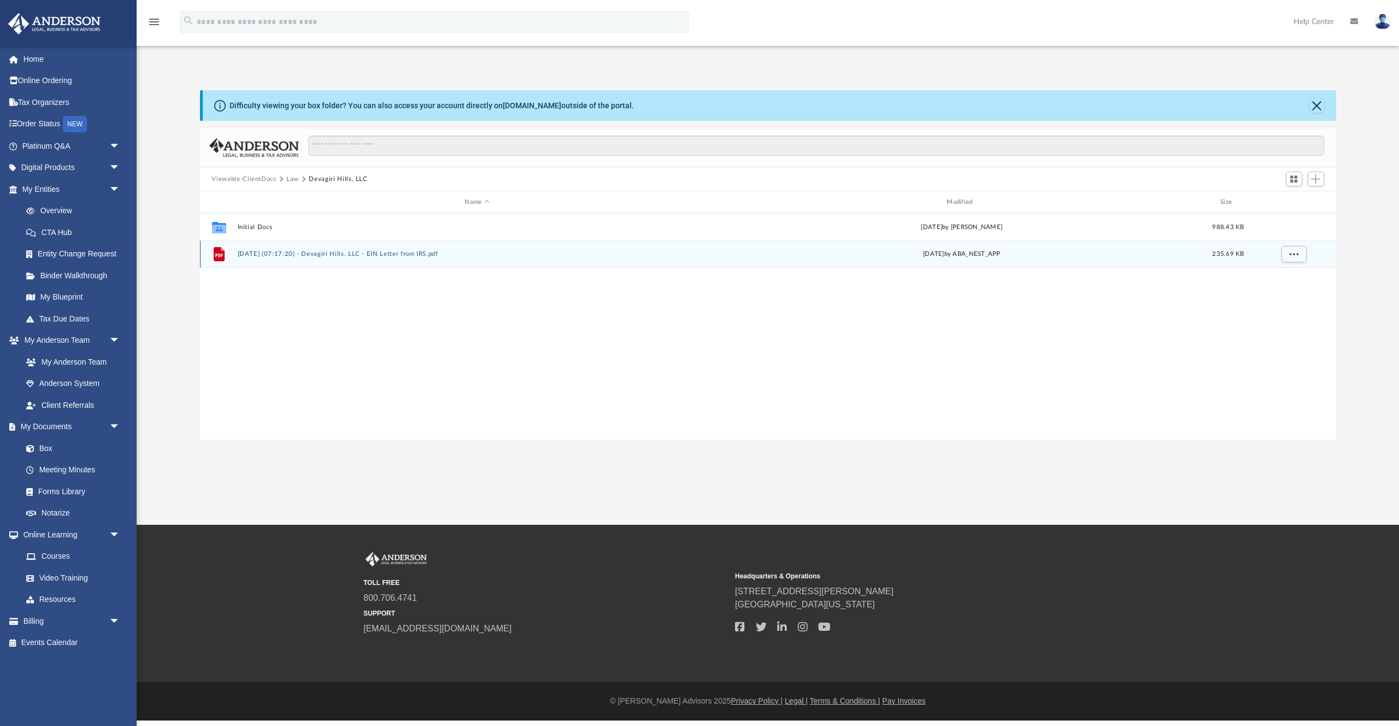
click at [323, 254] on button "[DATE] (07:17:20) - Devagiri Hills, LLC - EIN Letter from IRS.pdf" at bounding box center [477, 253] width 480 height 7
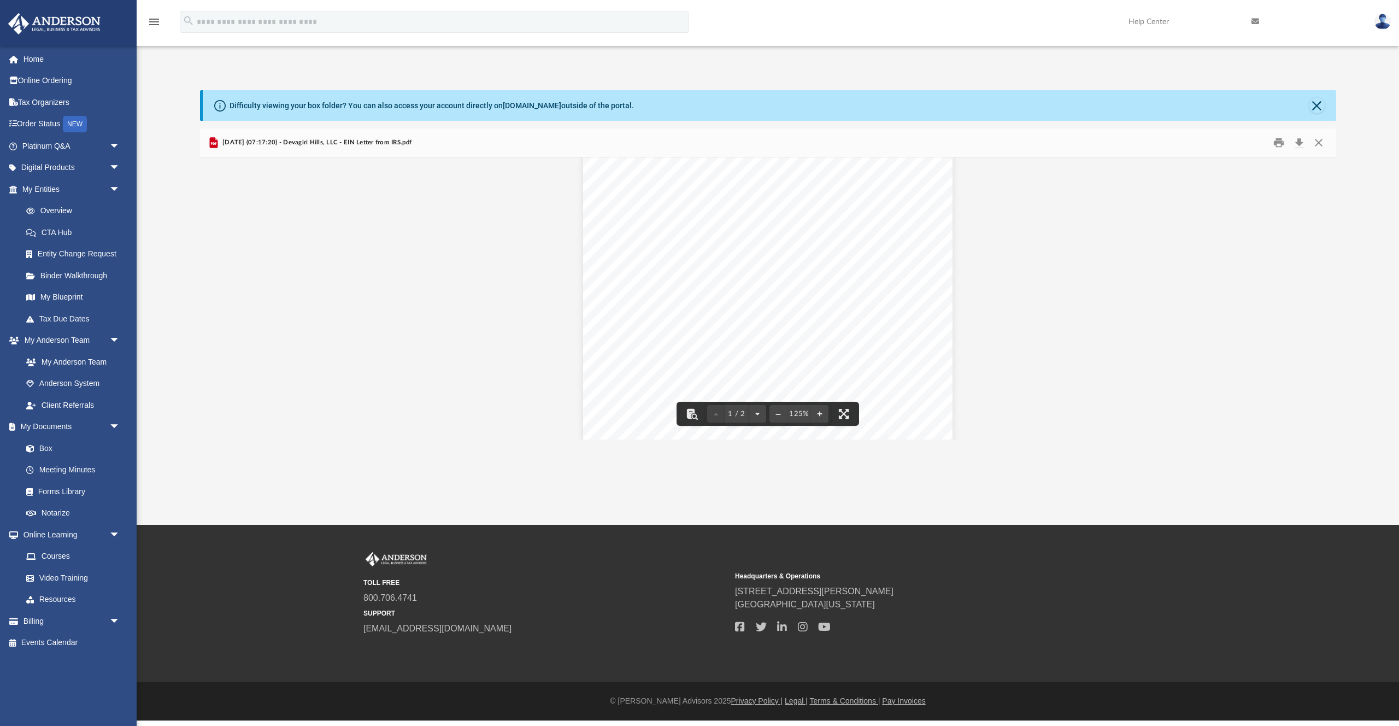
scroll to position [25, 0]
drag, startPoint x: 656, startPoint y: 250, endPoint x: 720, endPoint y: 245, distance: 64.1
click at [720, 245] on div "Page 1" at bounding box center [768, 383] width 370 height 484
click at [1300, 141] on button "Download" at bounding box center [1299, 142] width 20 height 17
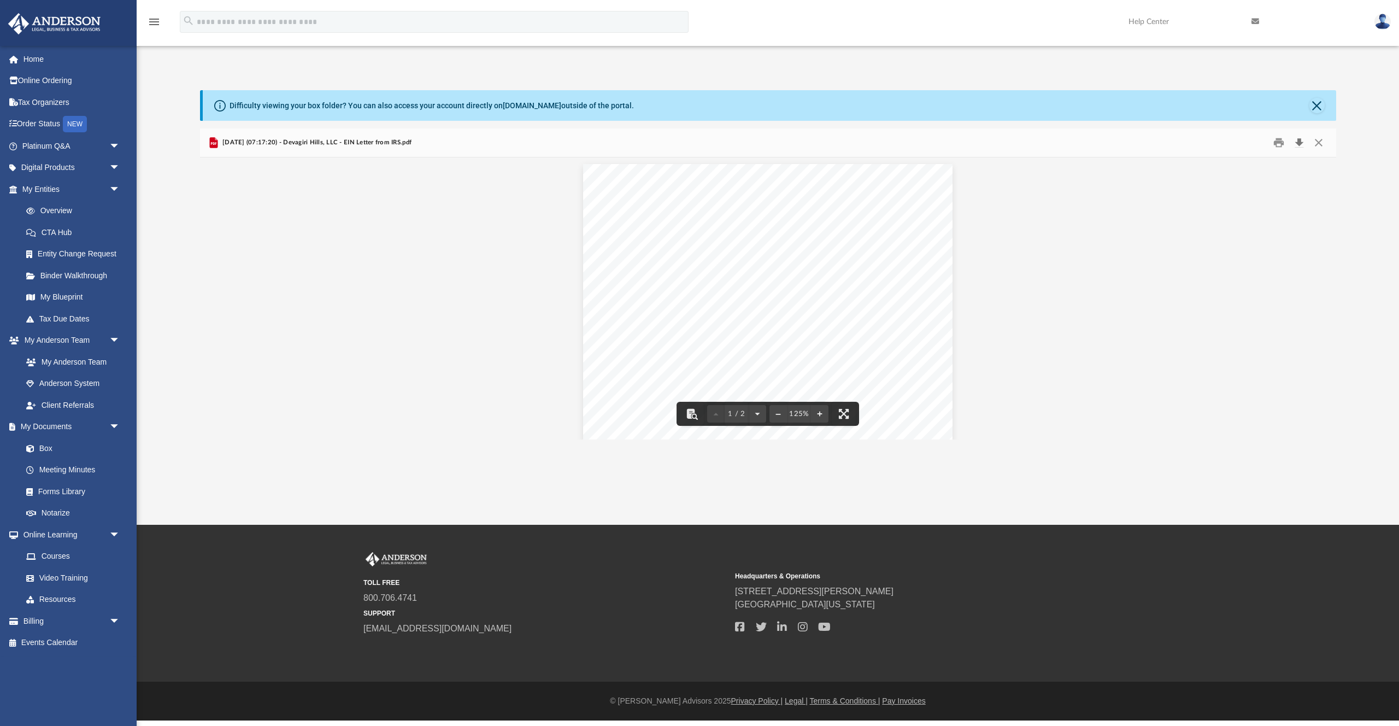
scroll to position [0, 0]
click at [61, 298] on link "My Blueprint" at bounding box center [75, 297] width 121 height 22
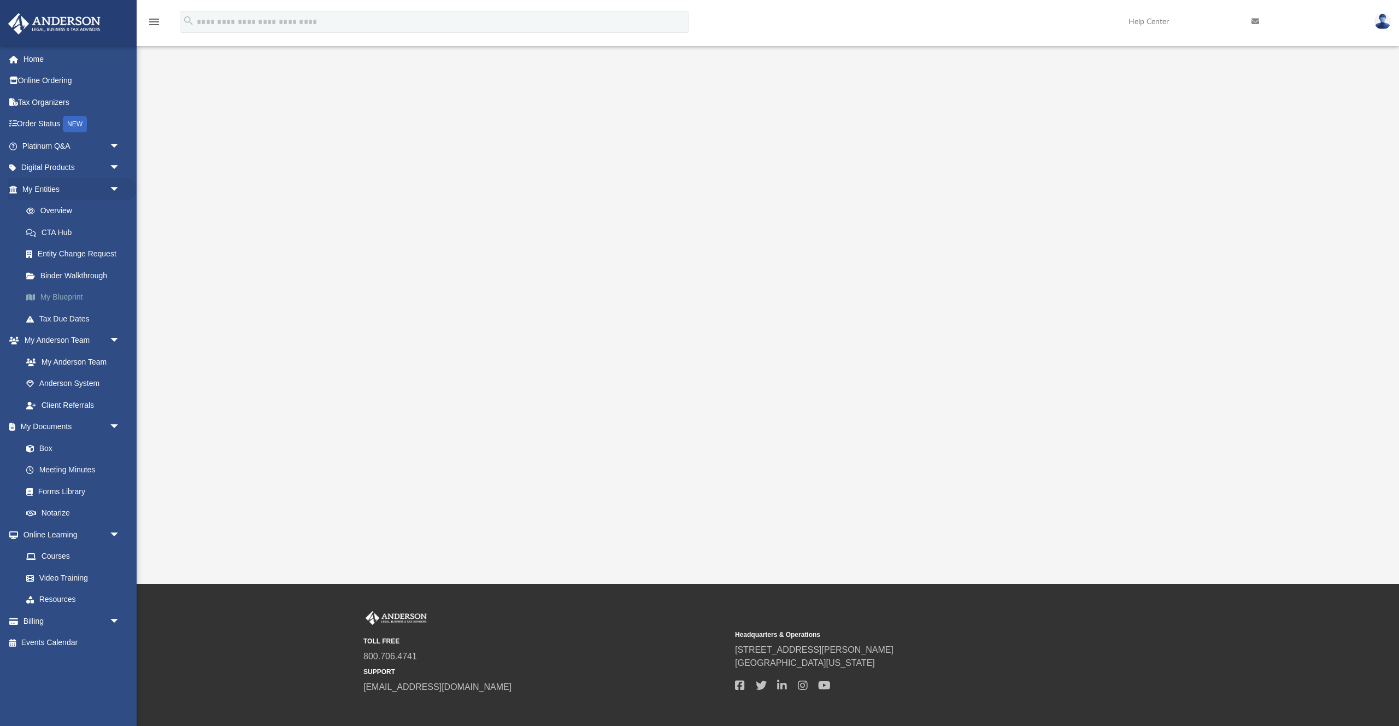
click at [56, 298] on link "My Blueprint" at bounding box center [75, 297] width 121 height 22
click at [62, 268] on link "Binder Walkthrough" at bounding box center [75, 275] width 121 height 22
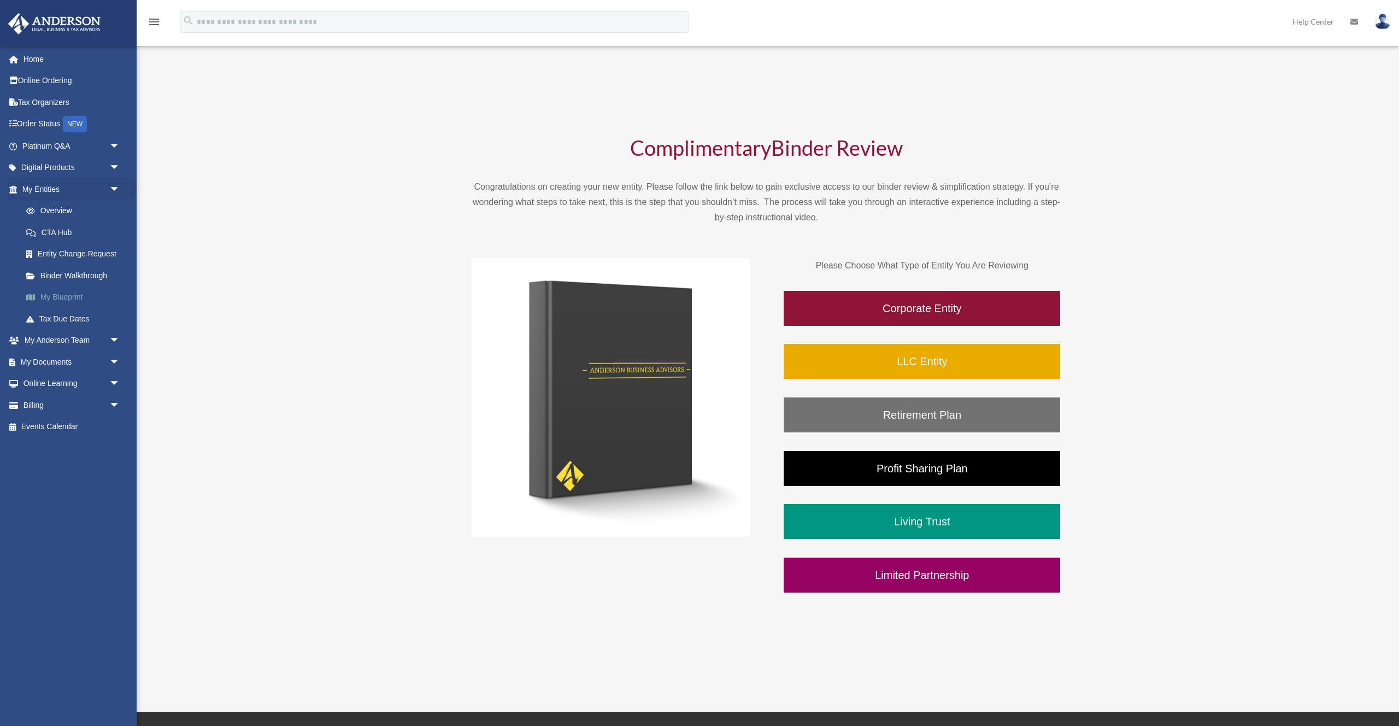
click at [62, 296] on link "My Blueprint" at bounding box center [75, 297] width 121 height 22
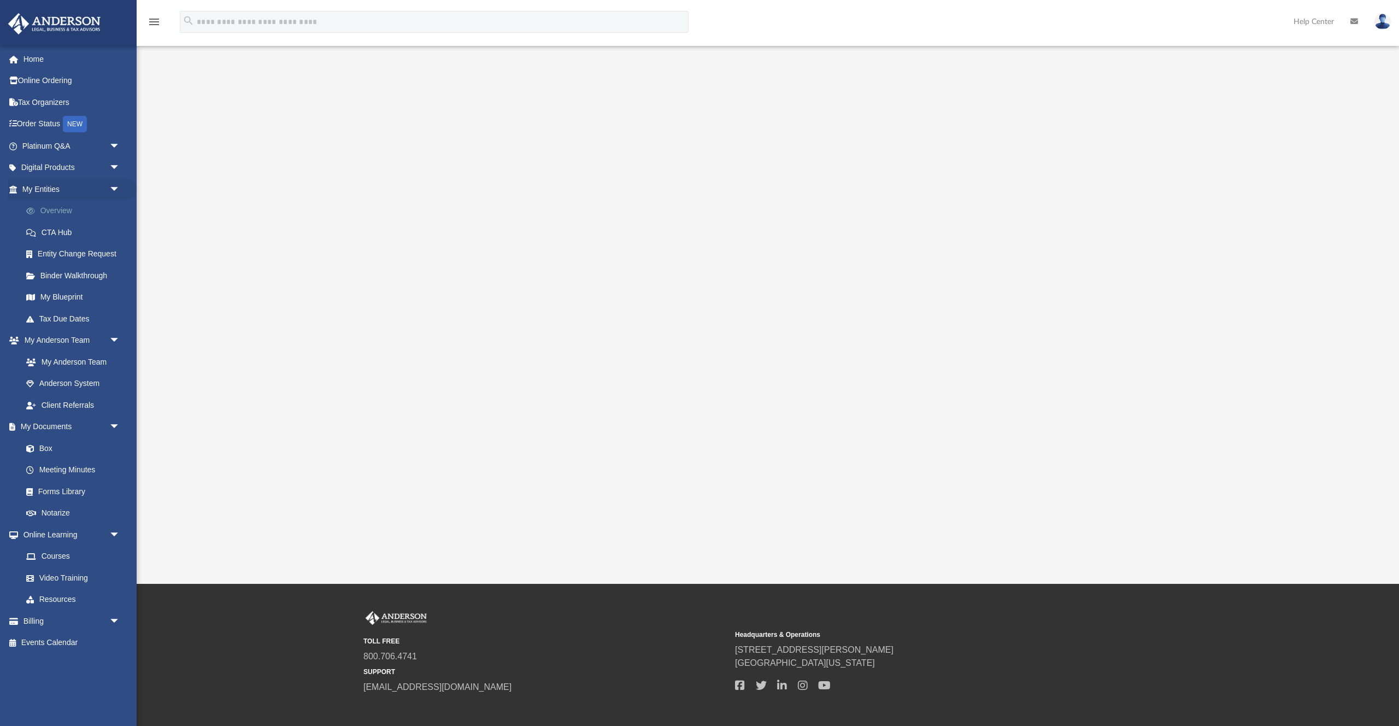
click at [66, 208] on link "Overview" at bounding box center [75, 211] width 121 height 22
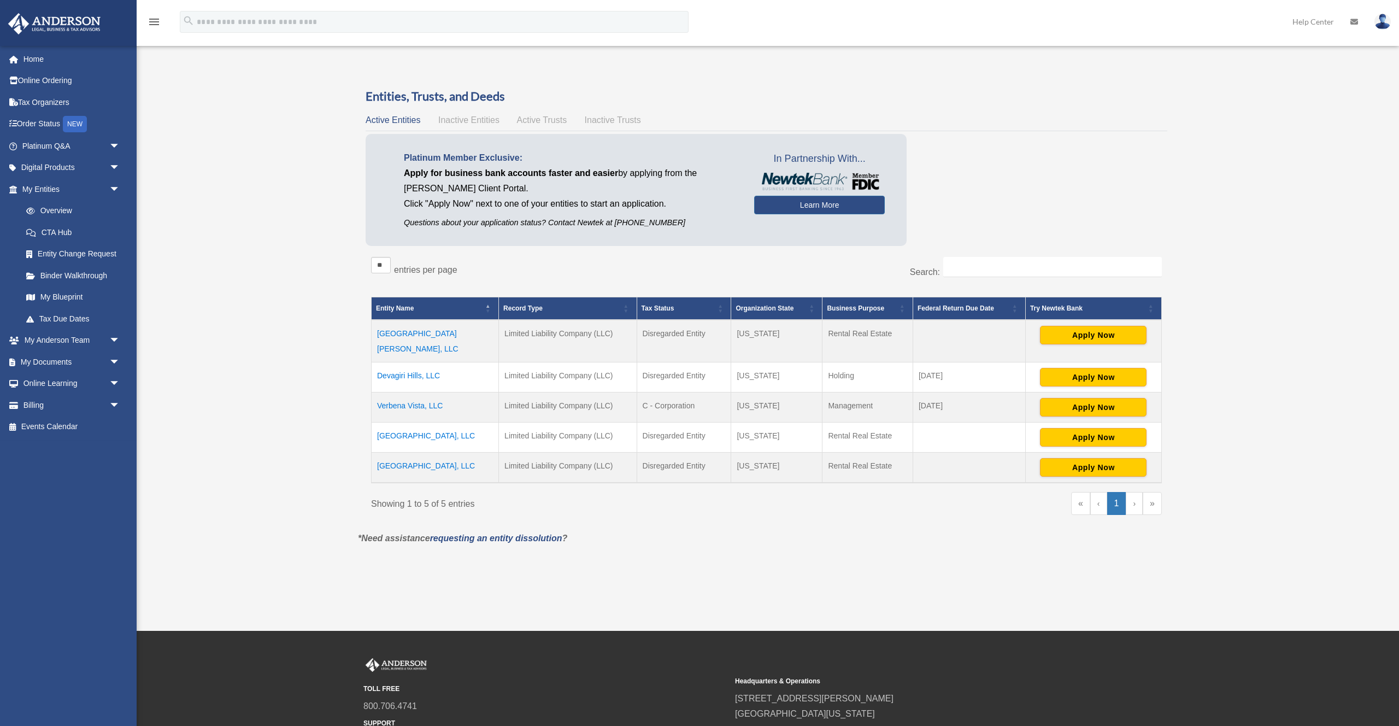
click at [207, 119] on div "Overview [EMAIL_ADDRESS][DOMAIN_NAME] Sign Out [EMAIL_ADDRESS][DOMAIN_NAME] Hom…" at bounding box center [699, 315] width 1399 height 519
click at [112, 361] on span "arrow_drop_down" at bounding box center [120, 362] width 22 height 22
click at [56, 384] on link "Box" at bounding box center [75, 384] width 121 height 22
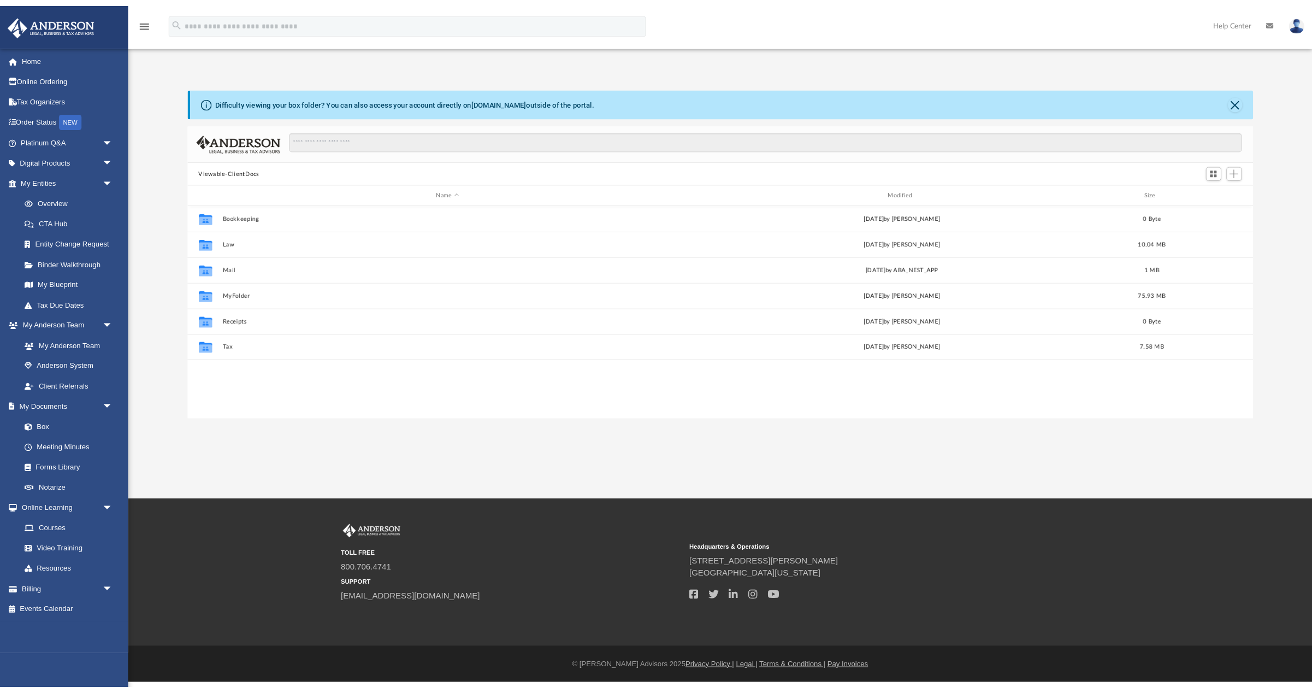
scroll to position [248, 1136]
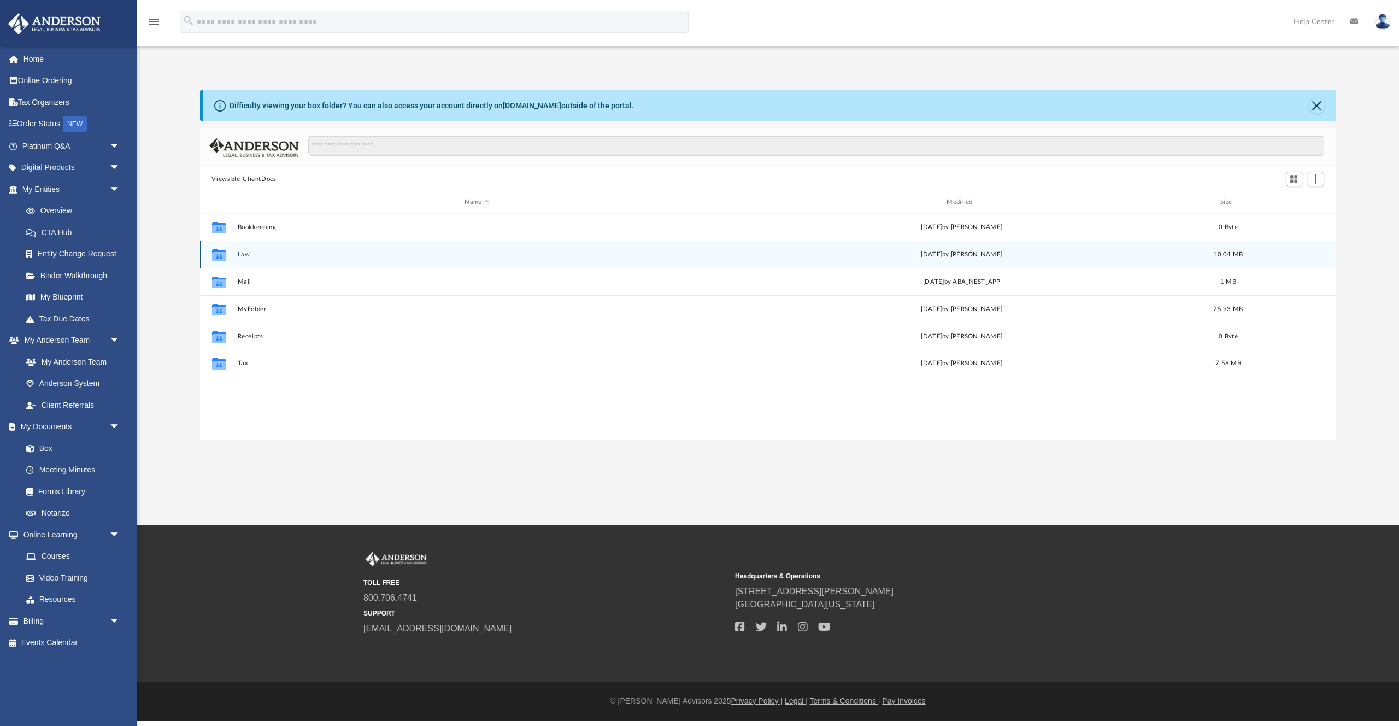
click at [242, 255] on button "Law" at bounding box center [477, 254] width 480 height 7
click at [274, 255] on button "Devagiri Hills, LLC" at bounding box center [477, 254] width 480 height 7
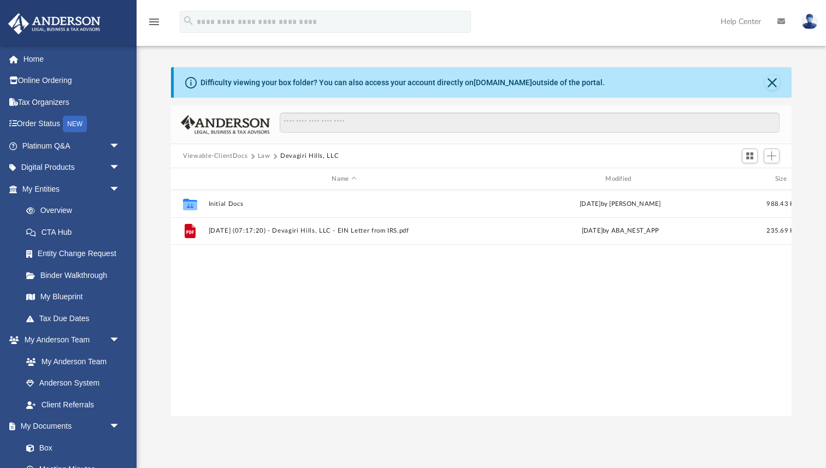
scroll to position [1, 1]
